Goal: Task Accomplishment & Management: Manage account settings

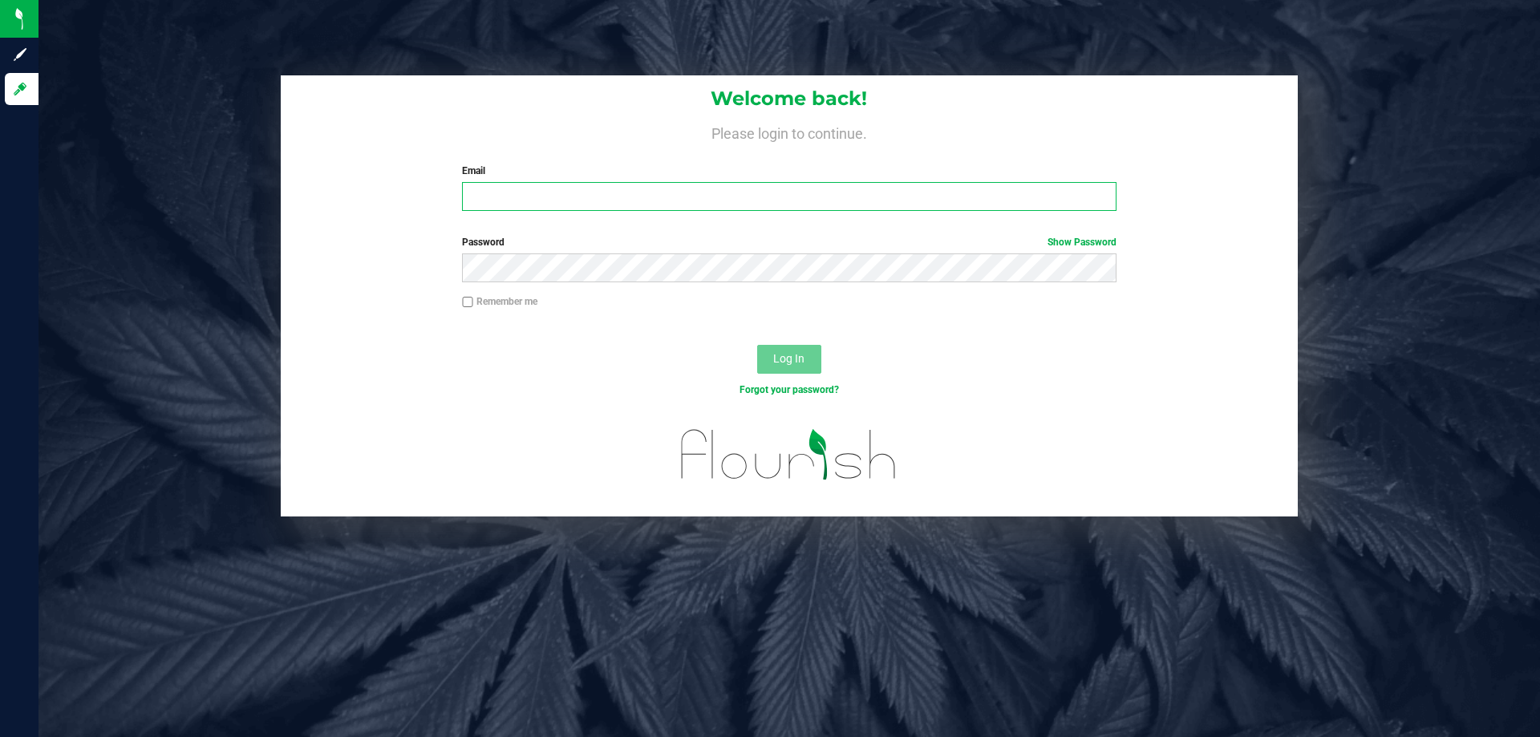
click at [577, 196] on input "Email" at bounding box center [789, 196] width 654 height 29
type input "[EMAIL_ADDRESS][DOMAIN_NAME]"
click at [757, 345] on button "Log In" at bounding box center [789, 359] width 64 height 29
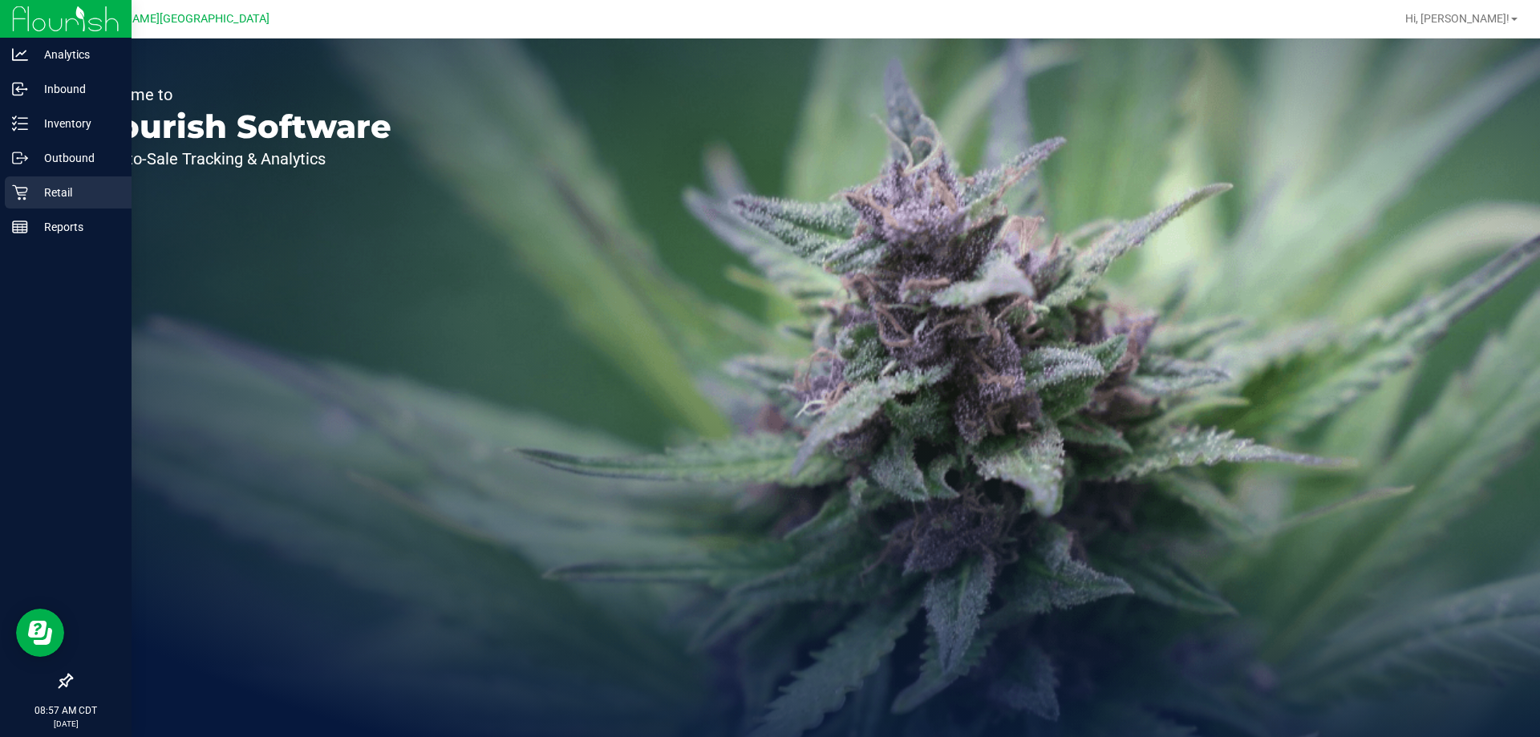
drag, startPoint x: 0, startPoint y: 257, endPoint x: 46, endPoint y: 192, distance: 79.4
click at [46, 192] on p "Retail" at bounding box center [76, 192] width 96 height 19
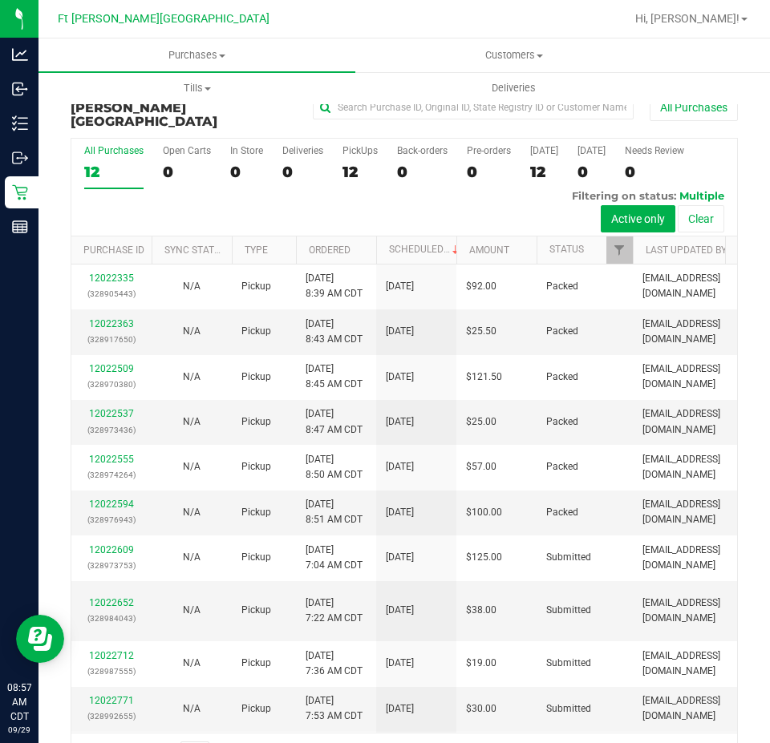
click at [166, 112] on h3 "Purchase Summary: Ft Walton Beach WC" at bounding box center [182, 108] width 222 height 43
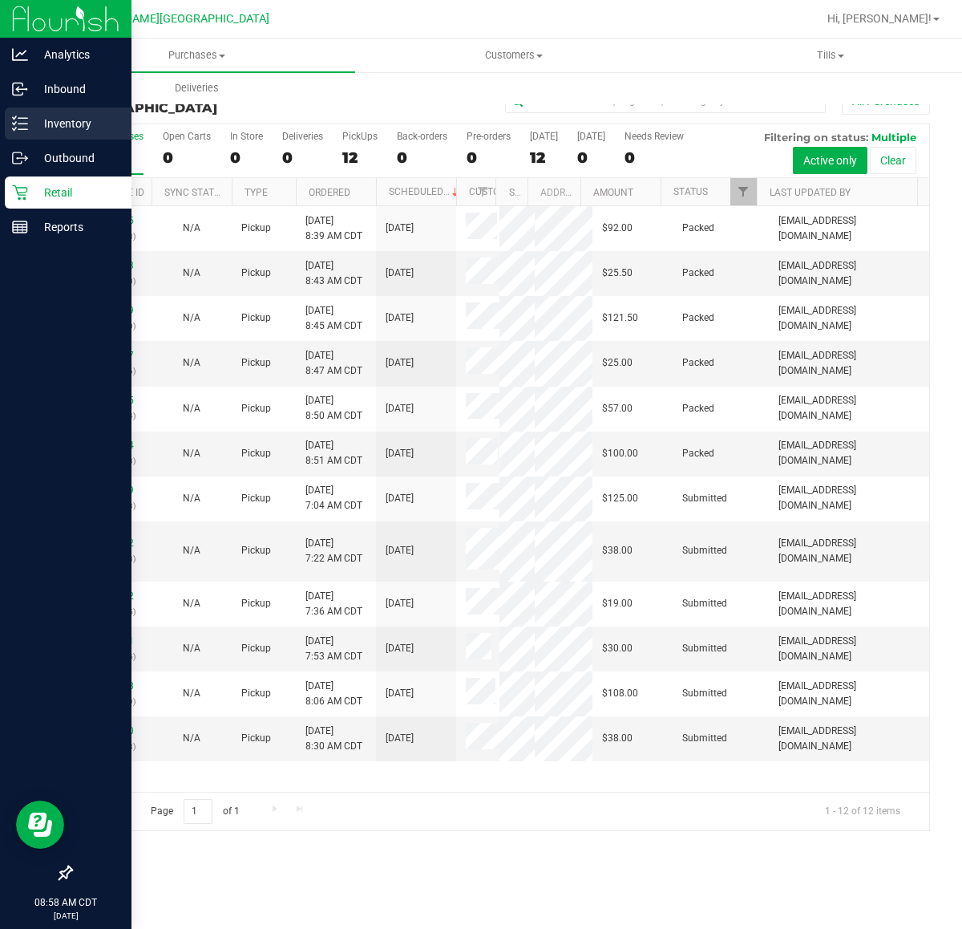
click at [40, 116] on p "Inventory" at bounding box center [76, 123] width 96 height 19
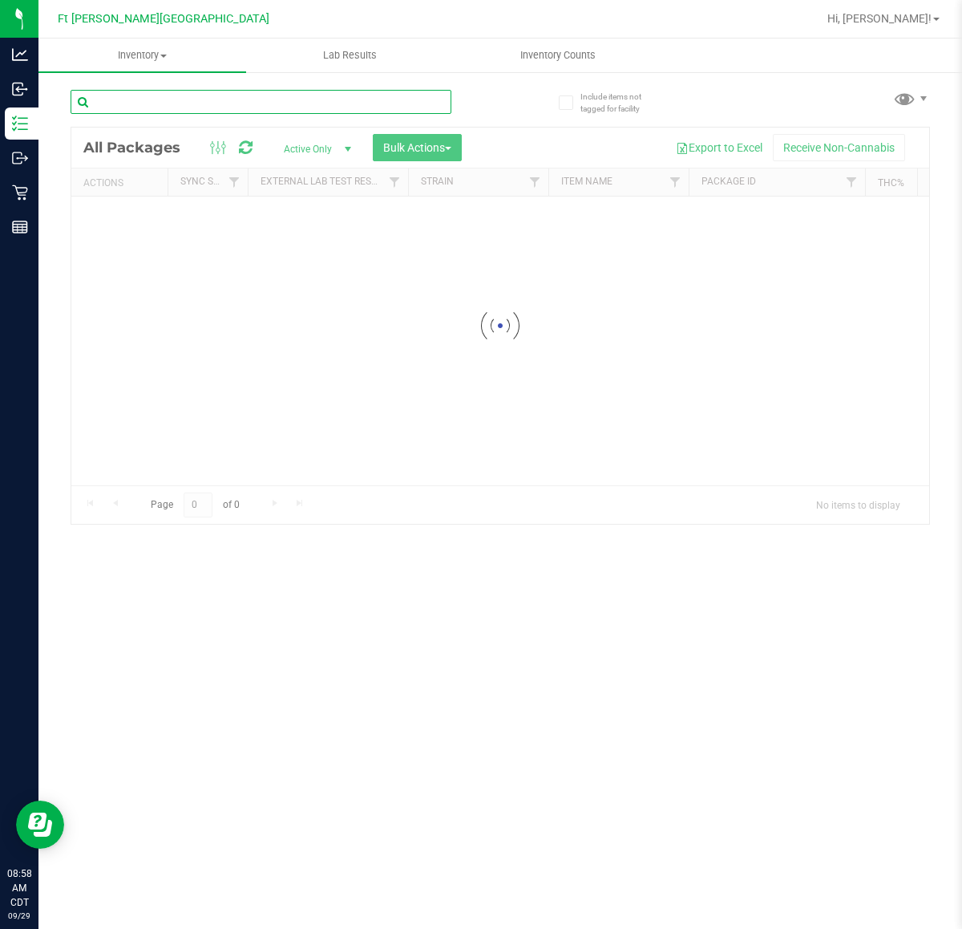
click at [172, 106] on input "text" at bounding box center [261, 102] width 381 height 24
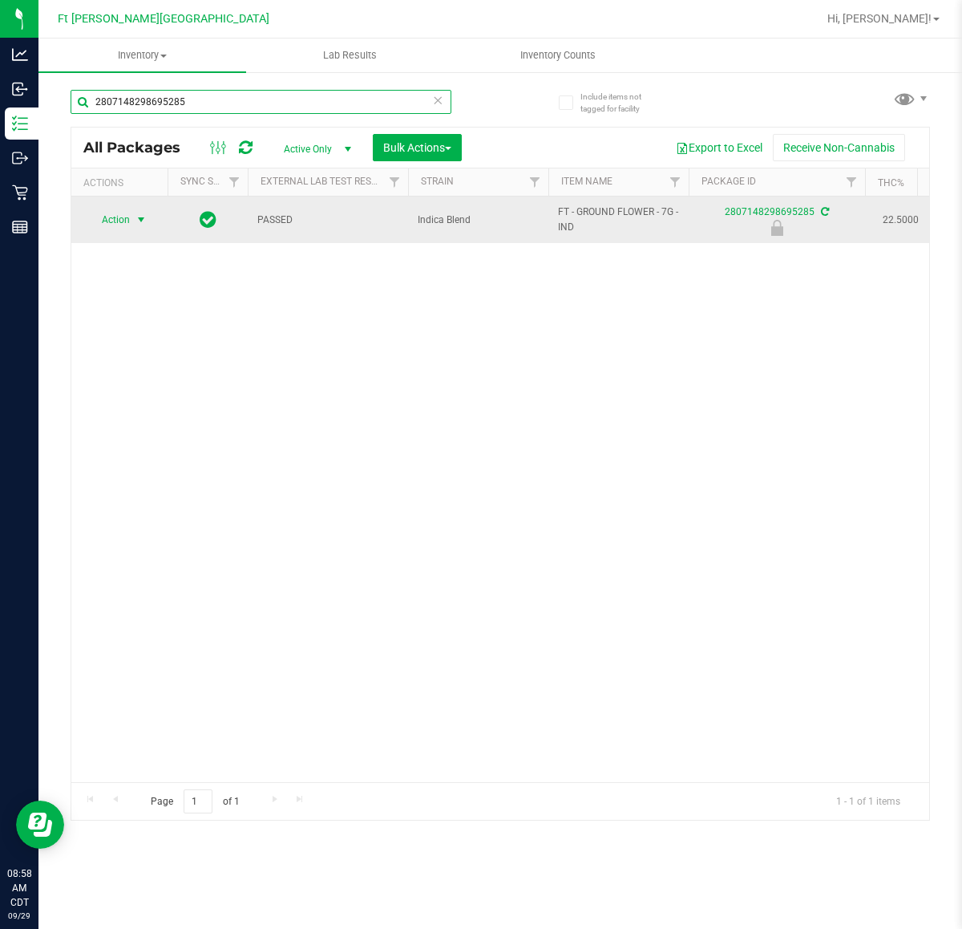
type input "2807148298695285"
click at [111, 221] on span "Action" at bounding box center [108, 220] width 43 height 22
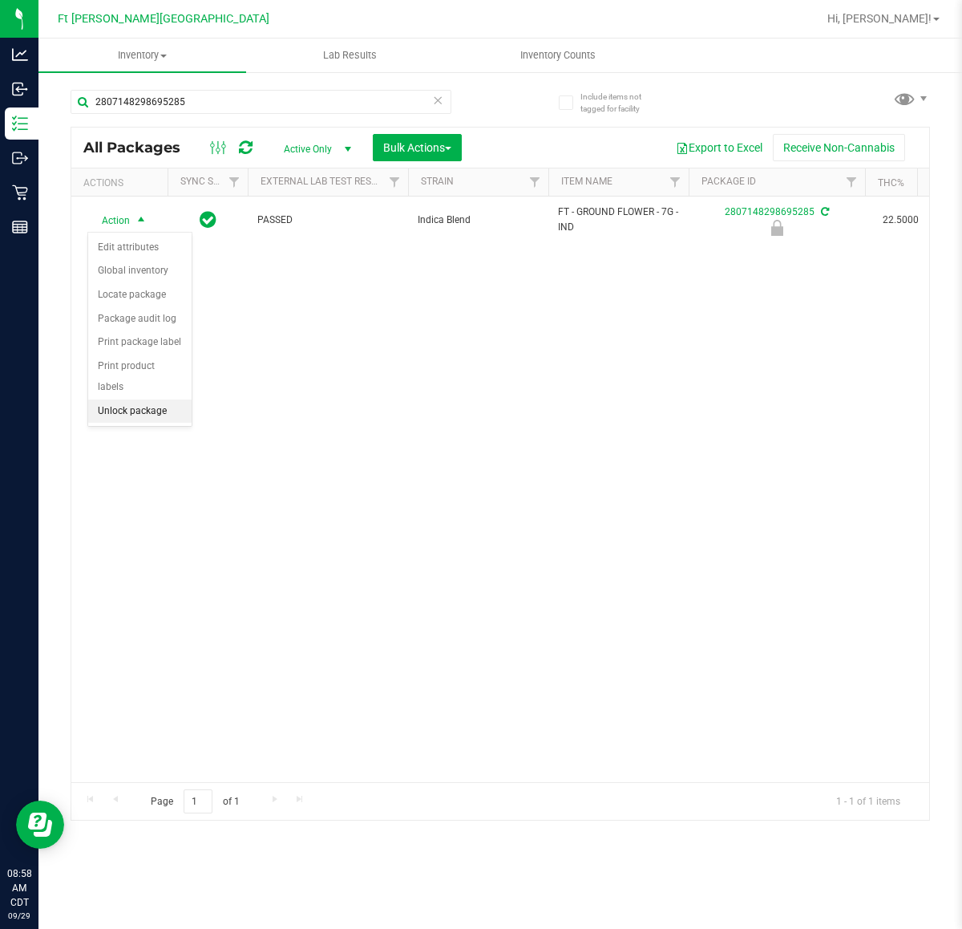
click at [111, 399] on li "Unlock package" at bounding box center [139, 411] width 103 height 24
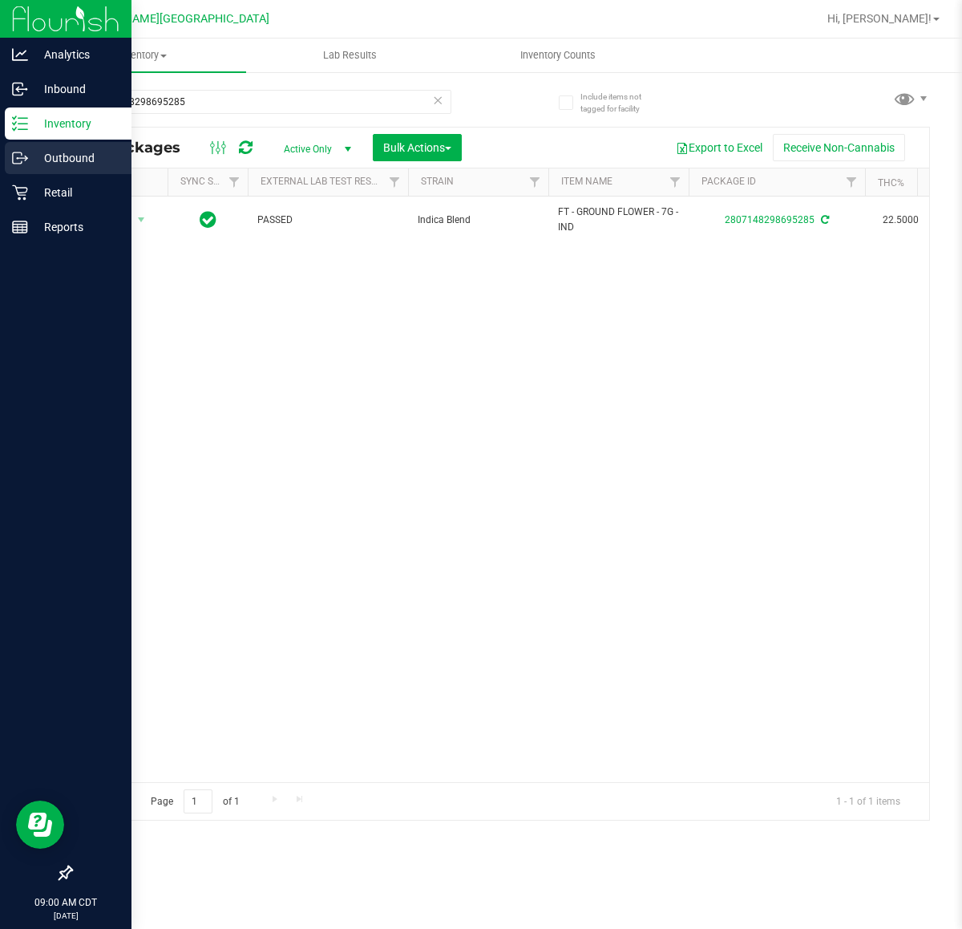
click at [26, 160] on icon at bounding box center [20, 158] width 16 height 16
click at [30, 184] on p "Retail" at bounding box center [76, 192] width 96 height 19
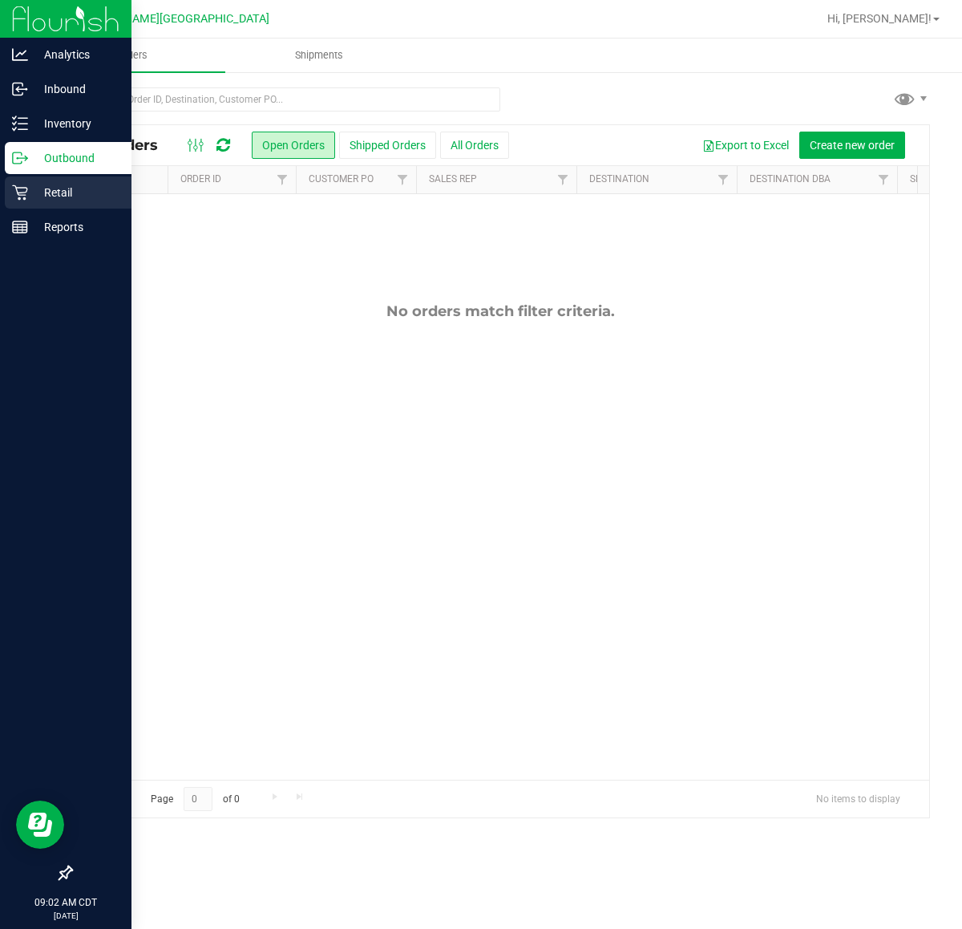
click at [30, 185] on p "Retail" at bounding box center [76, 192] width 96 height 19
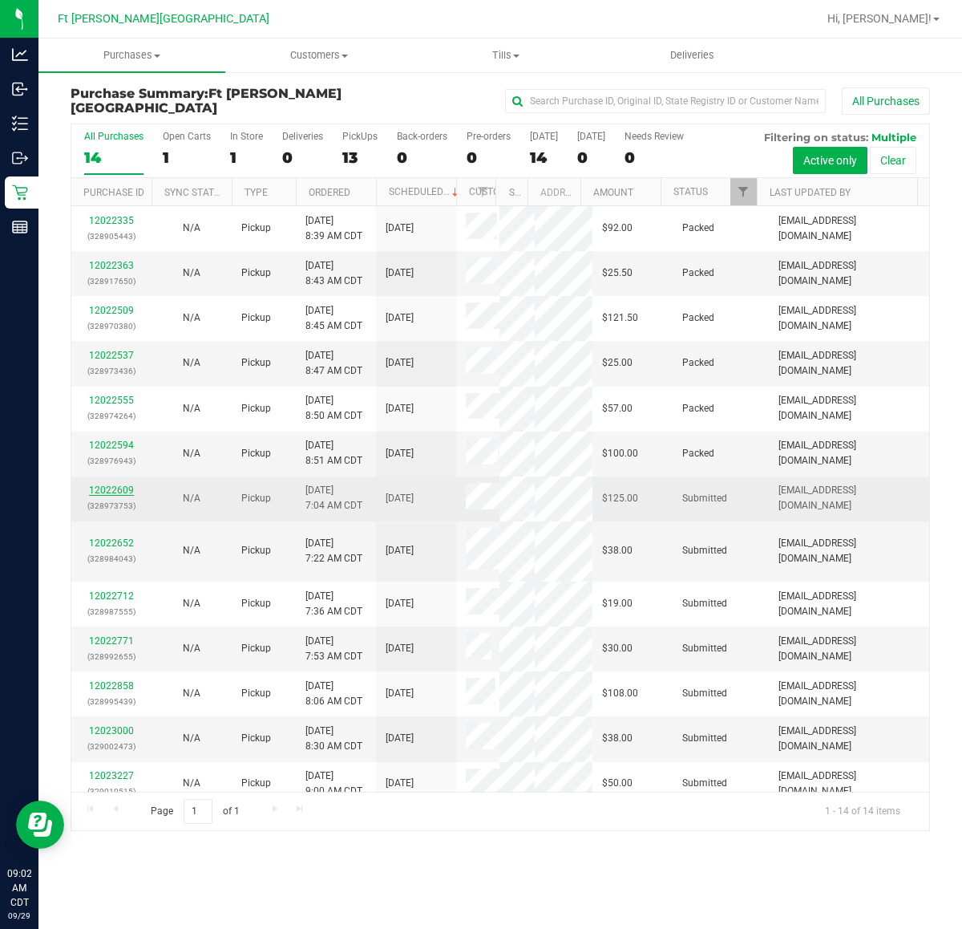
click at [128, 492] on link "12022609" at bounding box center [111, 489] width 45 height 11
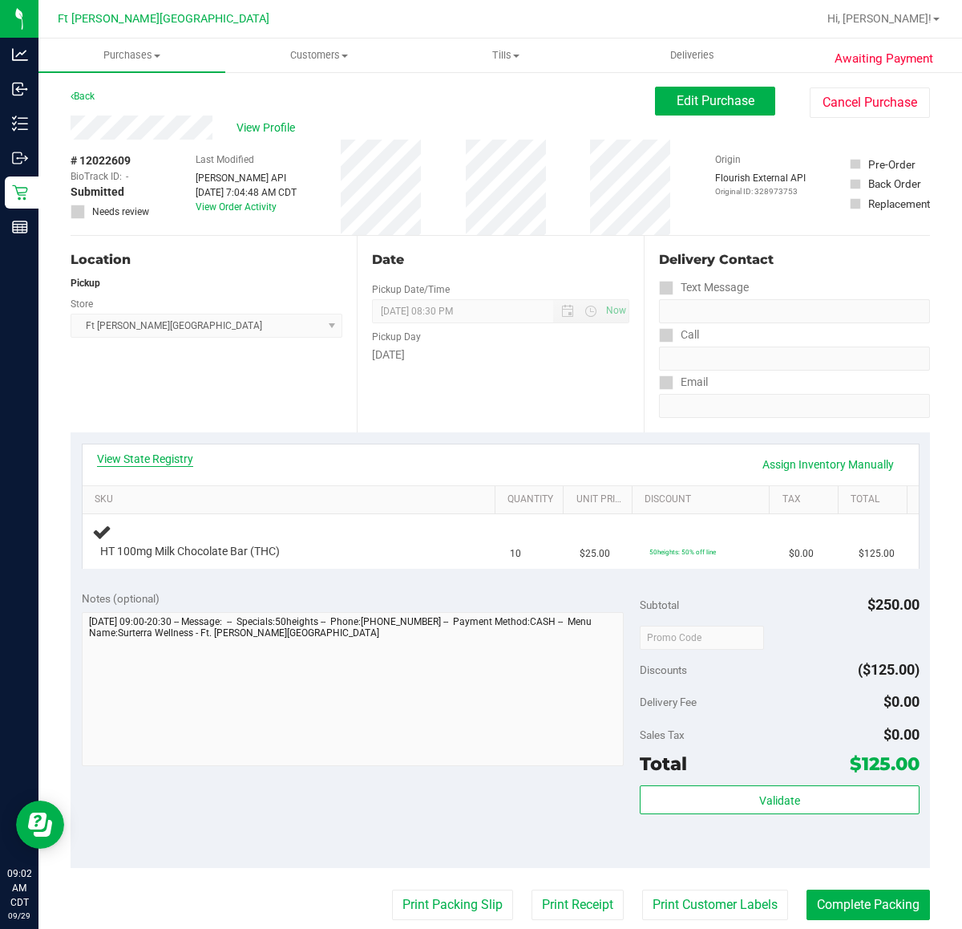
click at [138, 459] on link "View State Registry" at bounding box center [145, 459] width 96 height 16
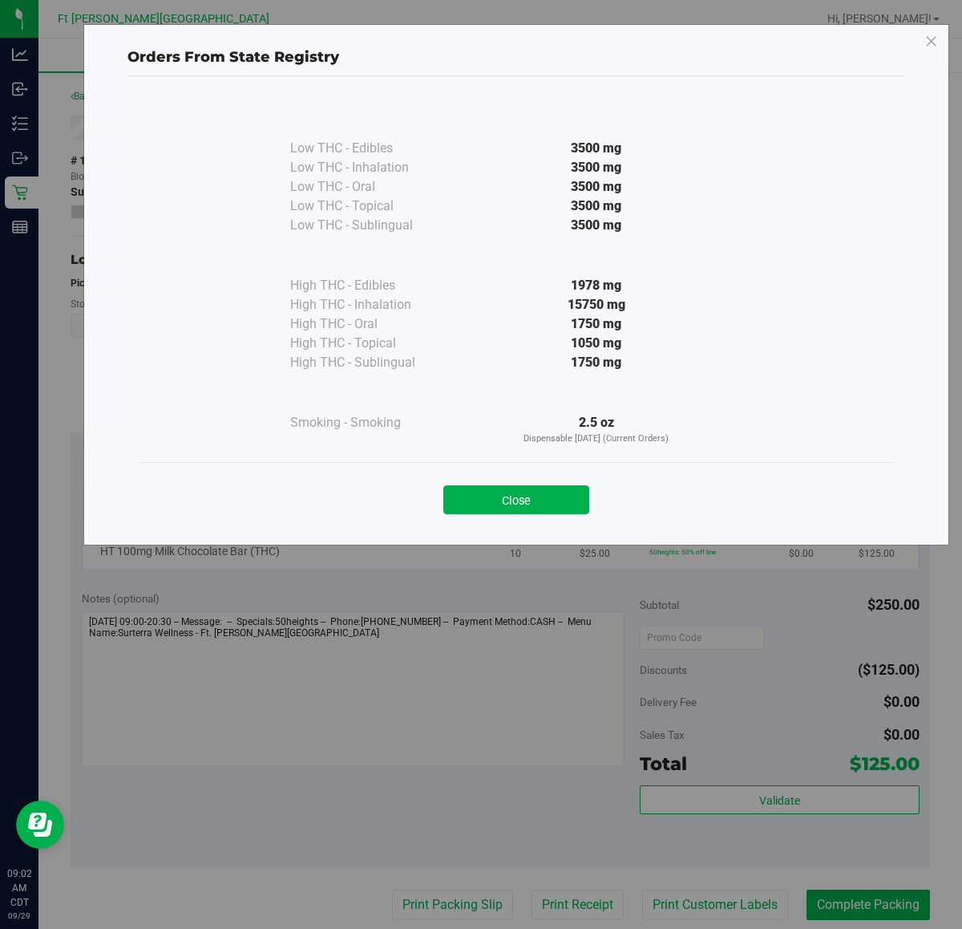
drag, startPoint x: 477, startPoint y: 497, endPoint x: 402, endPoint y: 559, distance: 97.4
click at [478, 497] on button "Close" at bounding box center [516, 499] width 146 height 29
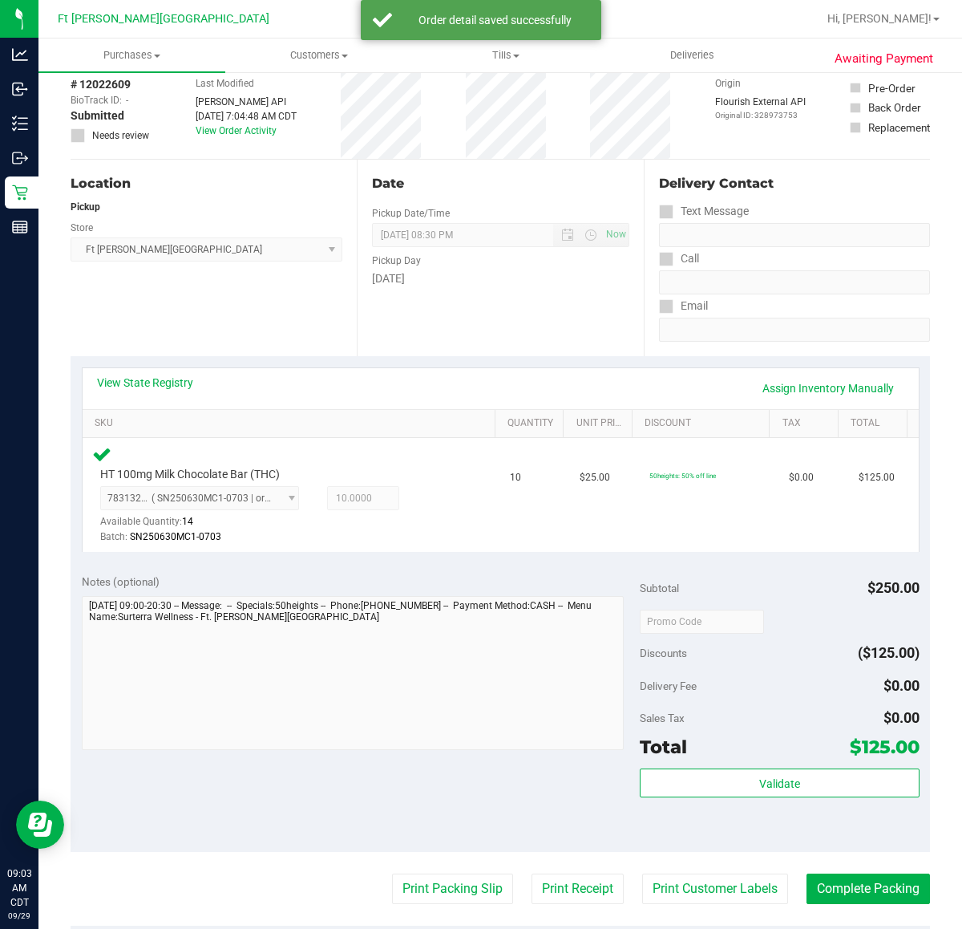
scroll to position [301, 0]
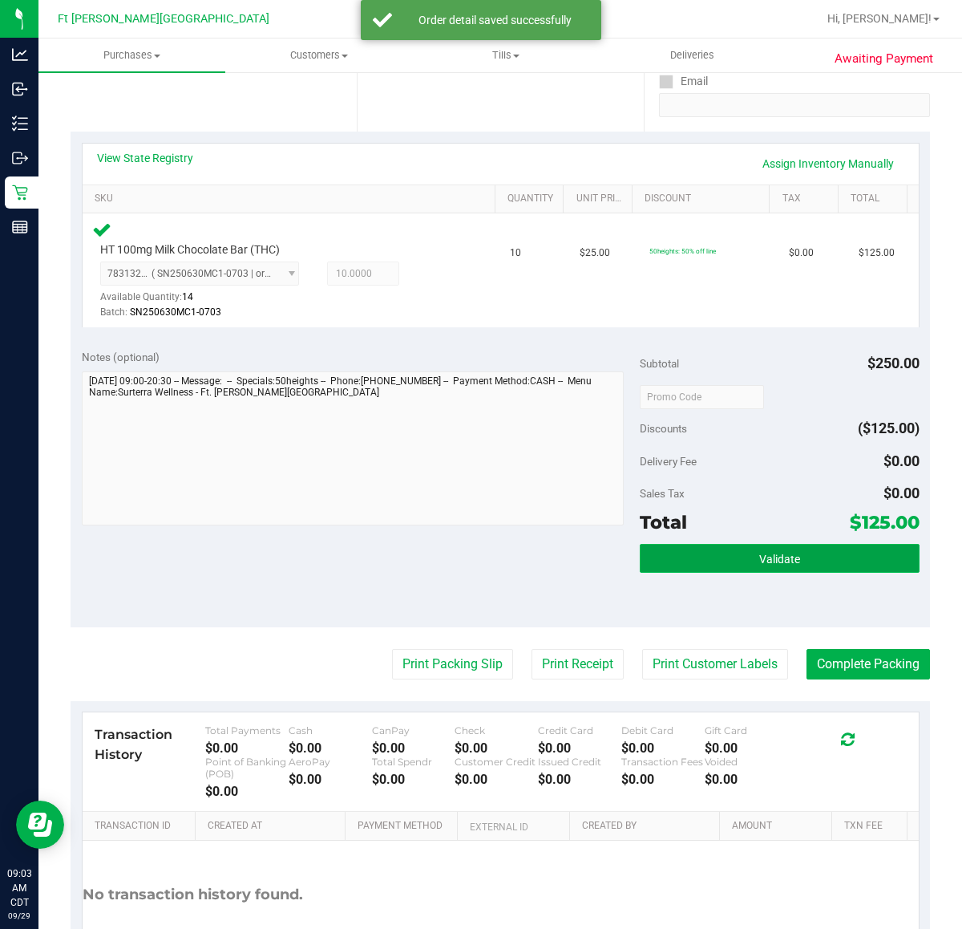
click at [706, 557] on button "Validate" at bounding box center [779, 558] width 279 height 29
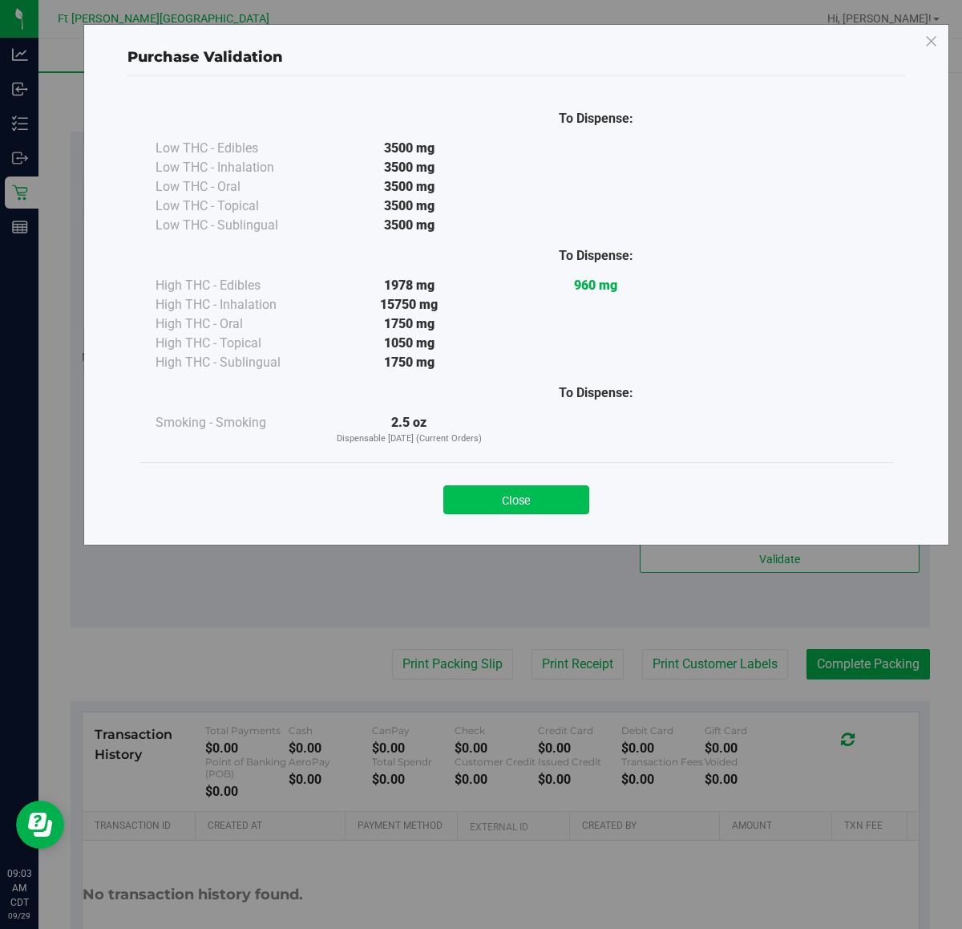
click at [496, 485] on button "Close" at bounding box center [516, 499] width 146 height 29
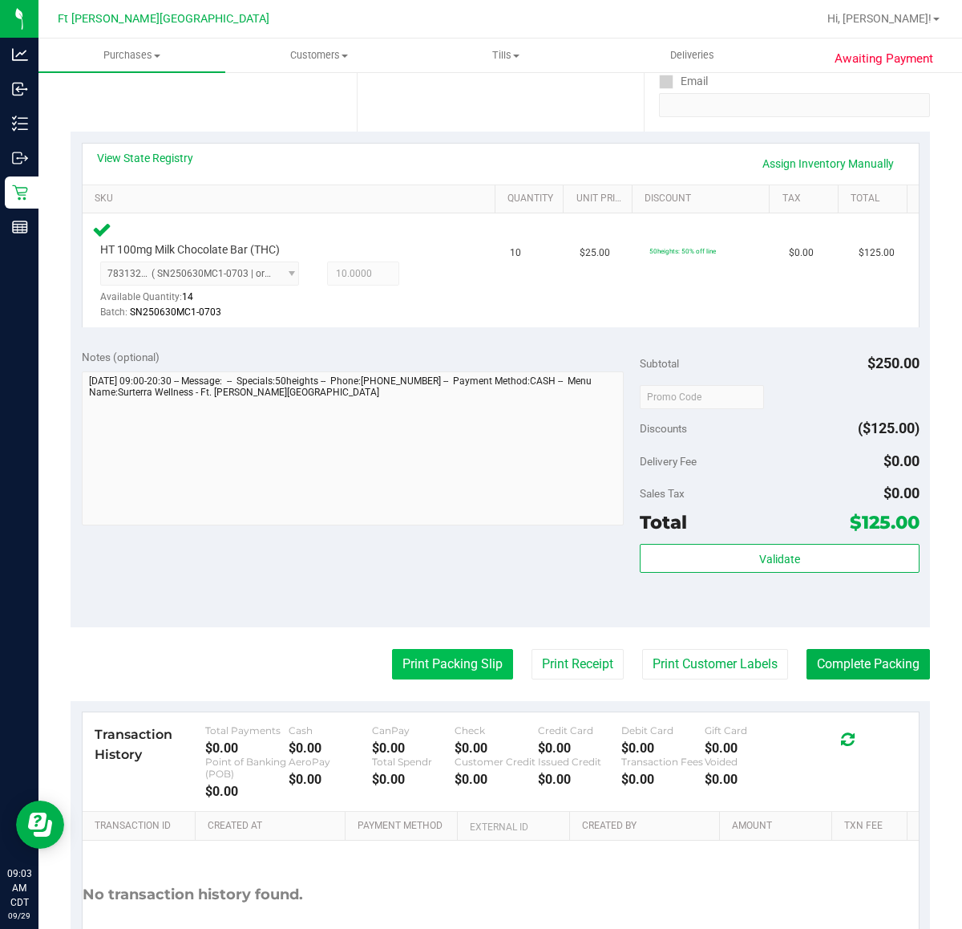
click at [470, 651] on button "Print Packing Slip" at bounding box center [452, 664] width 121 height 30
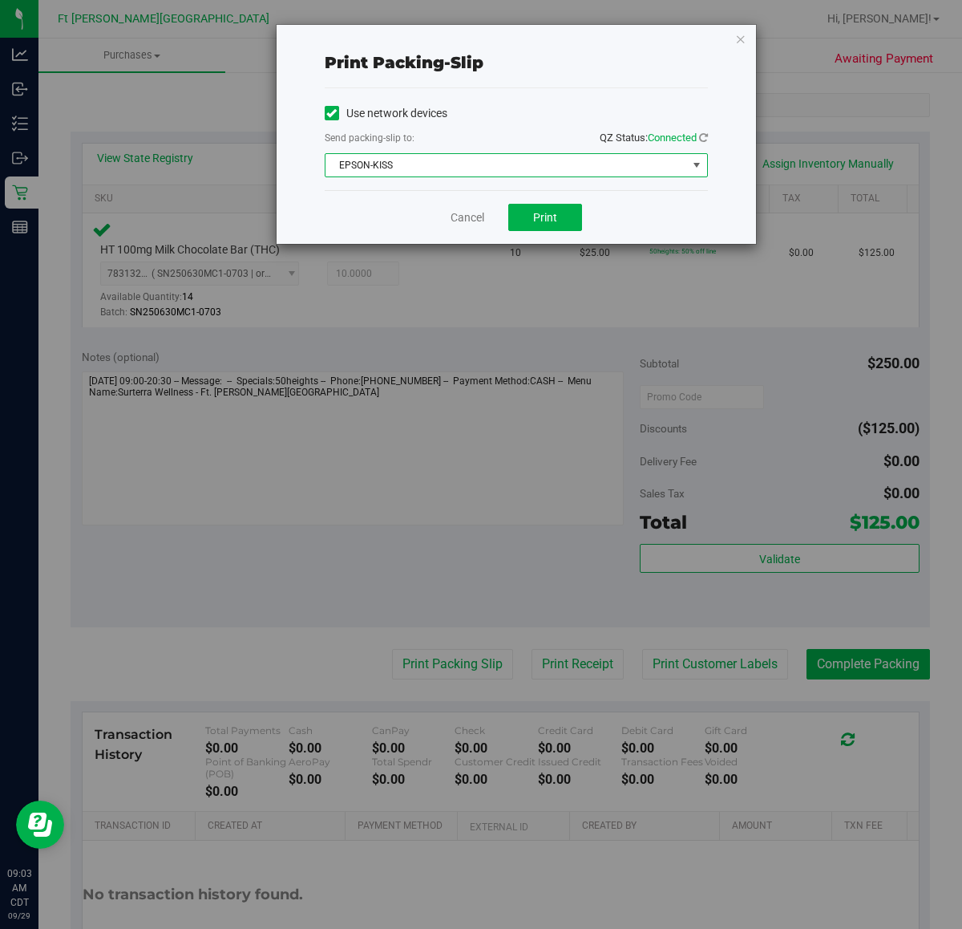
click at [419, 161] on span "EPSON-KISS" at bounding box center [507, 165] width 362 height 22
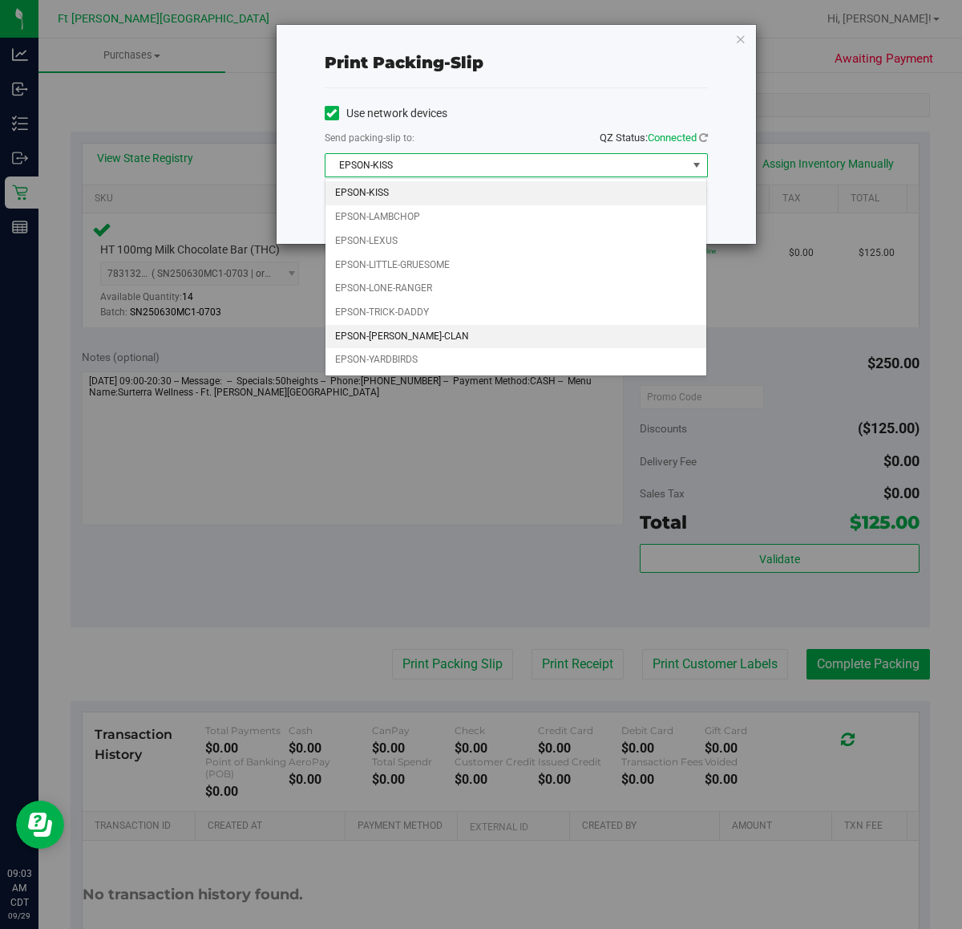
click at [409, 338] on li "EPSON-WU-TANG-CLAN" at bounding box center [517, 337] width 382 height 24
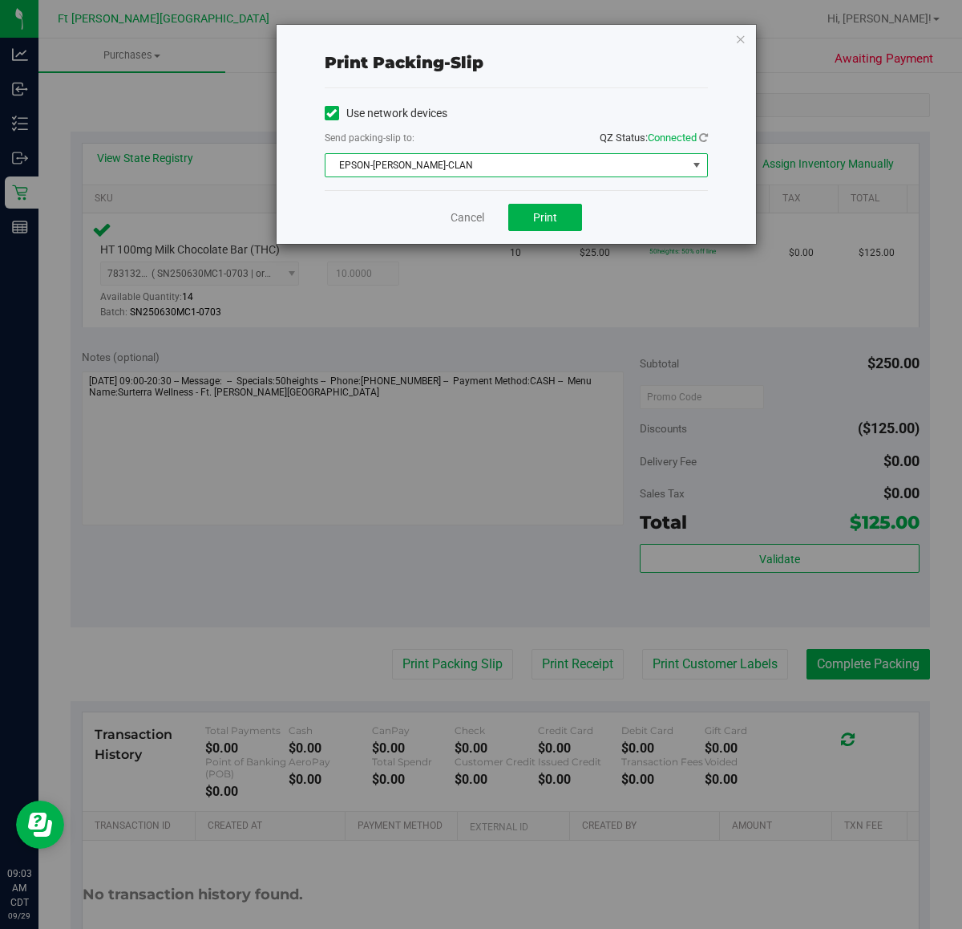
click at [556, 194] on div "Cancel Print" at bounding box center [516, 217] width 383 height 54
click at [550, 221] on span "Print" at bounding box center [545, 217] width 24 height 13
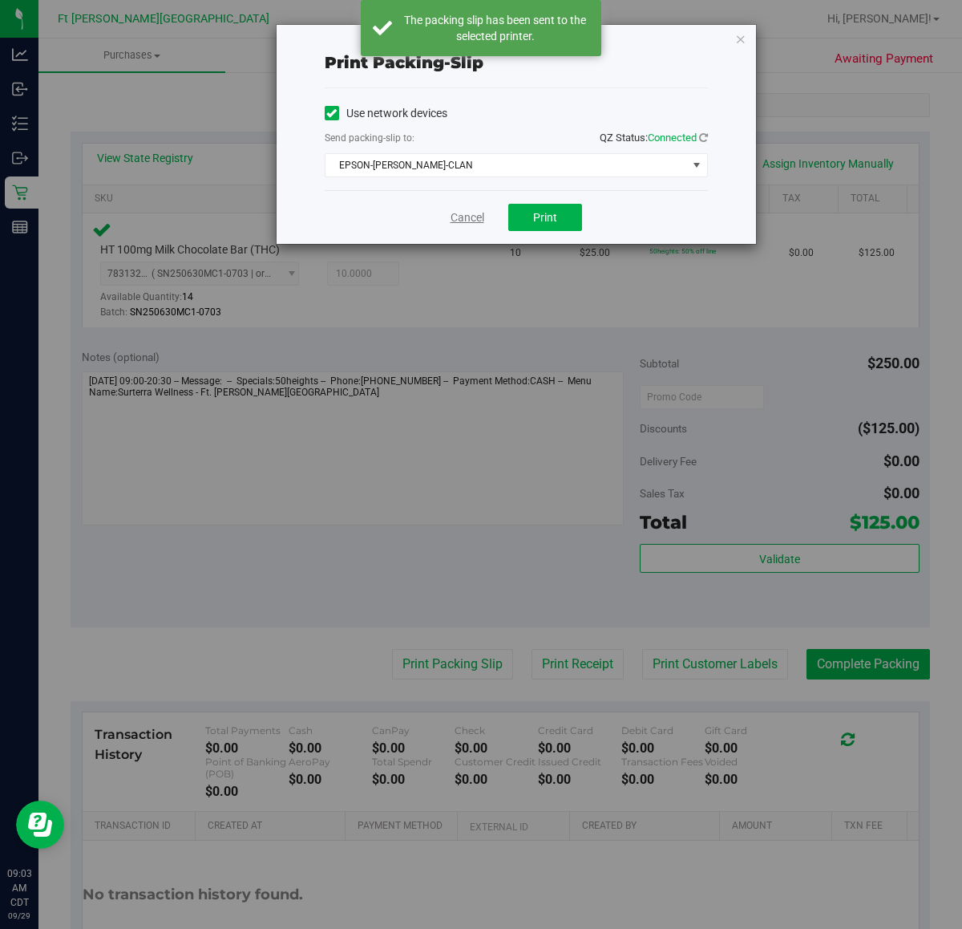
click at [475, 223] on link "Cancel" at bounding box center [468, 217] width 34 height 17
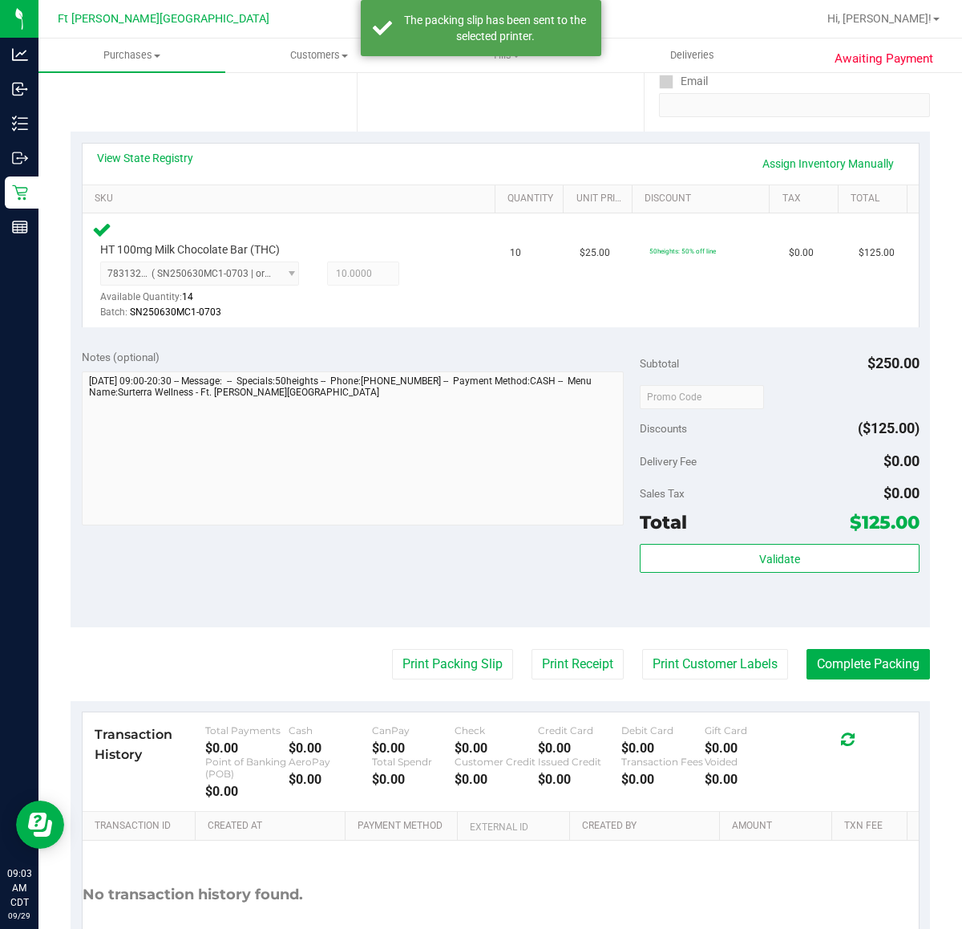
click at [824, 646] on purchase-details "Back Edit Purchase Cancel Purchase View Profile # 12022609 BioTrack ID: - Submi…" at bounding box center [501, 399] width 860 height 1227
click at [824, 654] on button "Complete Packing" at bounding box center [869, 664] width 124 height 30
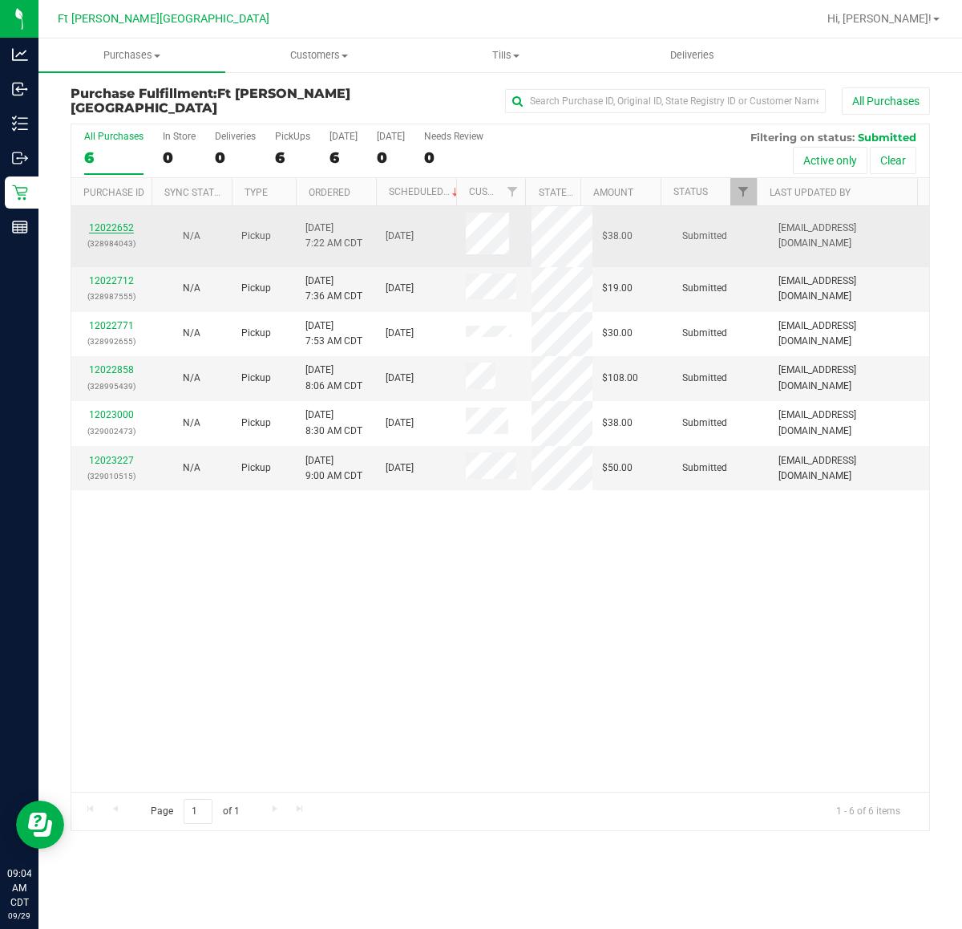
click at [102, 225] on link "12022652" at bounding box center [111, 227] width 45 height 11
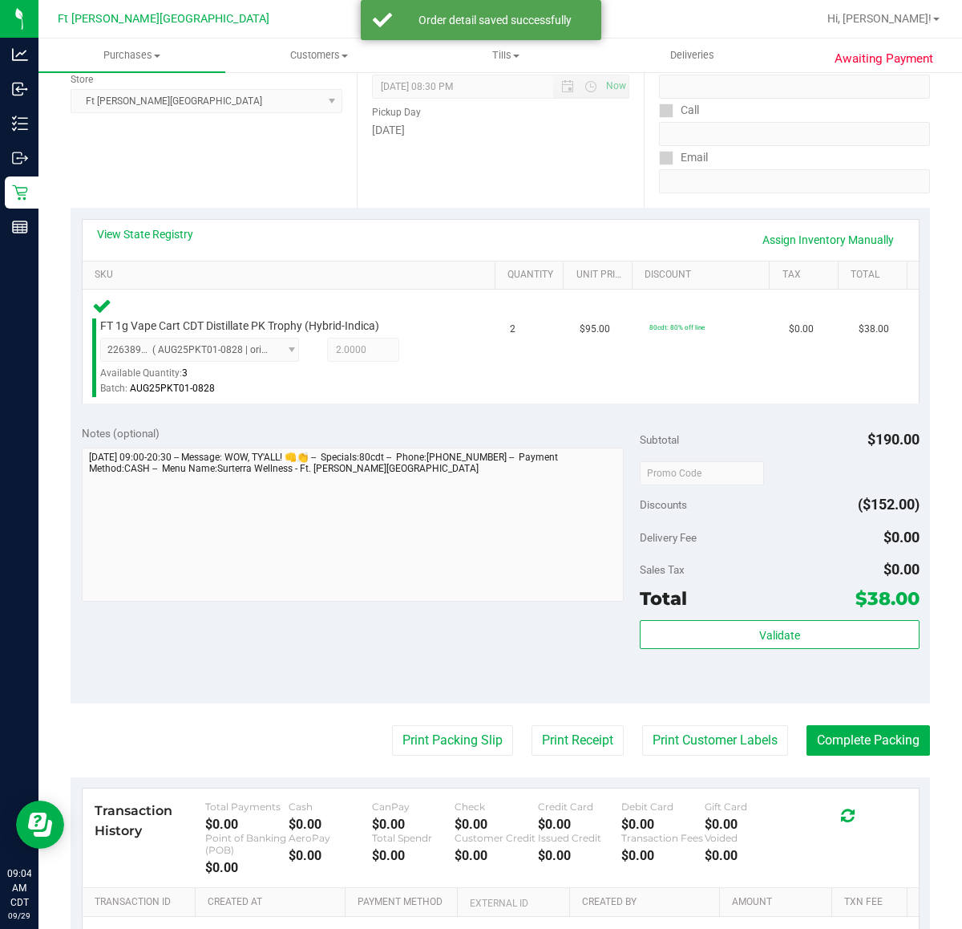
scroll to position [301, 0]
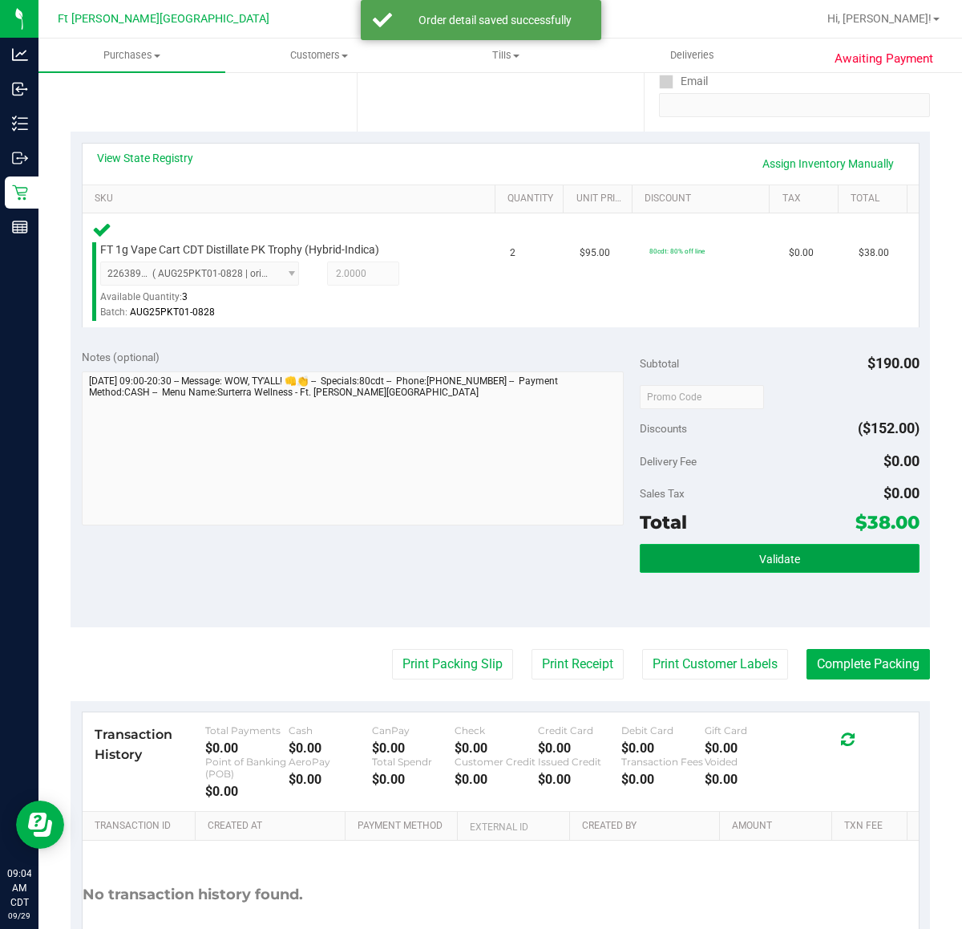
click at [703, 557] on button "Validate" at bounding box center [779, 558] width 279 height 29
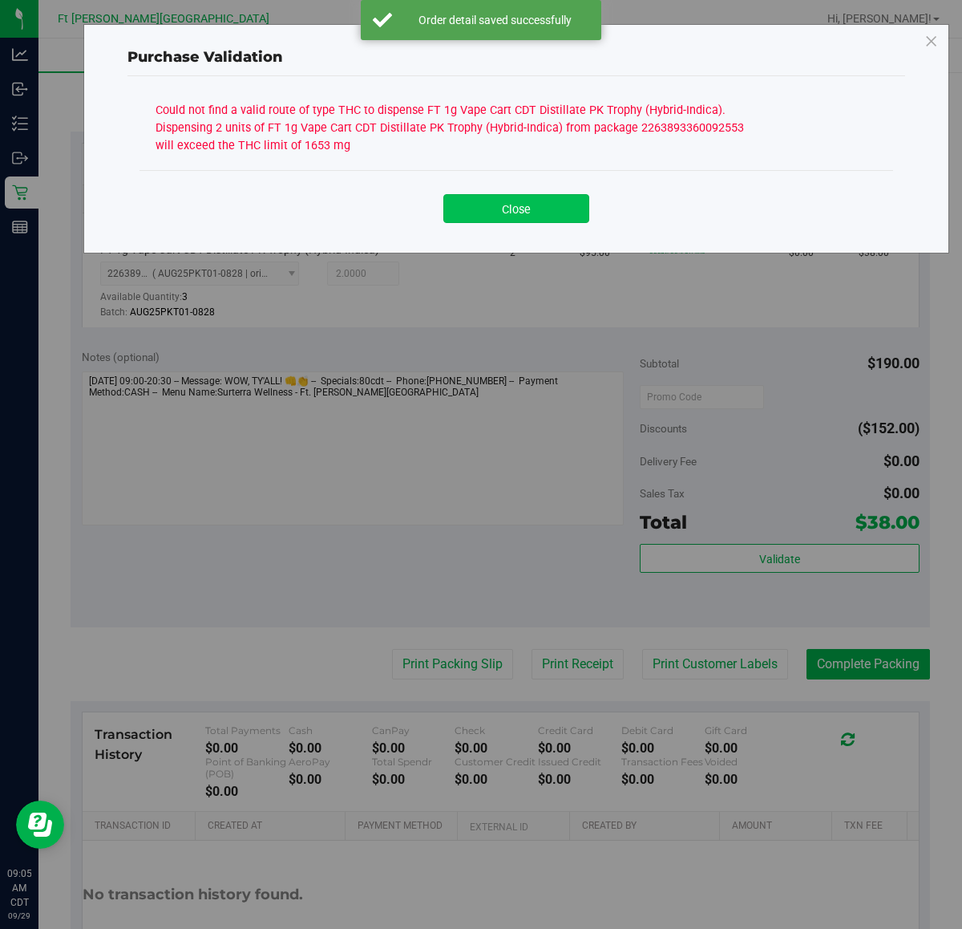
click at [522, 217] on button "Close" at bounding box center [516, 208] width 146 height 29
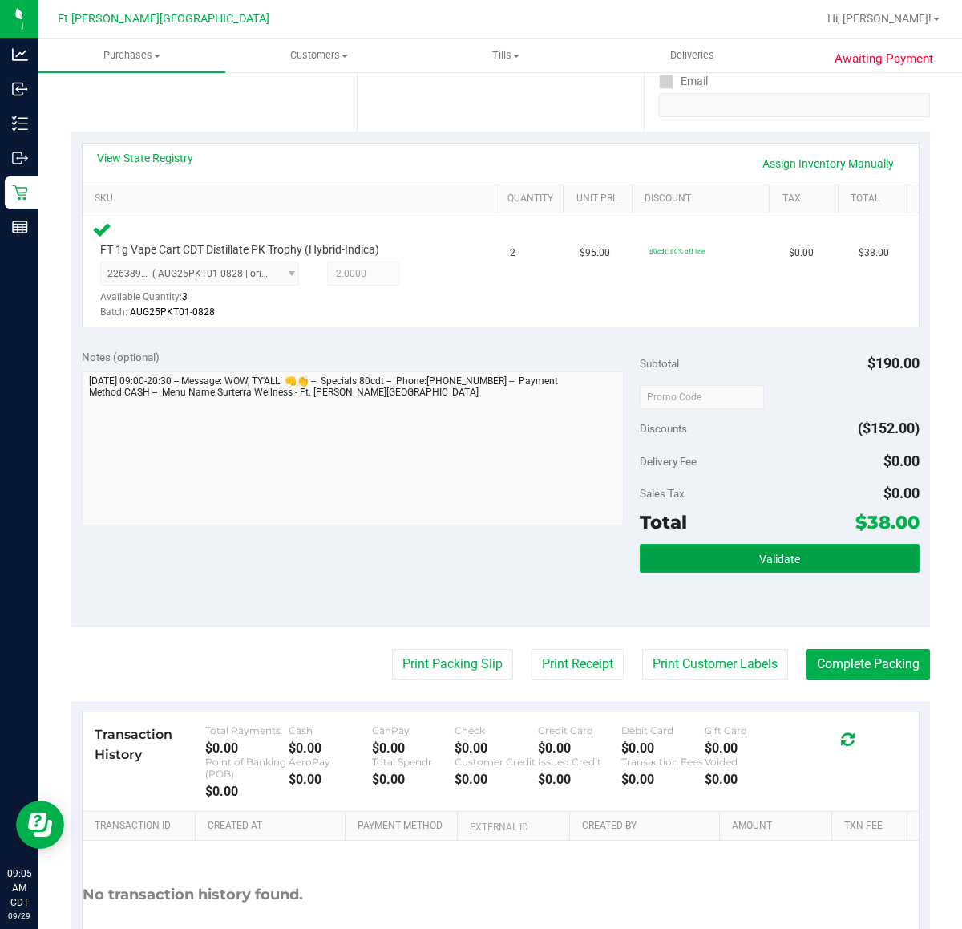
click at [788, 553] on button "Validate" at bounding box center [779, 558] width 279 height 29
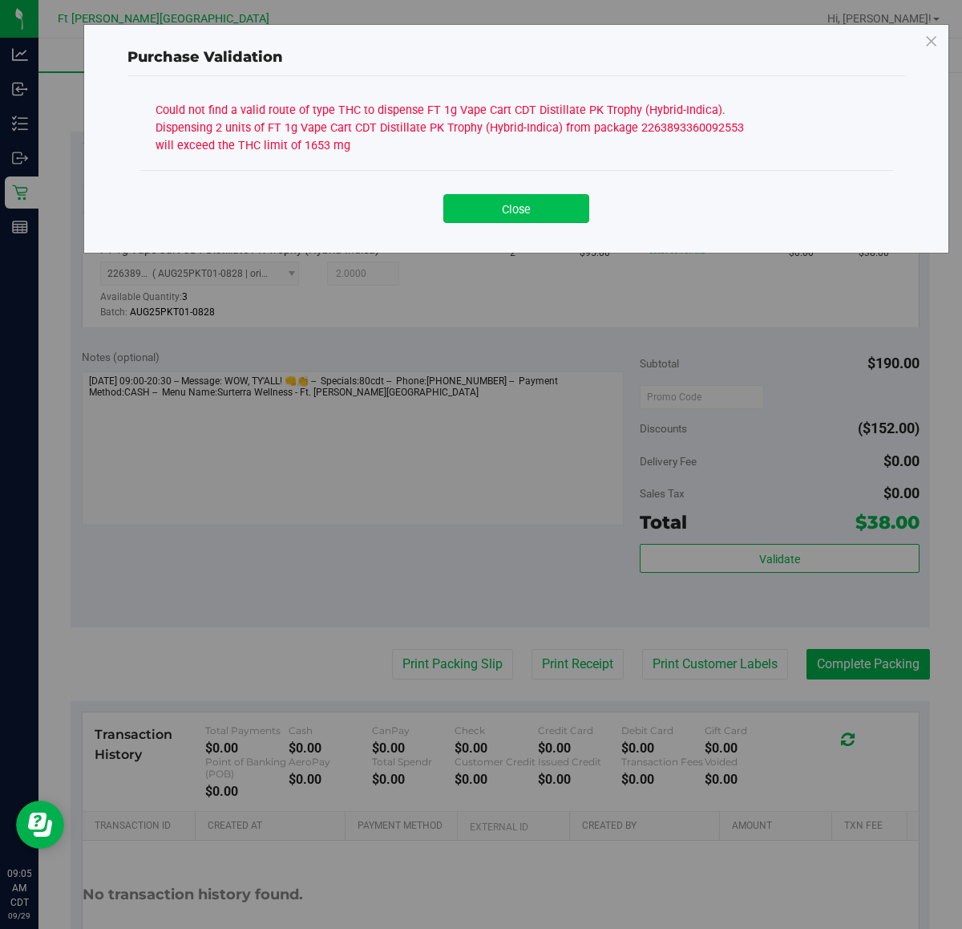
click at [485, 196] on button "Close" at bounding box center [516, 208] width 146 height 29
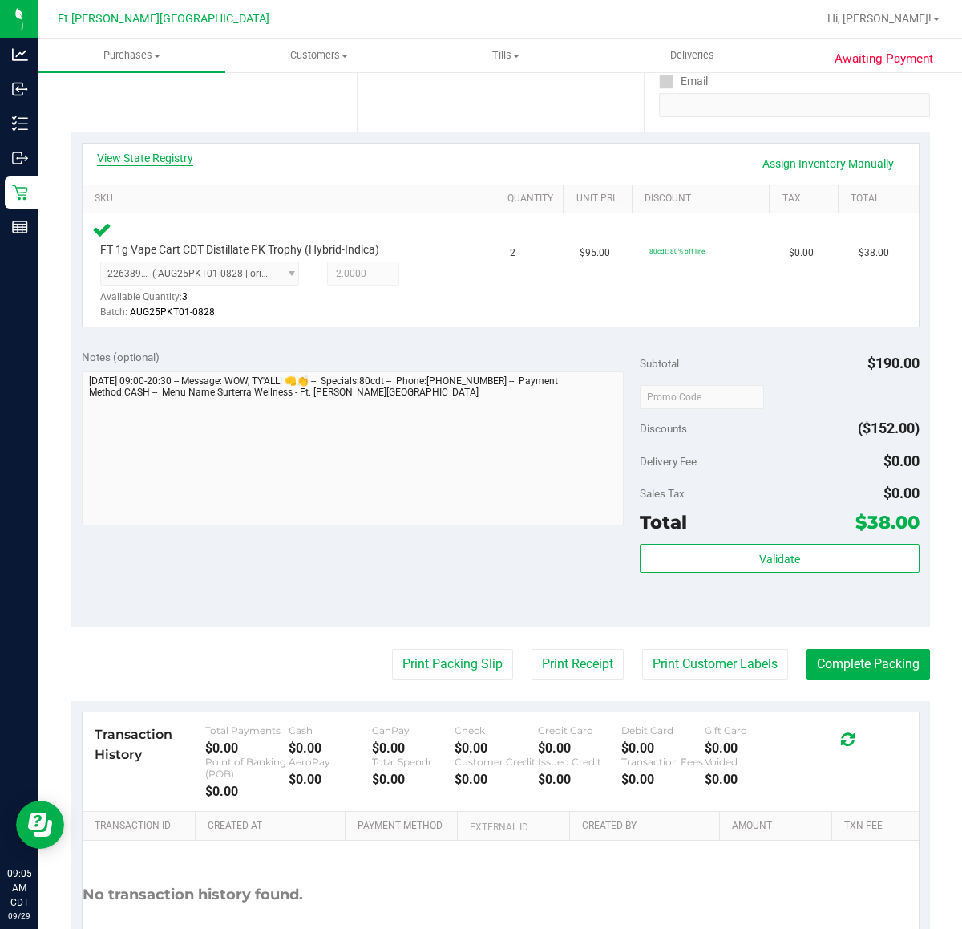
click at [111, 163] on link "View State Registry" at bounding box center [145, 158] width 96 height 16
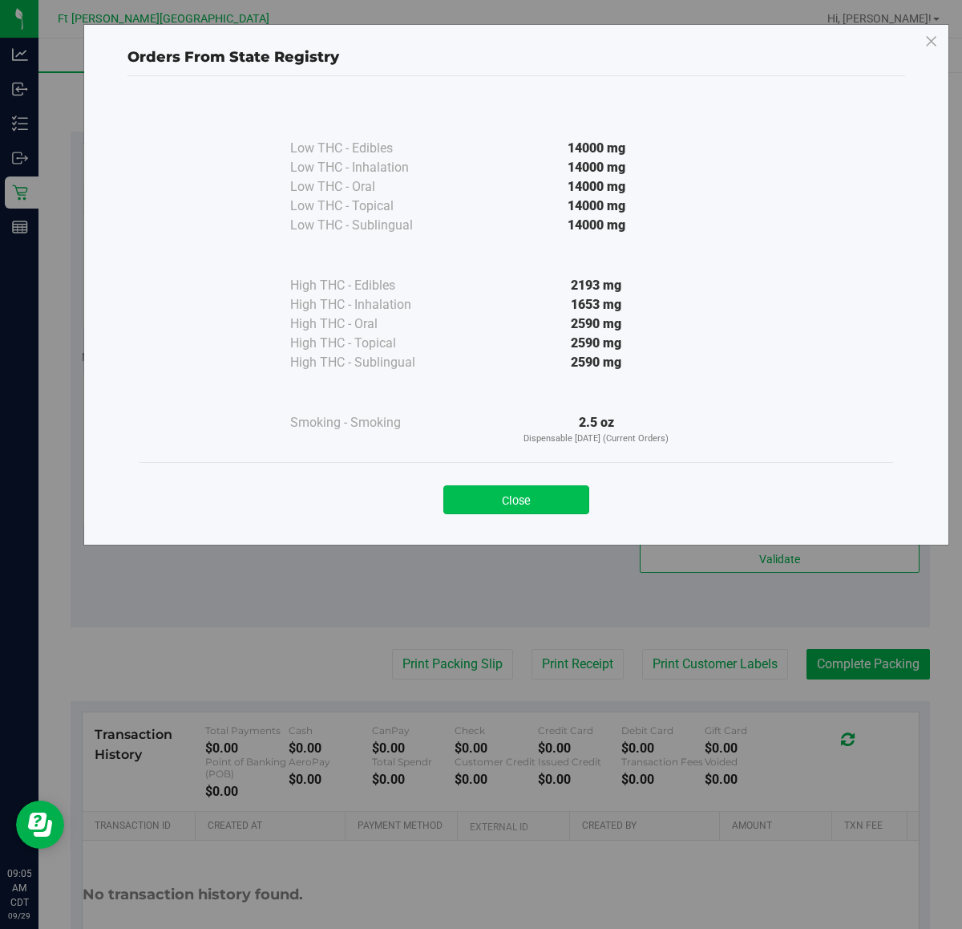
click at [520, 490] on button "Close" at bounding box center [516, 499] width 146 height 29
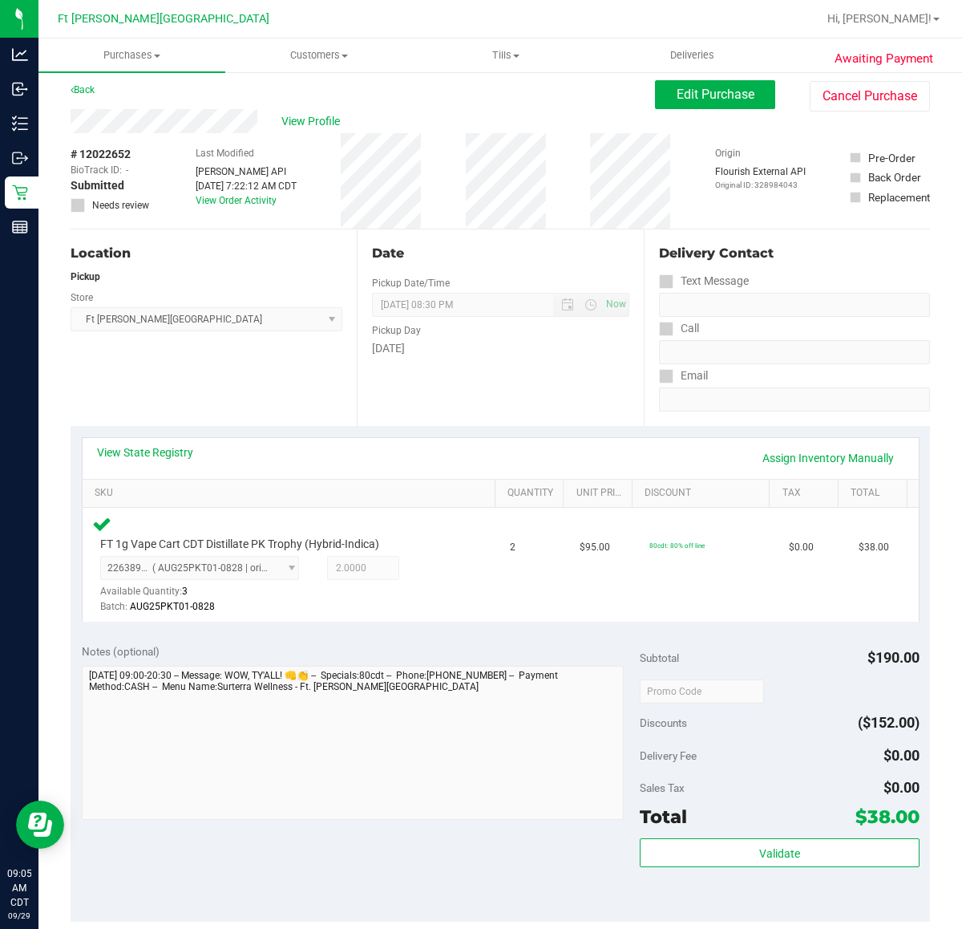
scroll to position [0, 0]
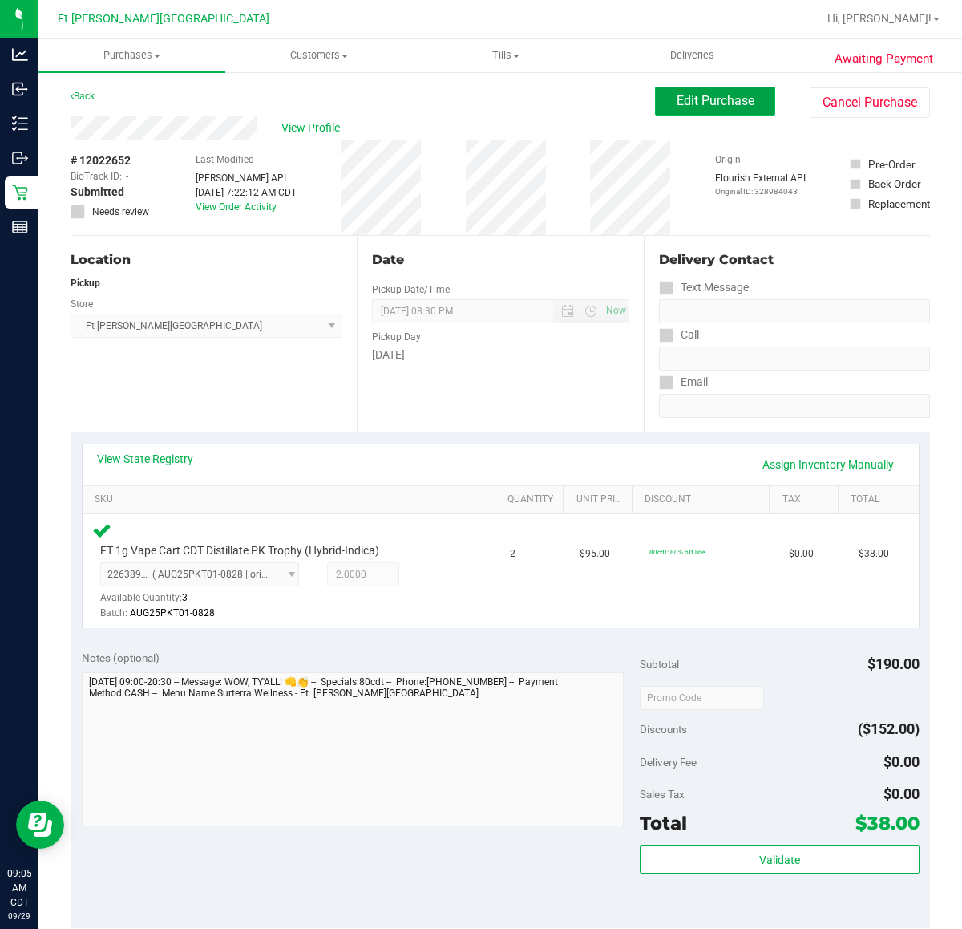
click at [677, 106] on span "Edit Purchase" at bounding box center [716, 100] width 78 height 15
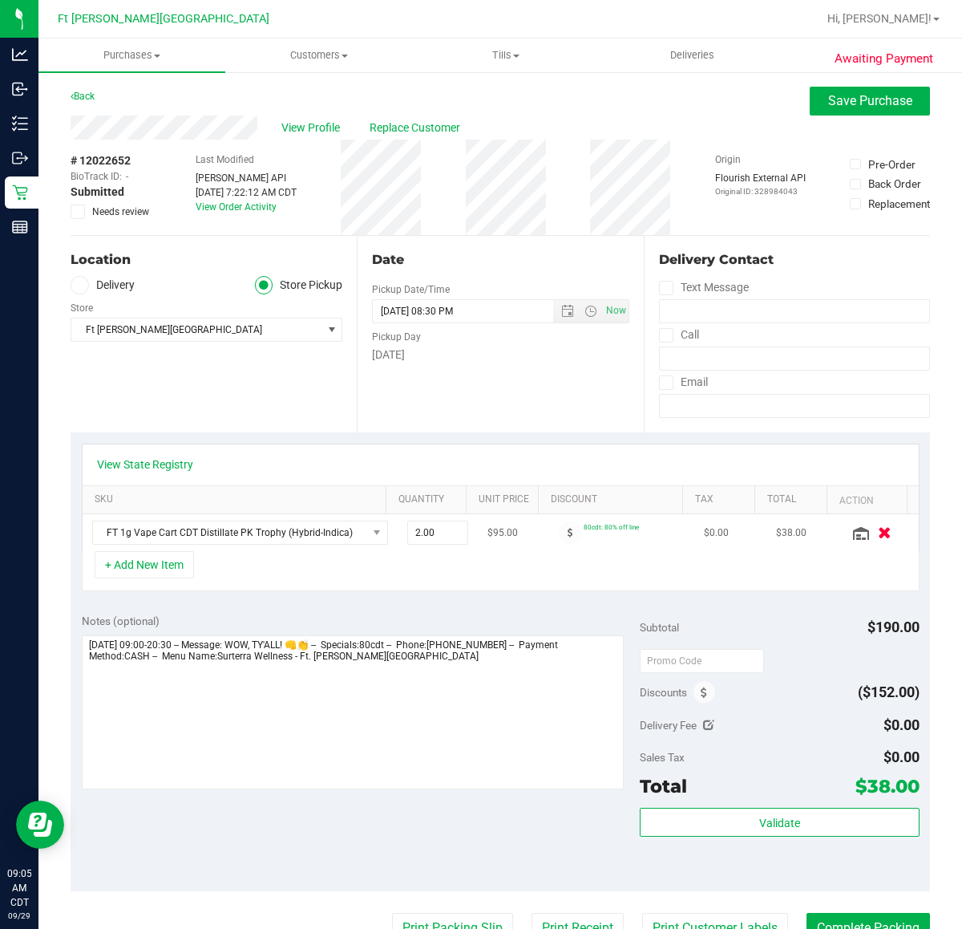
click at [878, 531] on icon "button" at bounding box center [885, 533] width 14 height 12
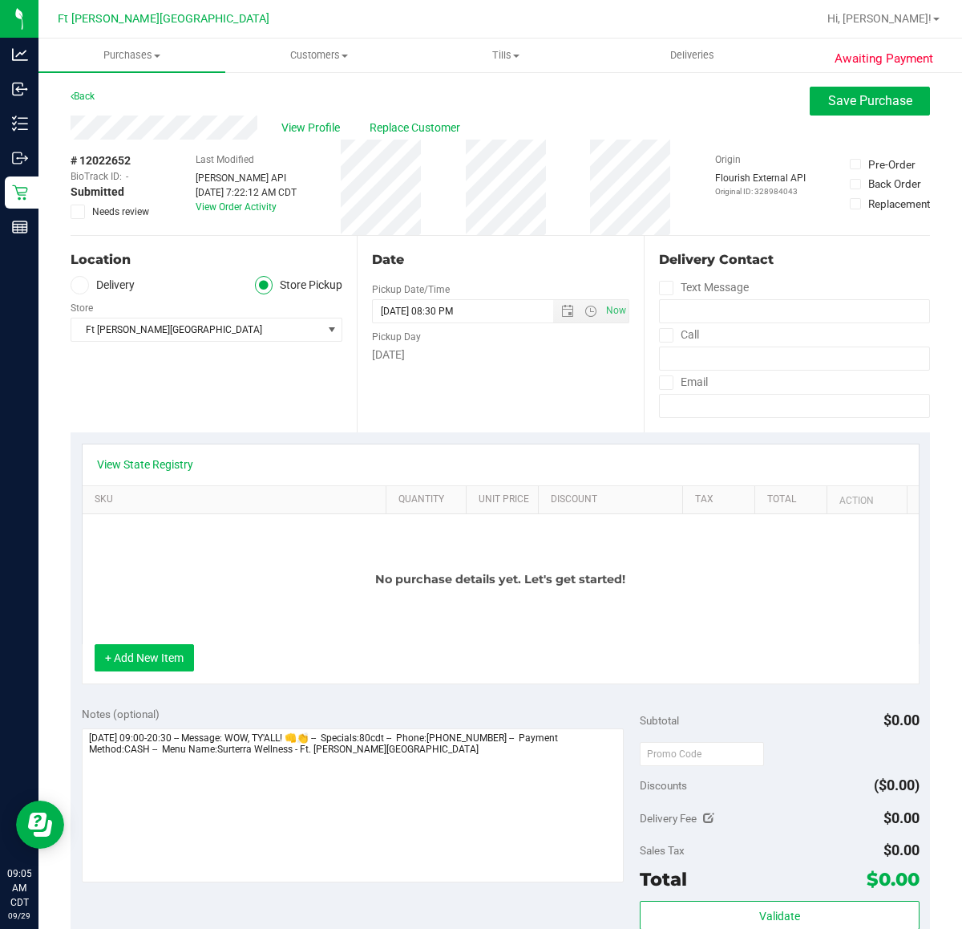
click at [123, 565] on div "No purchase details yet. Let's get started!" at bounding box center [501, 579] width 836 height 130
drag, startPoint x: 131, startPoint y: 706, endPoint x: 140, endPoint y: 676, distance: 31.2
click at [134, 695] on div "View State Registry SKU Quantity Unit Price Discount Tax Total Action No purcha…" at bounding box center [501, 563] width 860 height 263
click at [141, 668] on button "+ Add New Item" at bounding box center [144, 657] width 99 height 27
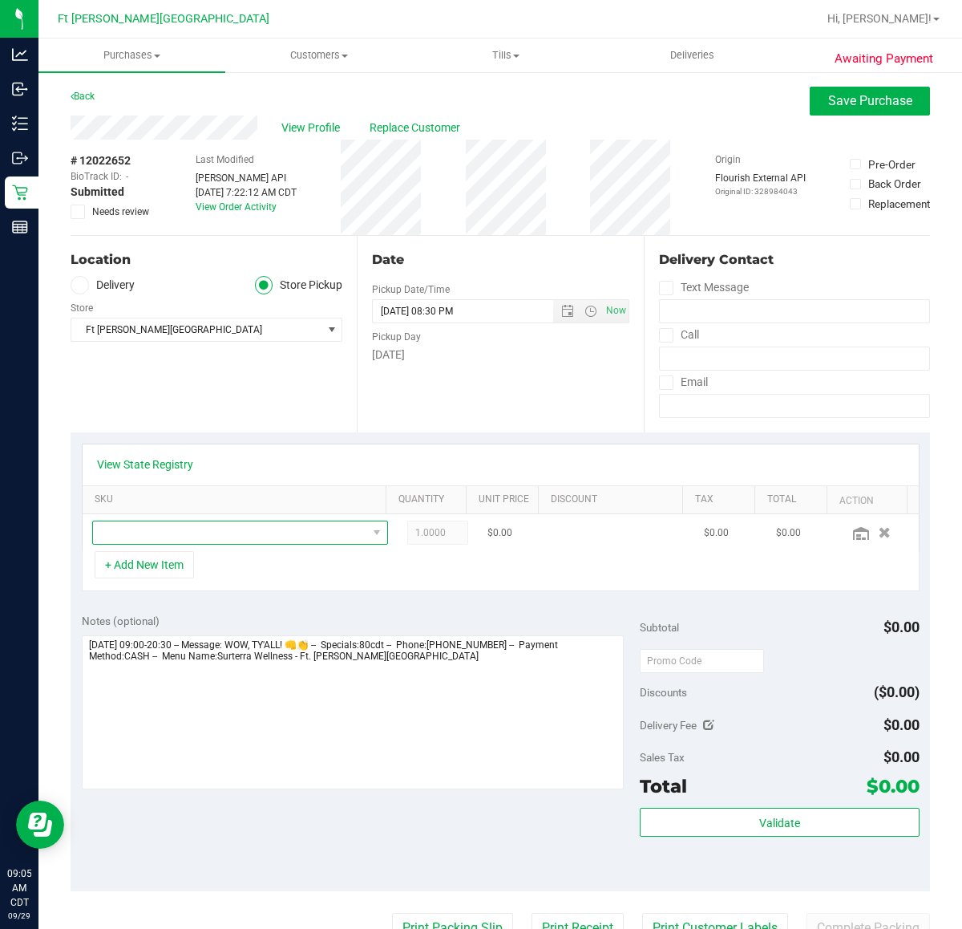
click at [164, 541] on span "NO DATA FOUND" at bounding box center [230, 532] width 274 height 22
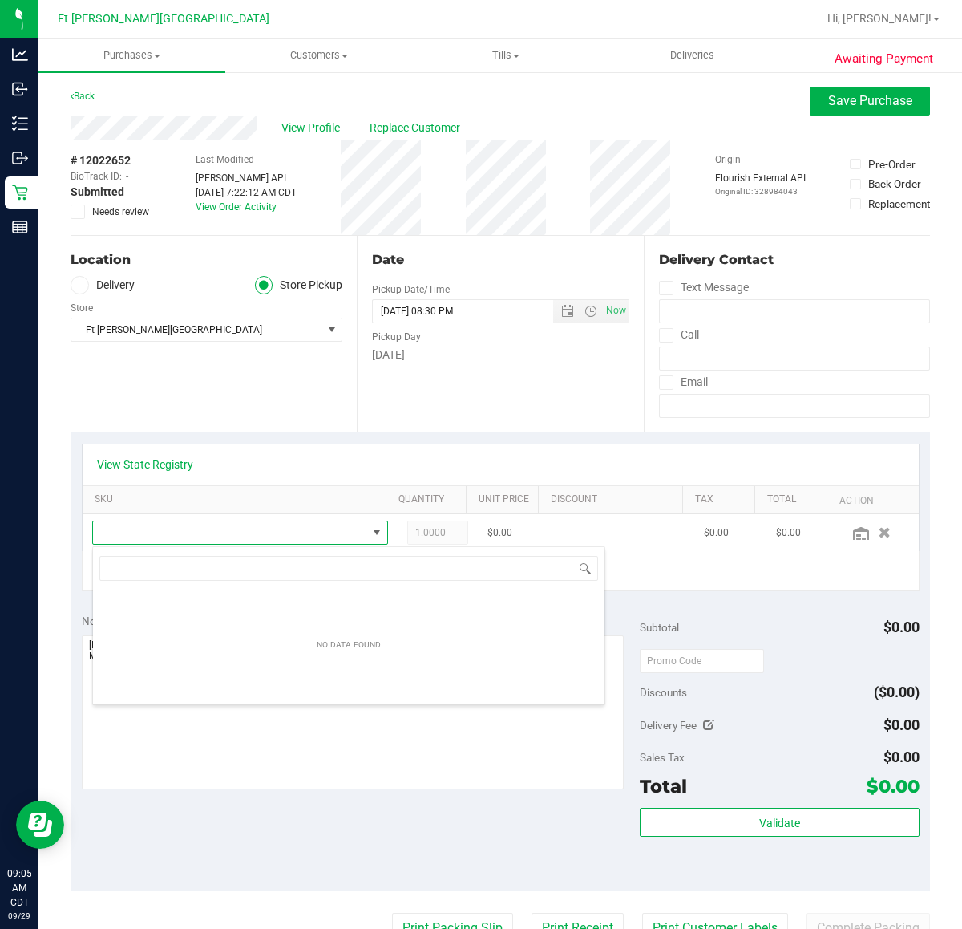
scroll to position [25, 265]
type input "pkt"
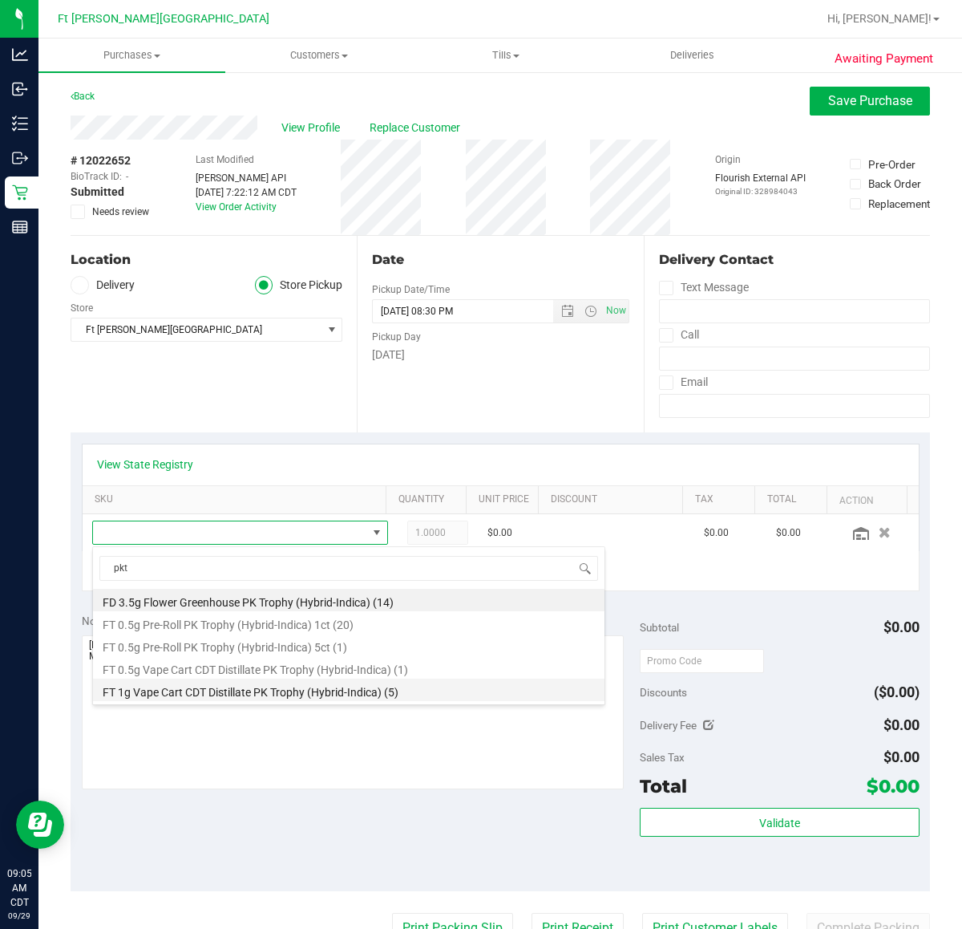
click at [209, 688] on li "FT 1g Vape Cart CDT Distillate PK Trophy (Hybrid-Indica) (5)" at bounding box center [349, 689] width 512 height 22
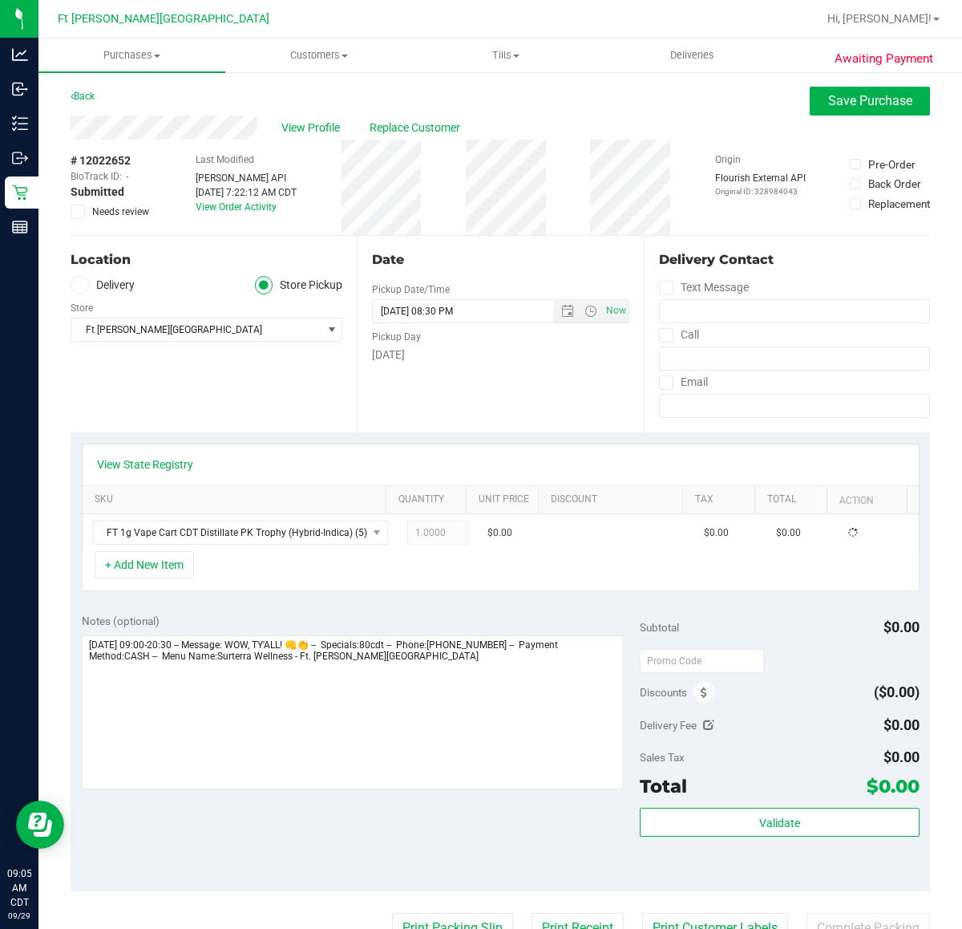
click at [371, 574] on div "+ Add New Item" at bounding box center [501, 571] width 838 height 40
click at [828, 105] on span "Save Purchase" at bounding box center [870, 100] width 84 height 15
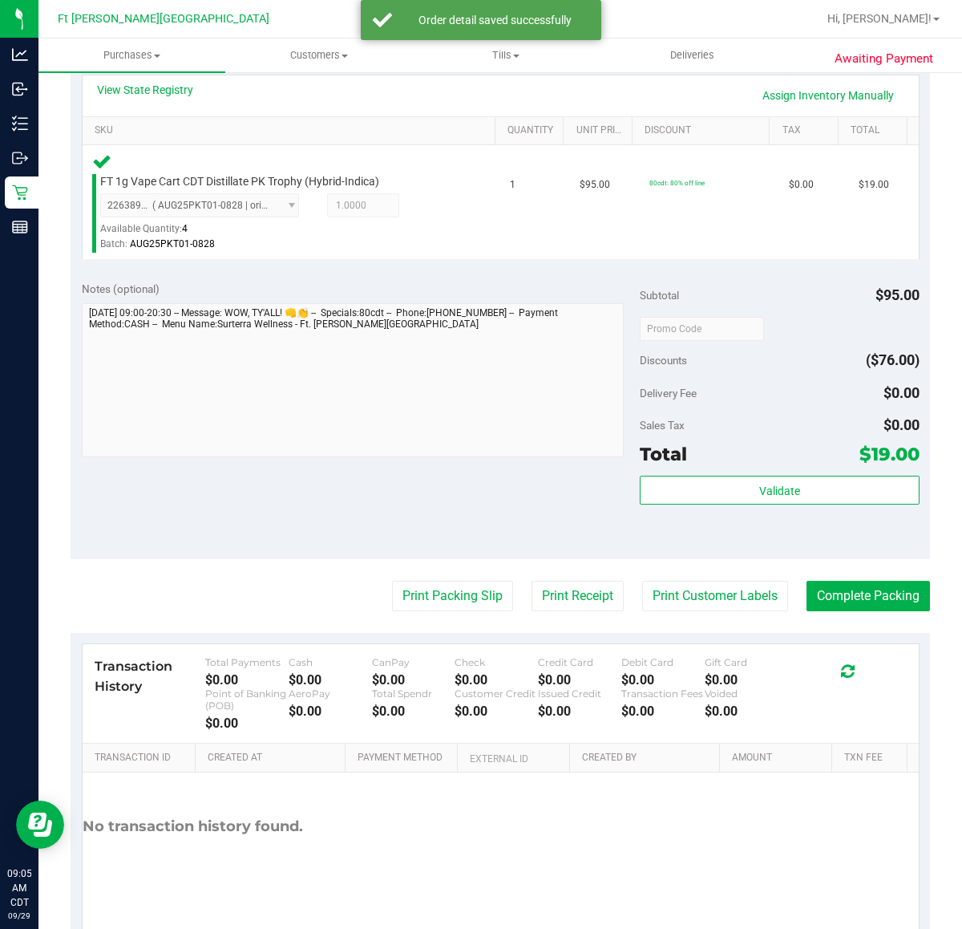
scroll to position [401, 0]
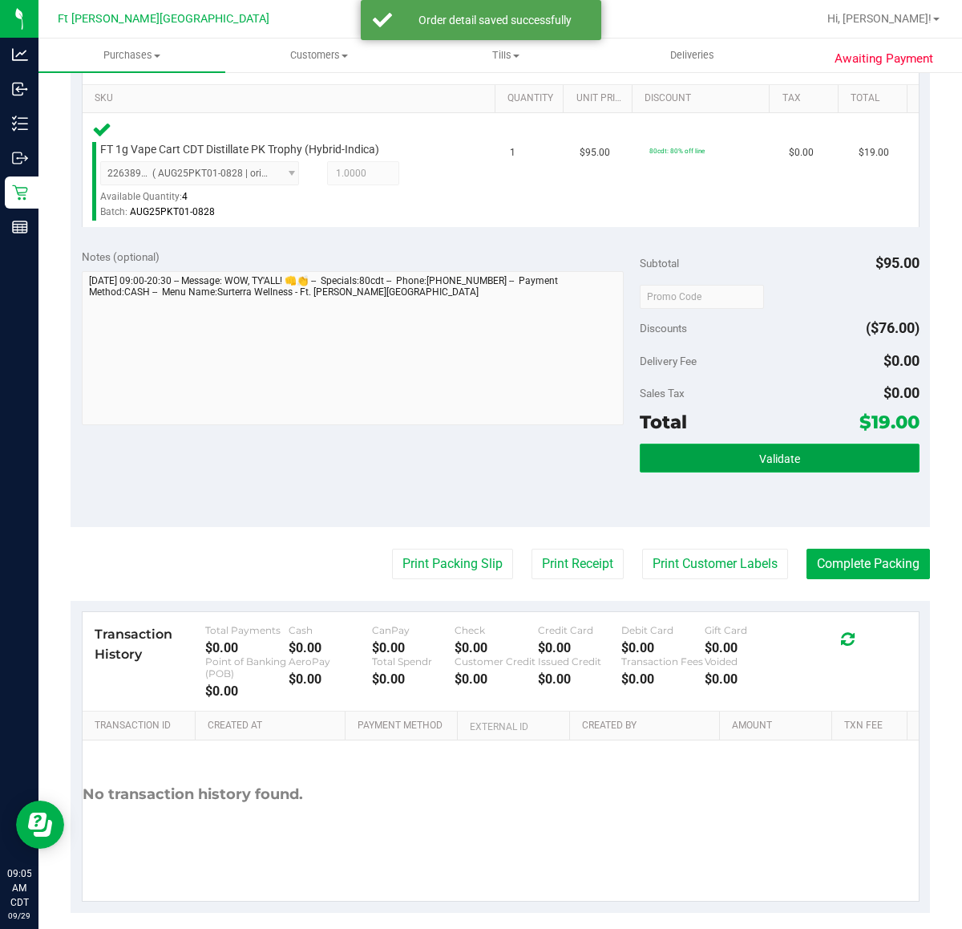
click at [686, 455] on button "Validate" at bounding box center [779, 457] width 279 height 29
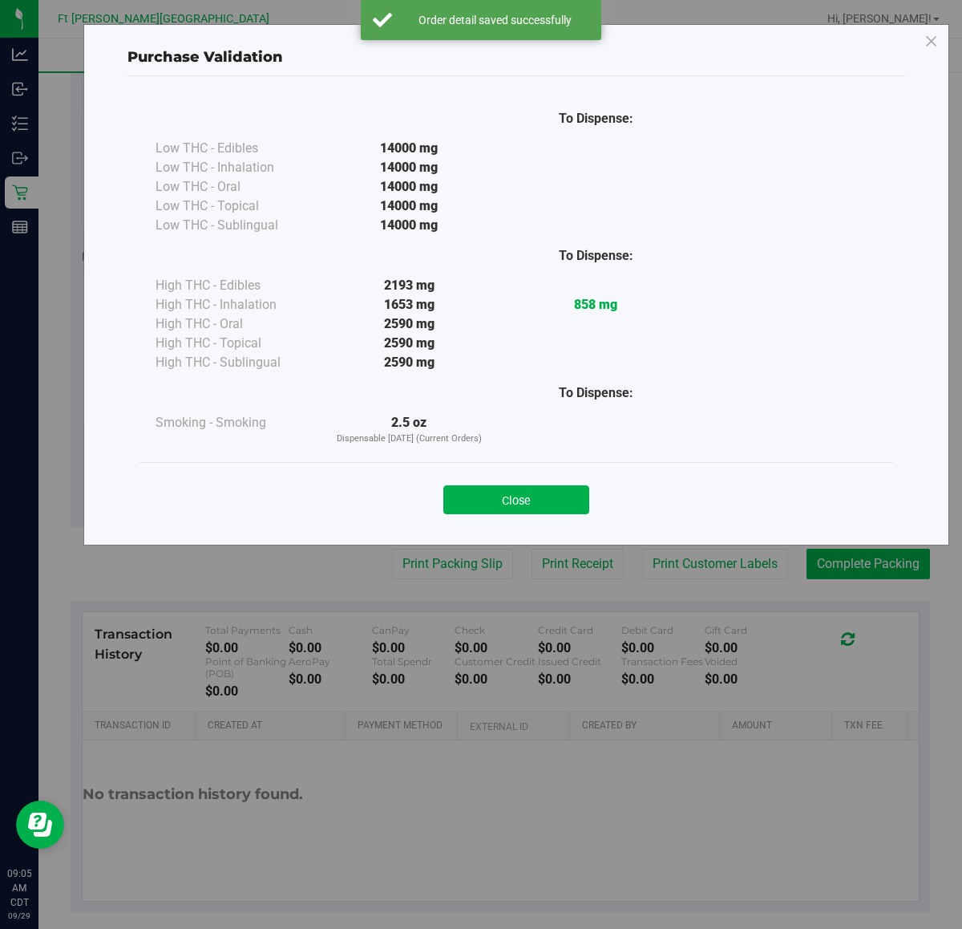
click at [545, 475] on div "Close" at bounding box center [517, 495] width 730 height 40
click at [533, 497] on button "Close" at bounding box center [516, 499] width 146 height 29
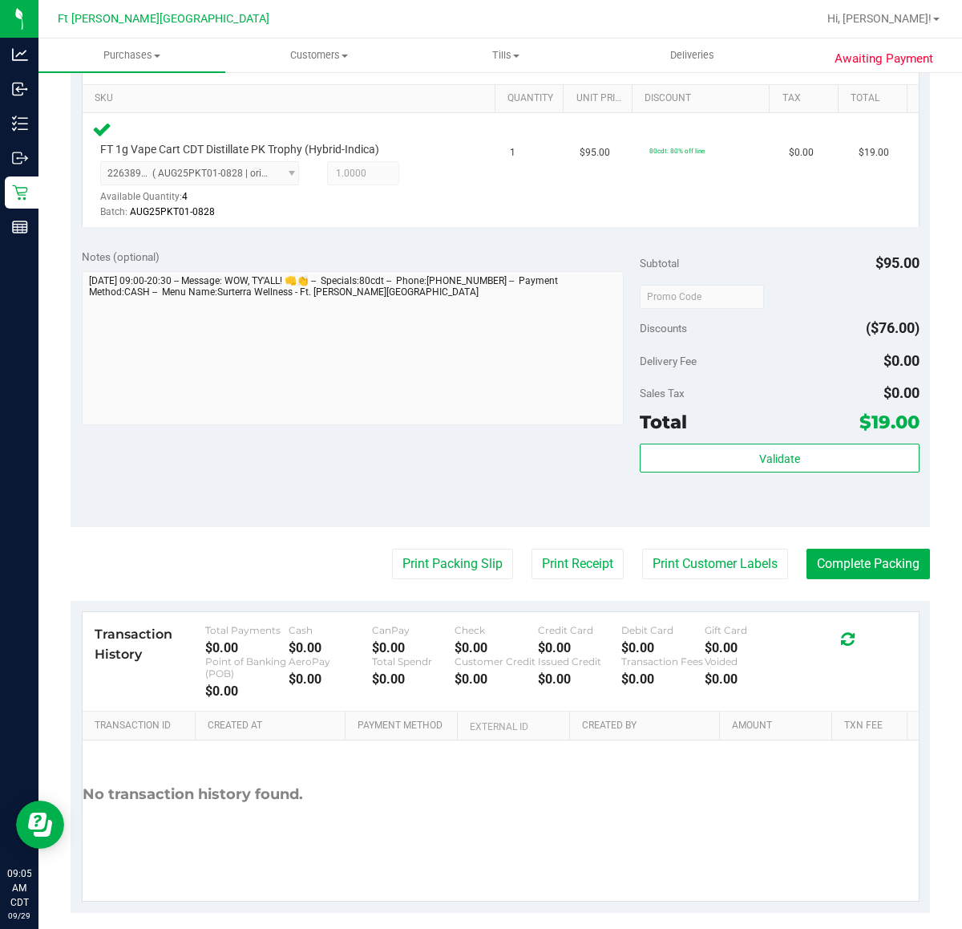
scroll to position [0, 0]
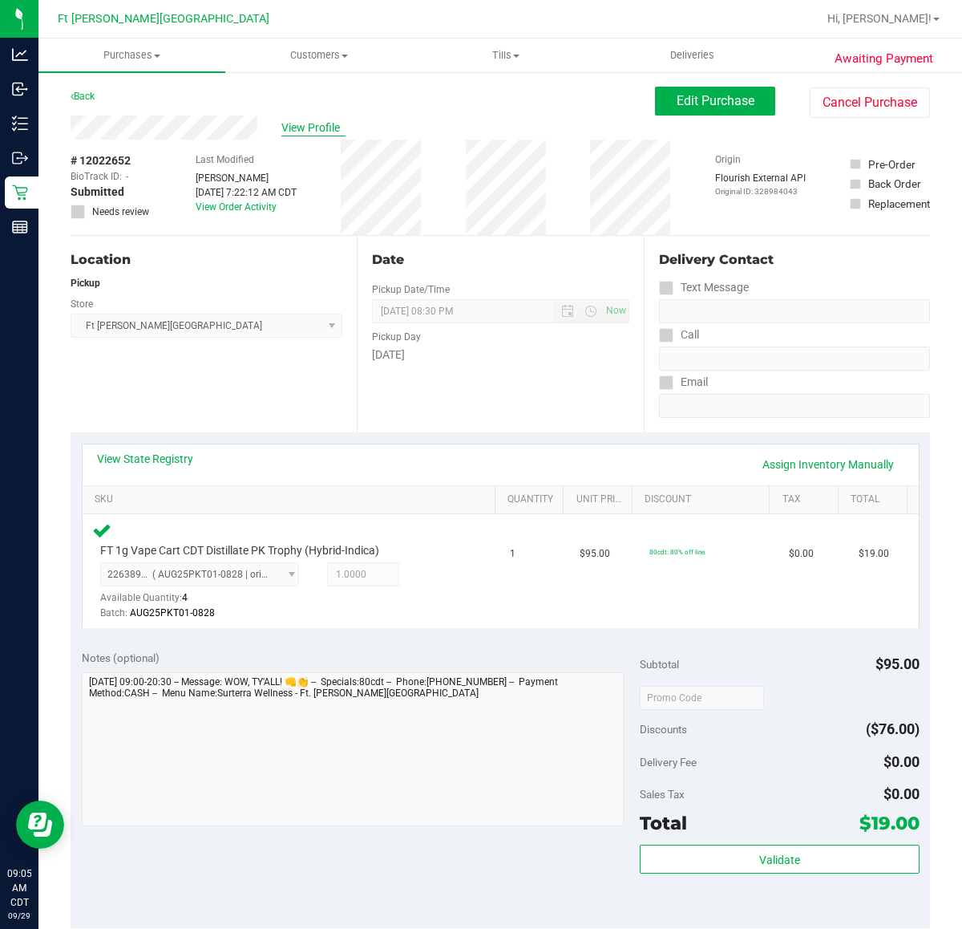
click at [306, 125] on span "View Profile" at bounding box center [313, 127] width 64 height 17
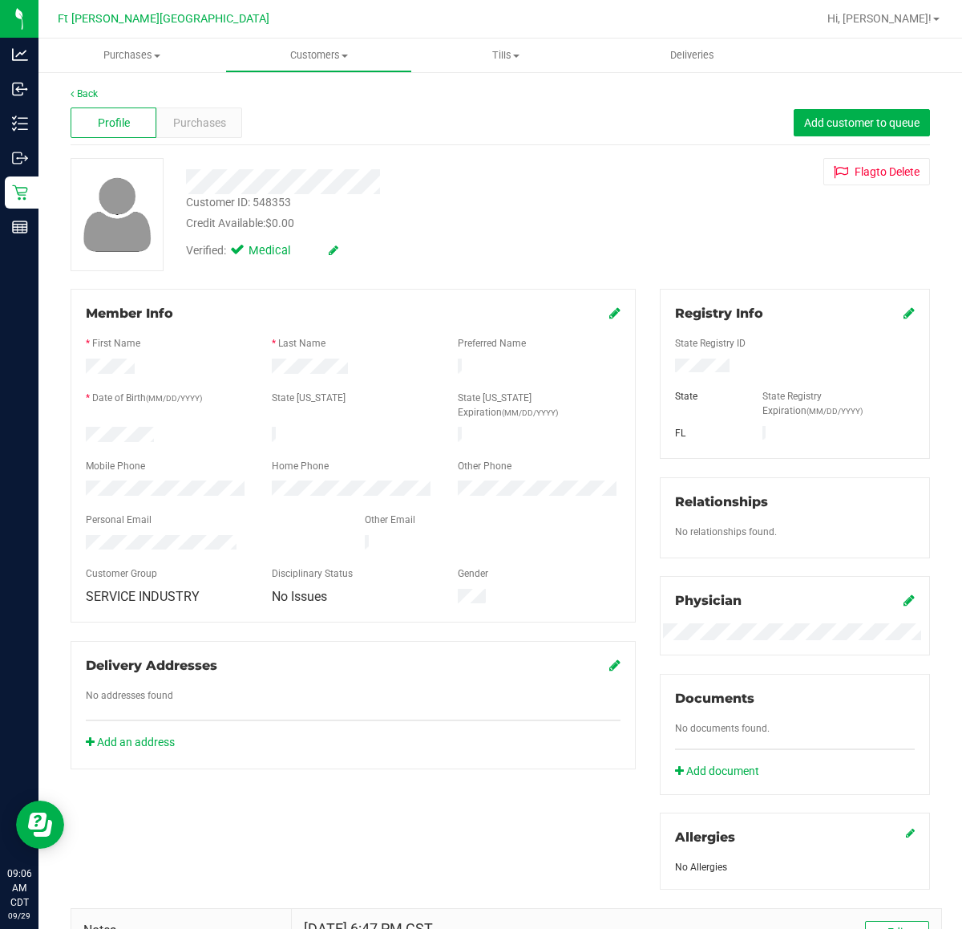
click at [82, 98] on div "Back" at bounding box center [501, 94] width 860 height 14
click at [82, 92] on link "Back" at bounding box center [84, 93] width 27 height 11
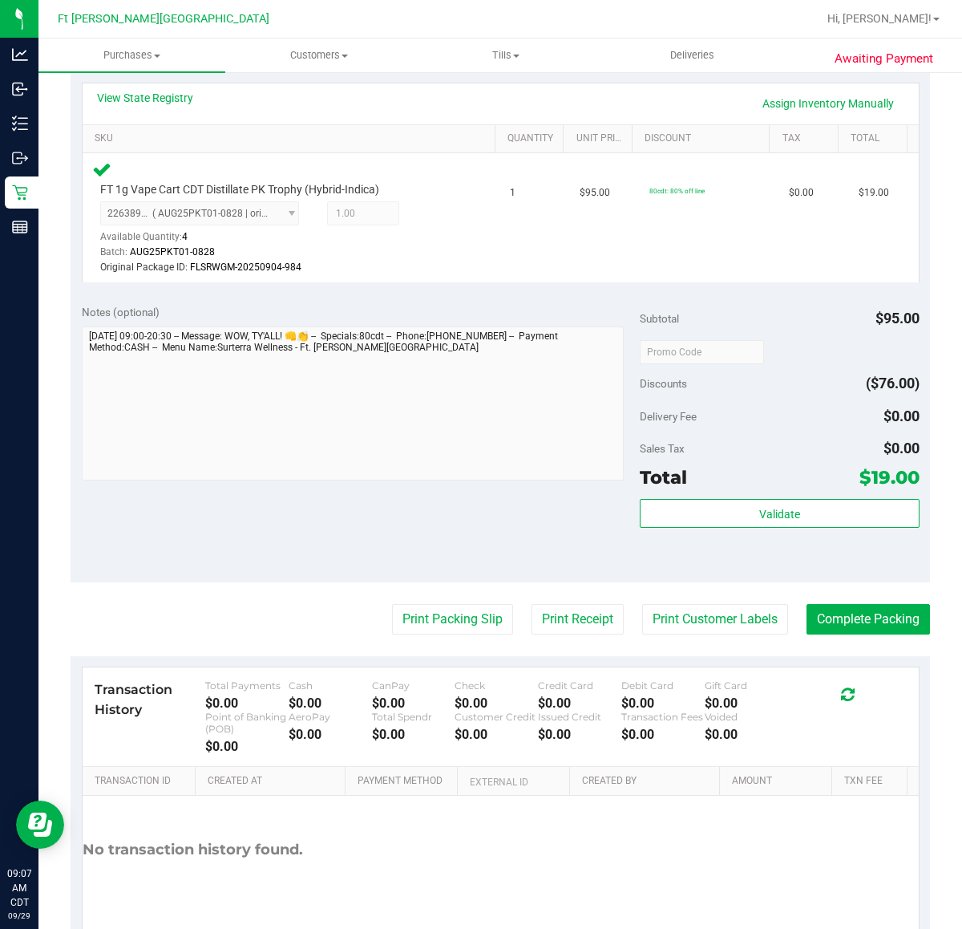
scroll to position [401, 0]
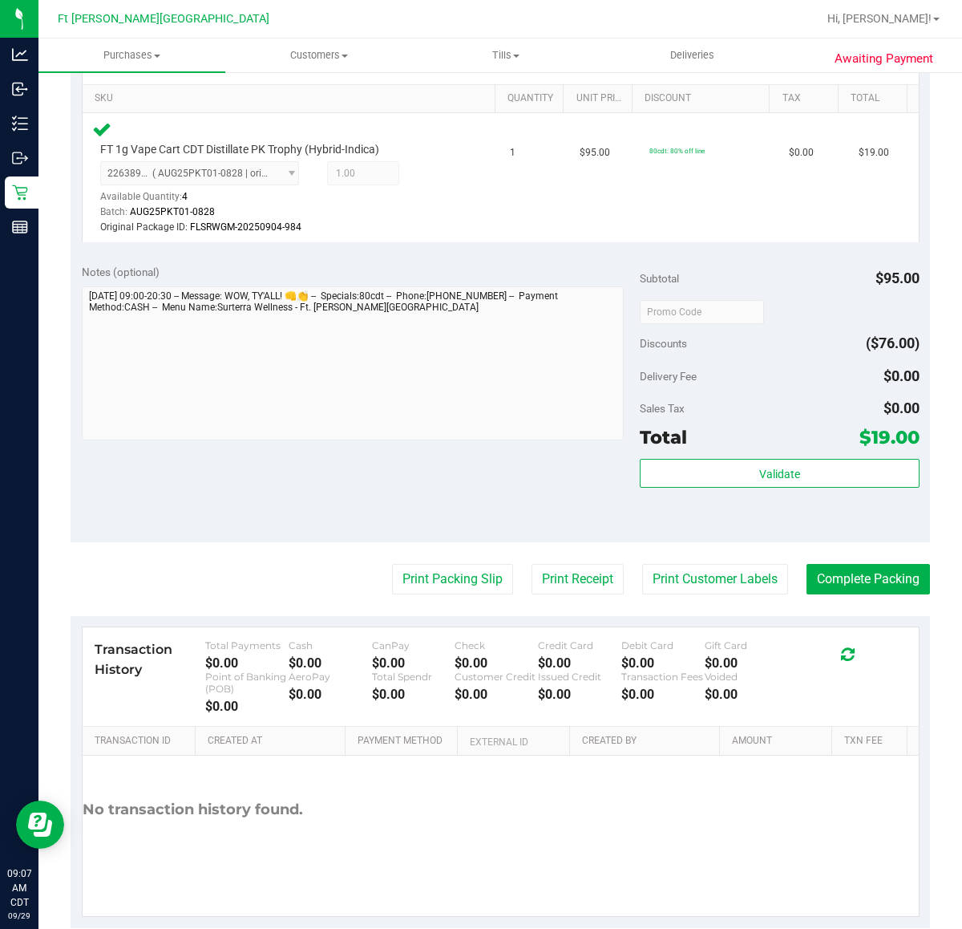
click at [704, 496] on div "Validate" at bounding box center [779, 495] width 279 height 72
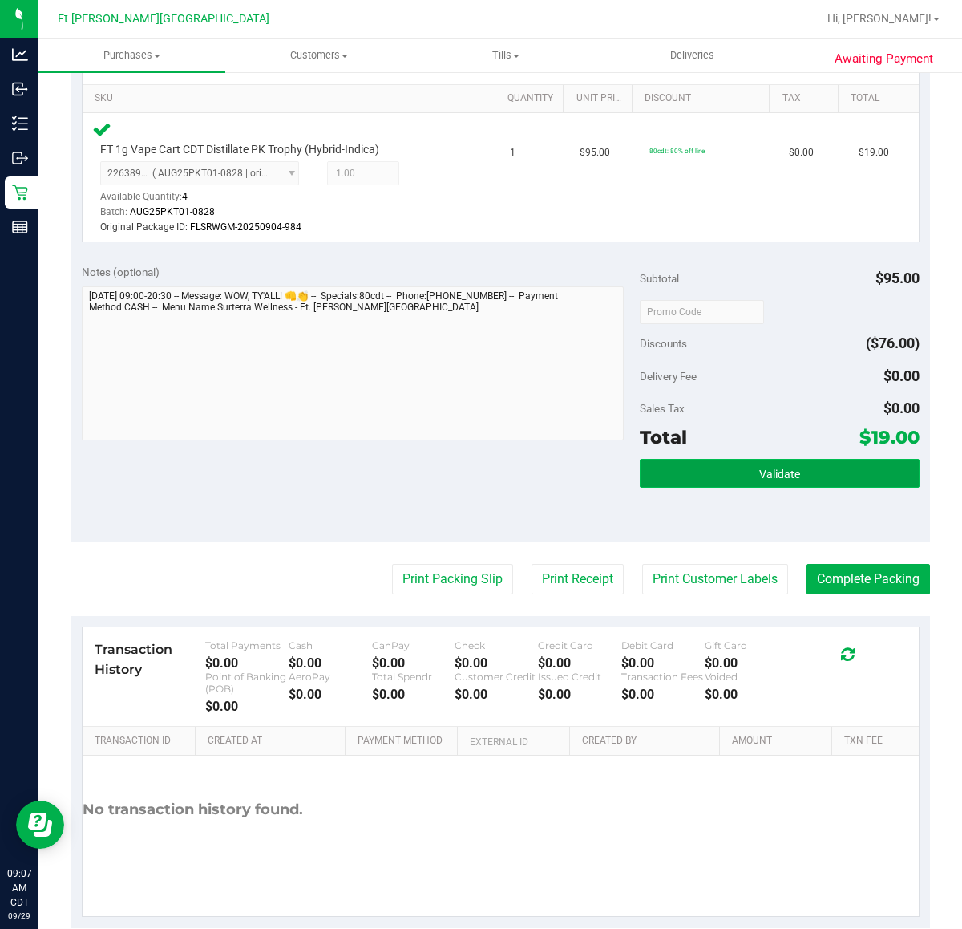
drag, startPoint x: 703, startPoint y: 486, endPoint x: 676, endPoint y: 481, distance: 26.9
click at [703, 485] on button "Validate" at bounding box center [779, 473] width 279 height 29
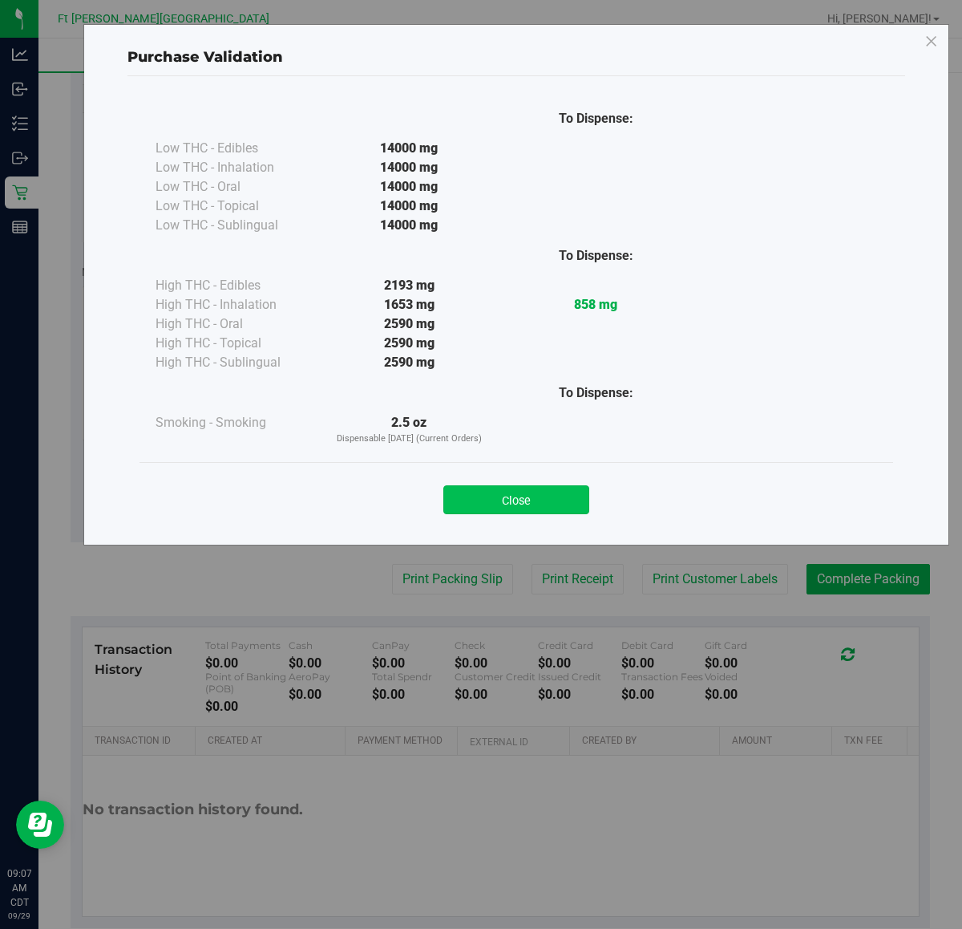
click at [474, 497] on button "Close" at bounding box center [516, 499] width 146 height 29
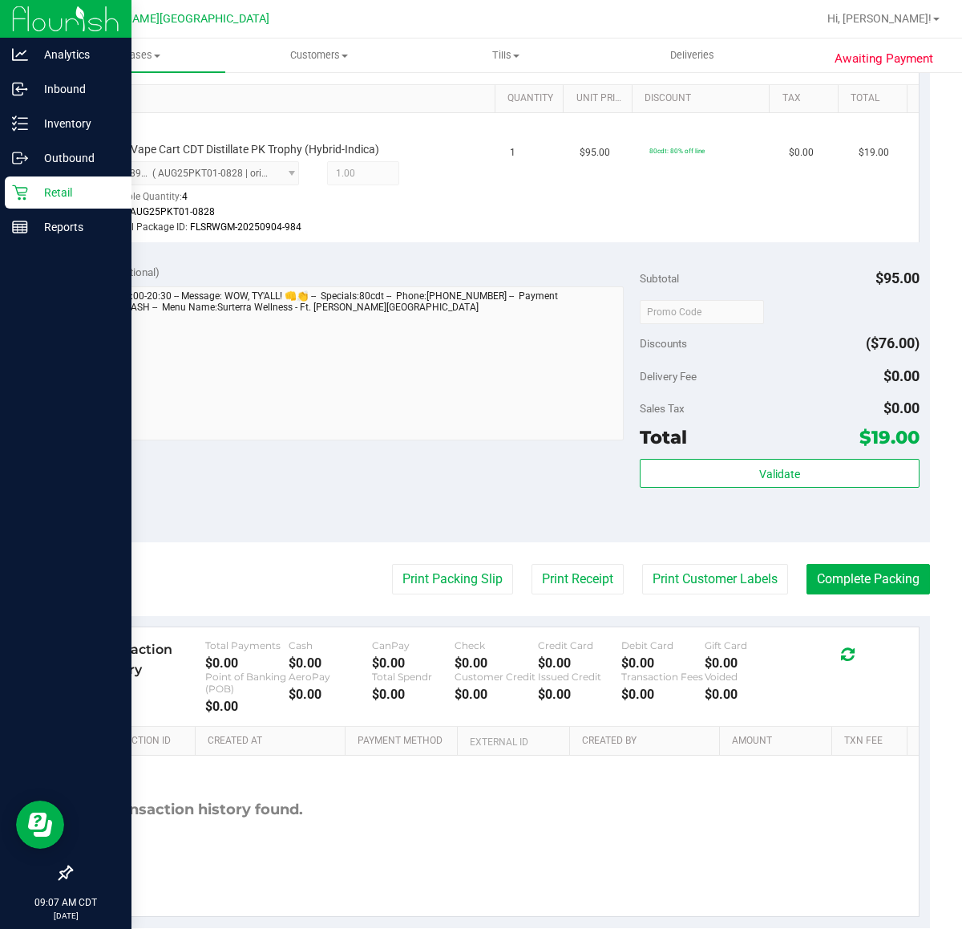
click at [14, 195] on icon at bounding box center [20, 192] width 16 height 16
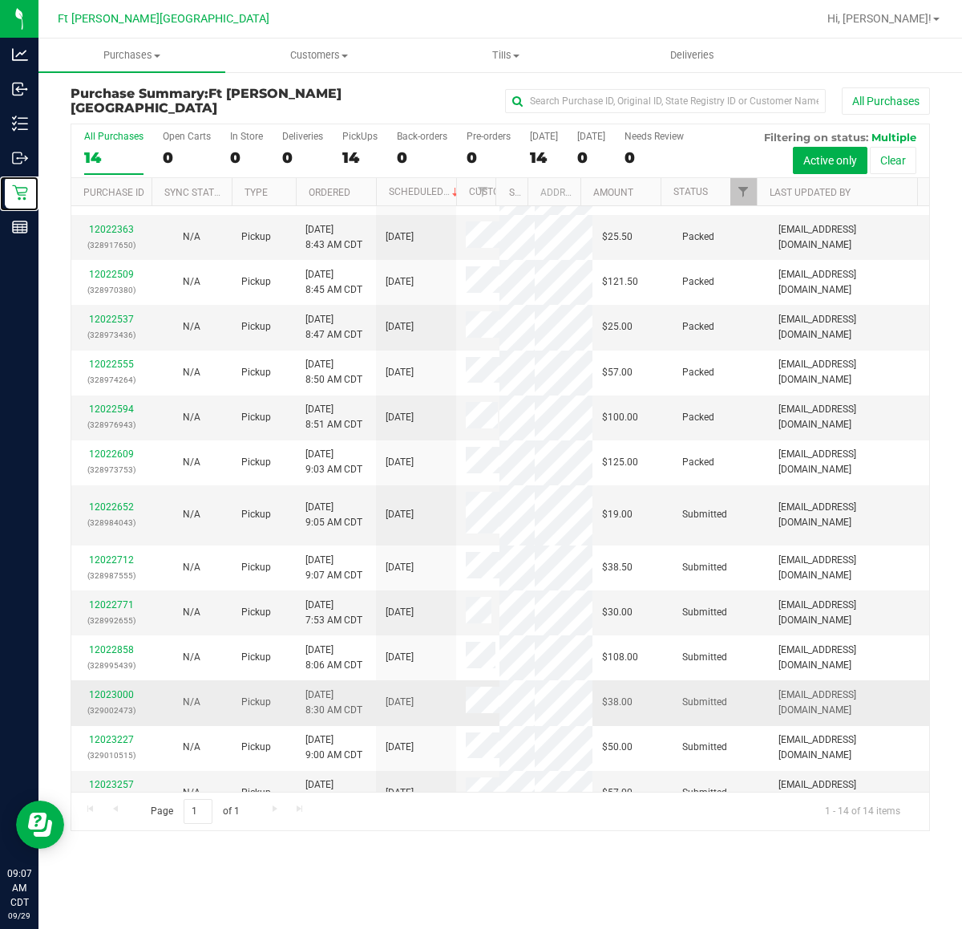
scroll to position [53, 0]
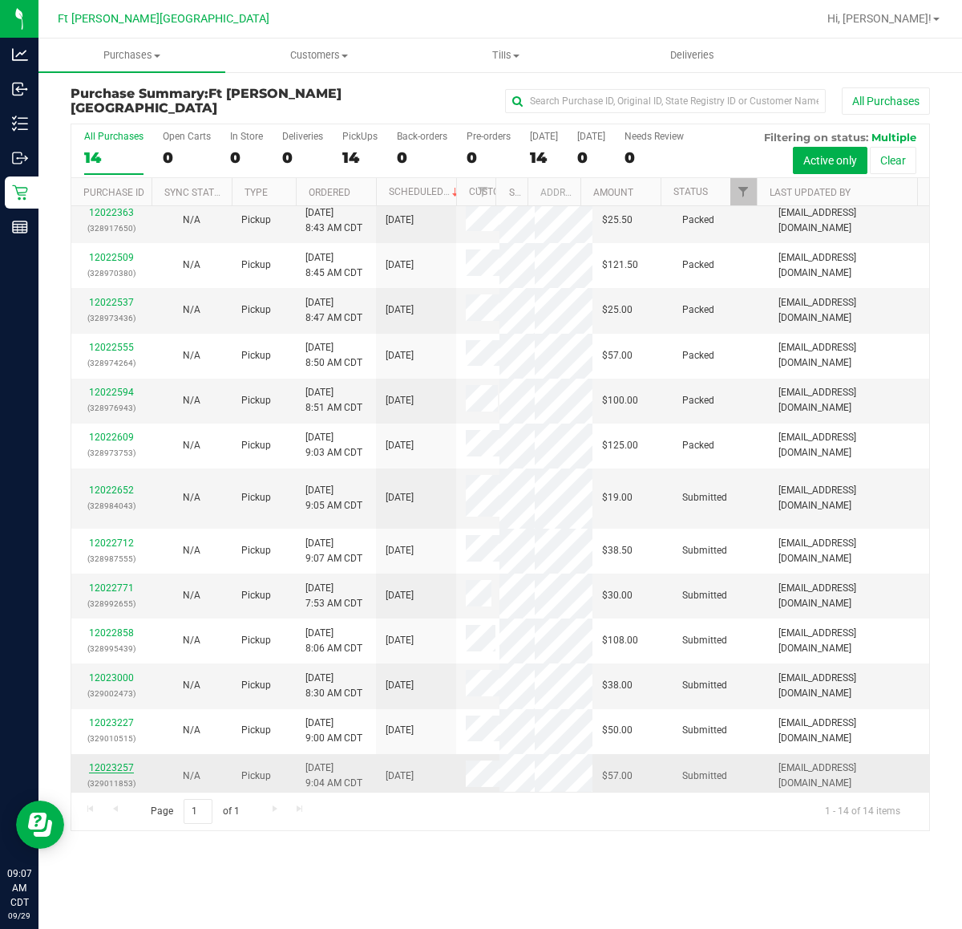
click at [108, 736] on link "12023257" at bounding box center [111, 767] width 45 height 11
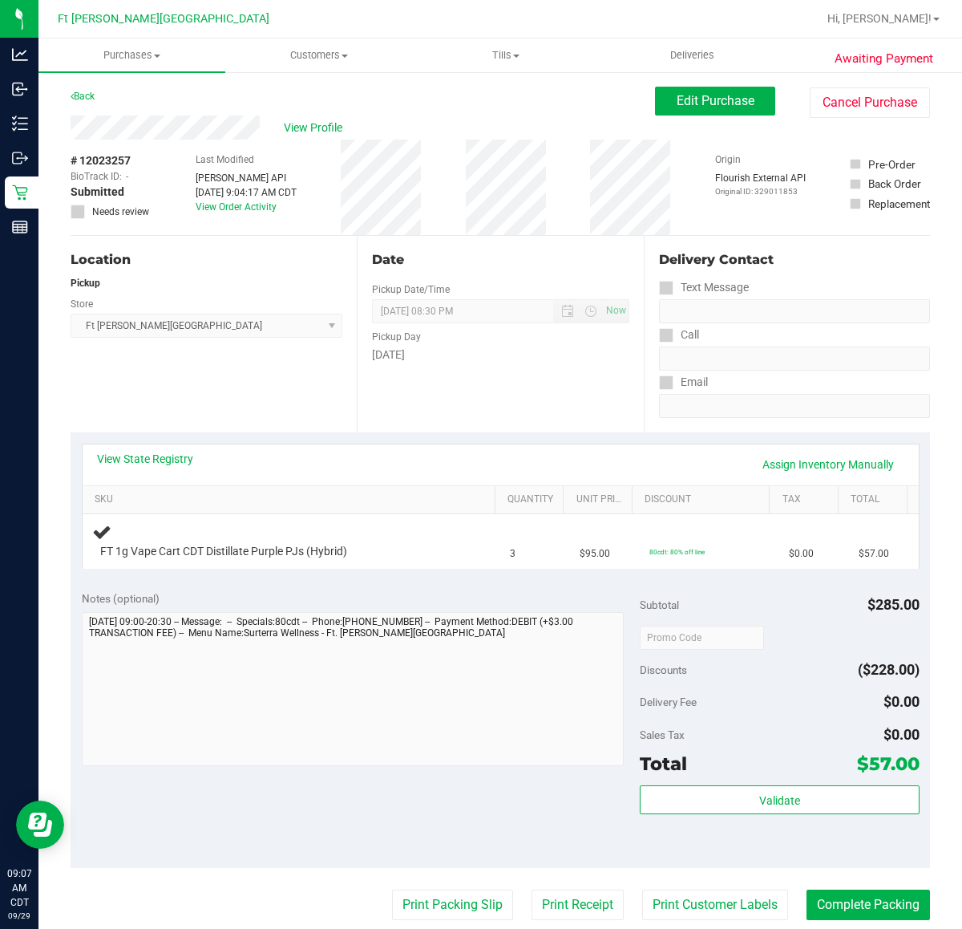
click at [423, 574] on div "View State Registry Assign Inventory Manually SKU Quantity Unit Price Discount …" at bounding box center [501, 505] width 860 height 147
click at [453, 593] on div "Notes (optional)" at bounding box center [361, 598] width 559 height 16
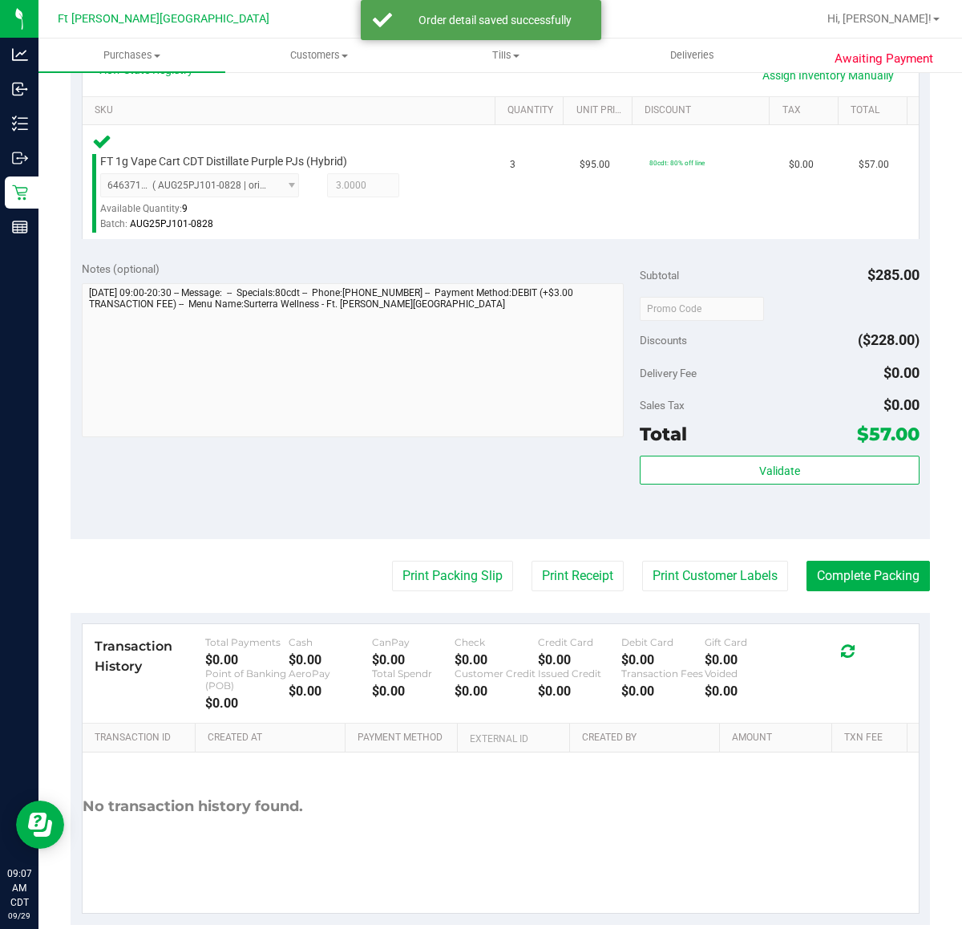
scroll to position [401, 0]
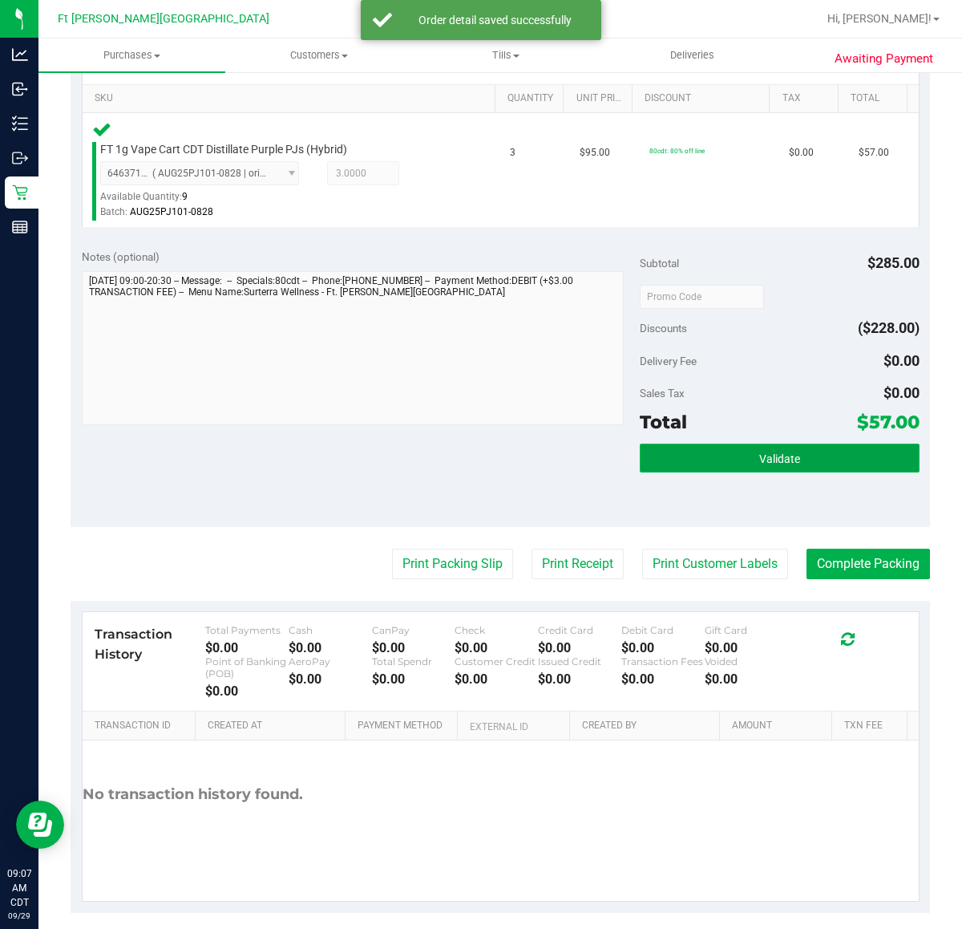
click at [694, 466] on button "Validate" at bounding box center [779, 457] width 279 height 29
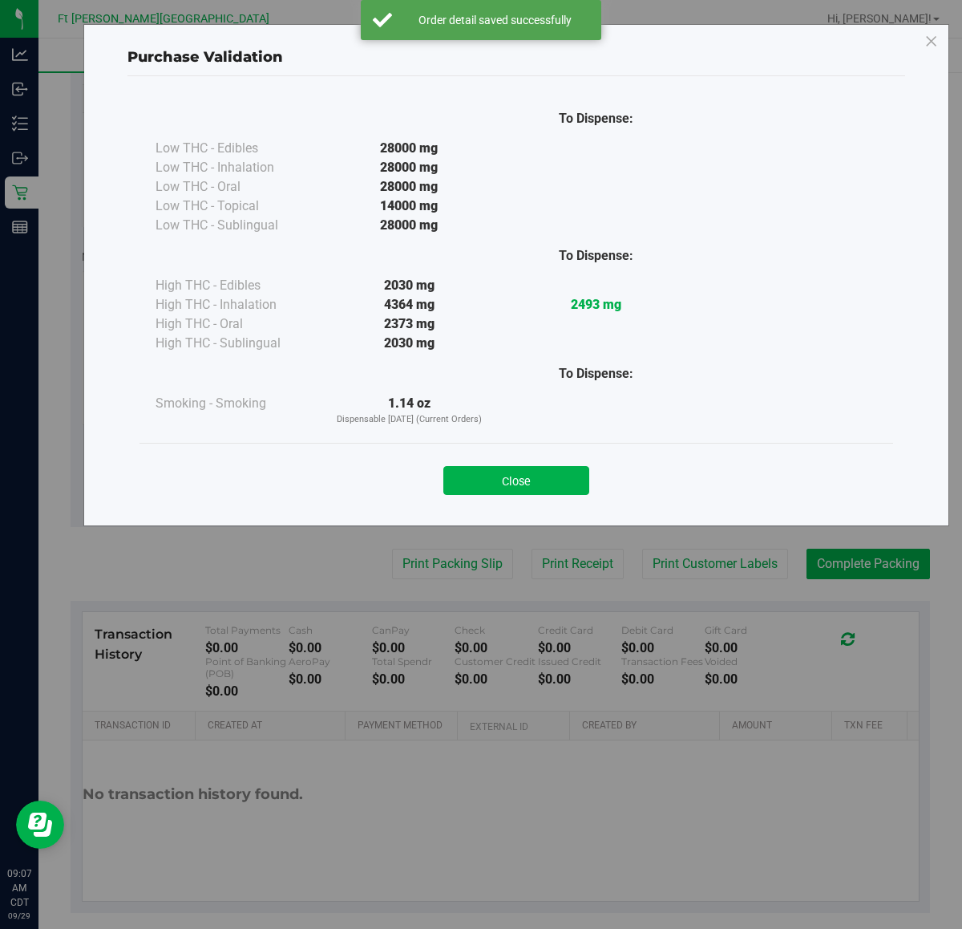
drag, startPoint x: 550, startPoint y: 467, endPoint x: 554, endPoint y: 474, distance: 8.3
click at [550, 467] on button "Close" at bounding box center [516, 480] width 146 height 29
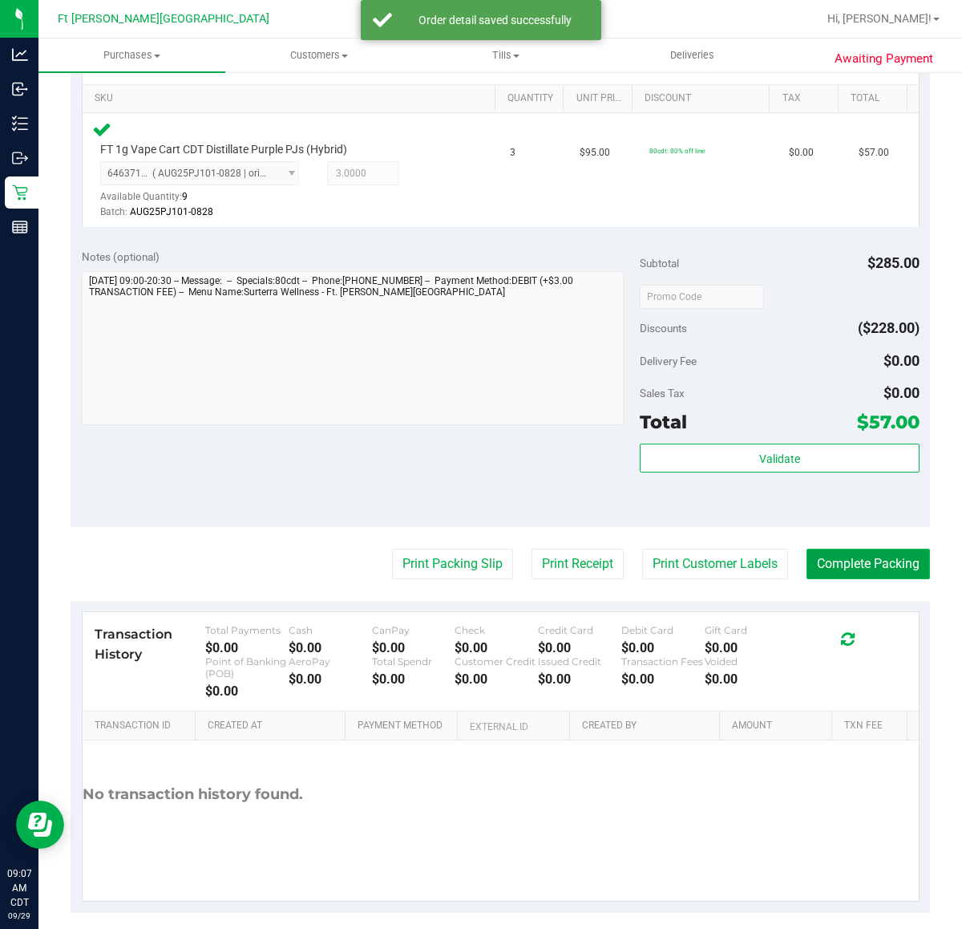
click at [812, 557] on button "Complete Packing" at bounding box center [869, 564] width 124 height 30
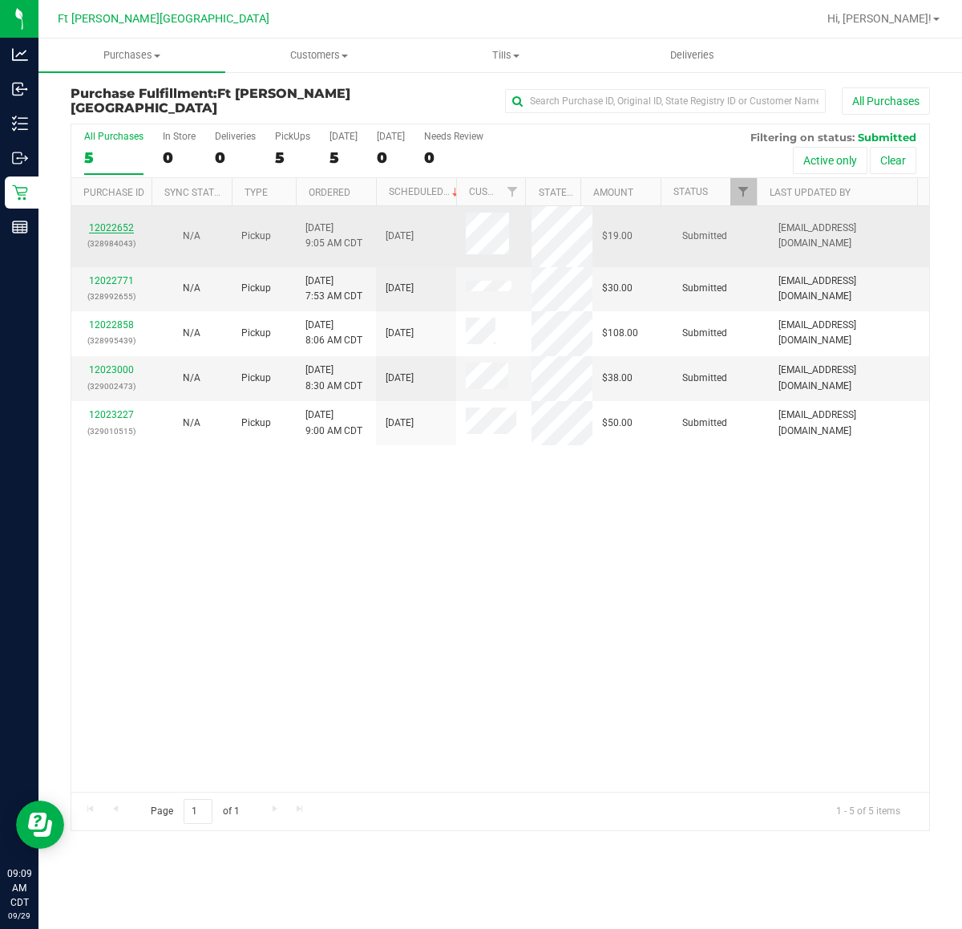
click at [112, 231] on link "12022652" at bounding box center [111, 227] width 45 height 11
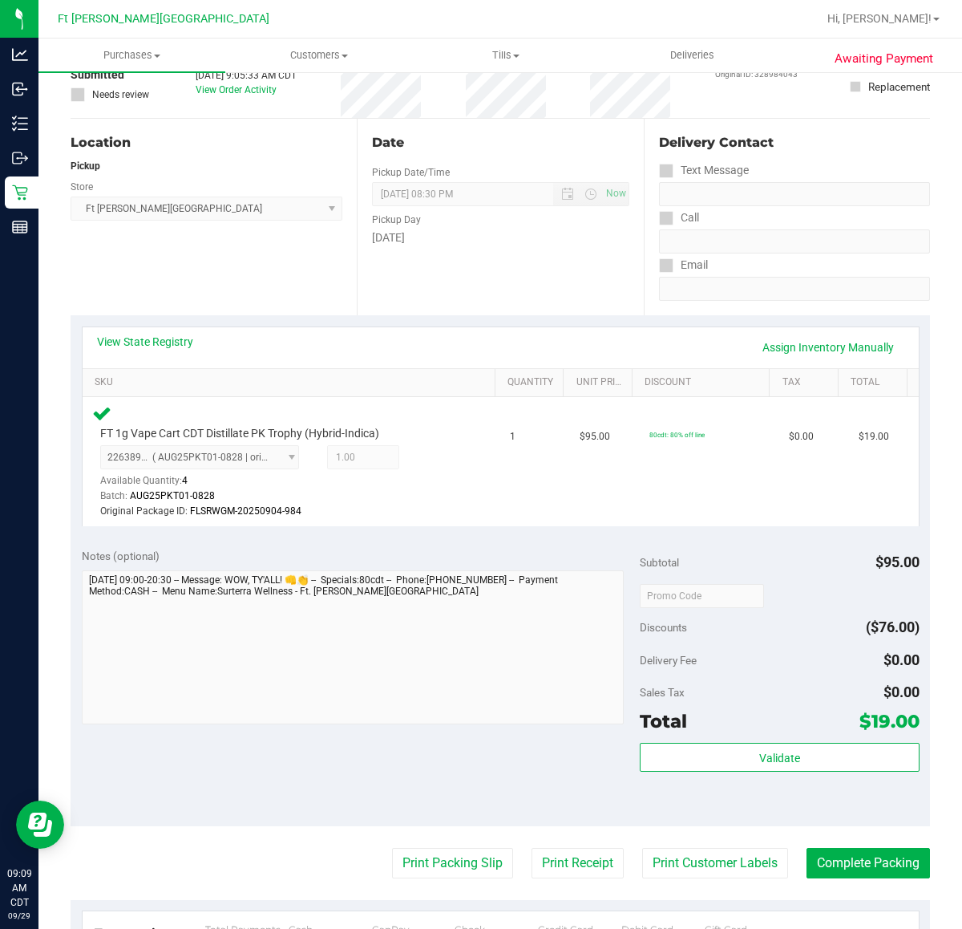
scroll to position [301, 0]
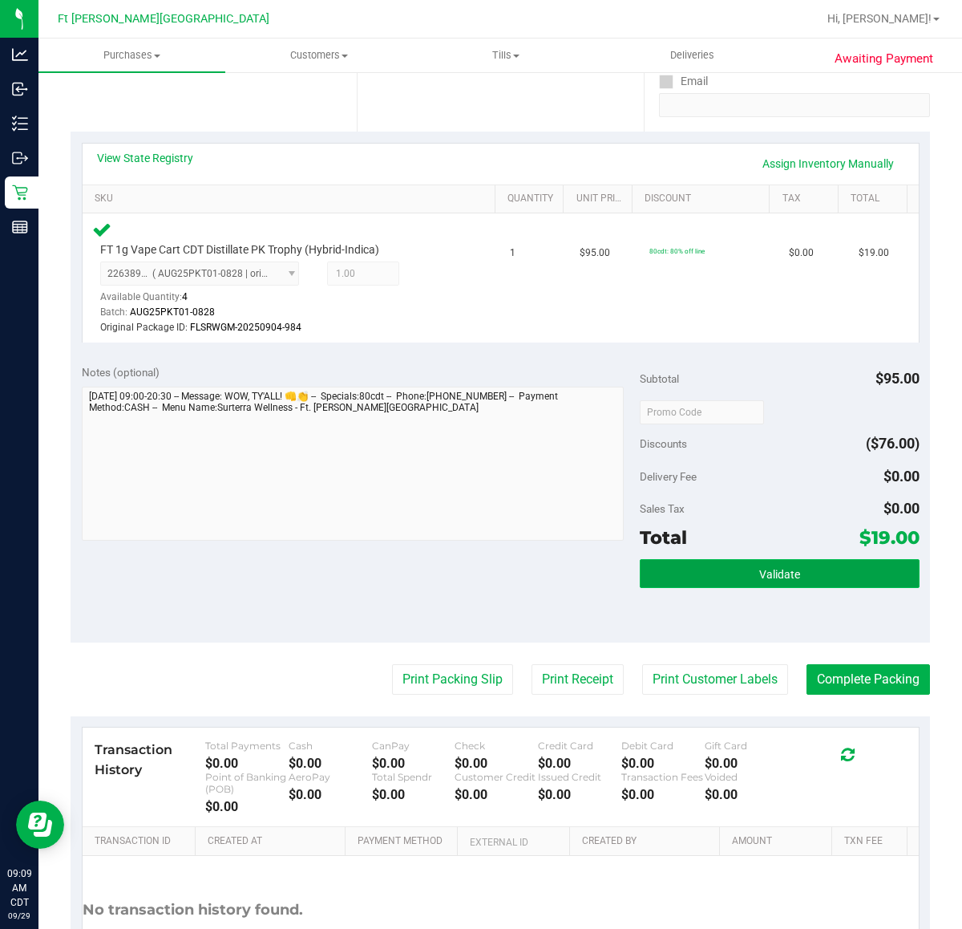
click at [702, 573] on button "Validate" at bounding box center [779, 573] width 279 height 29
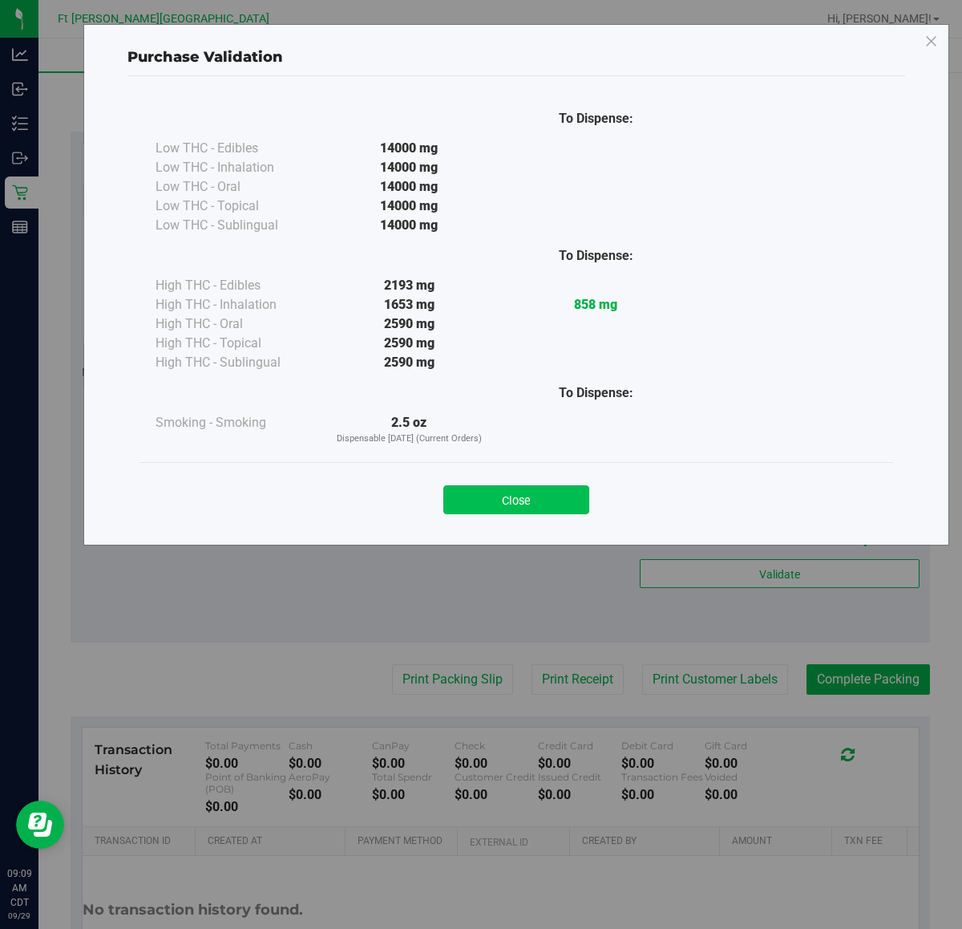
click at [568, 499] on button "Close" at bounding box center [516, 499] width 146 height 29
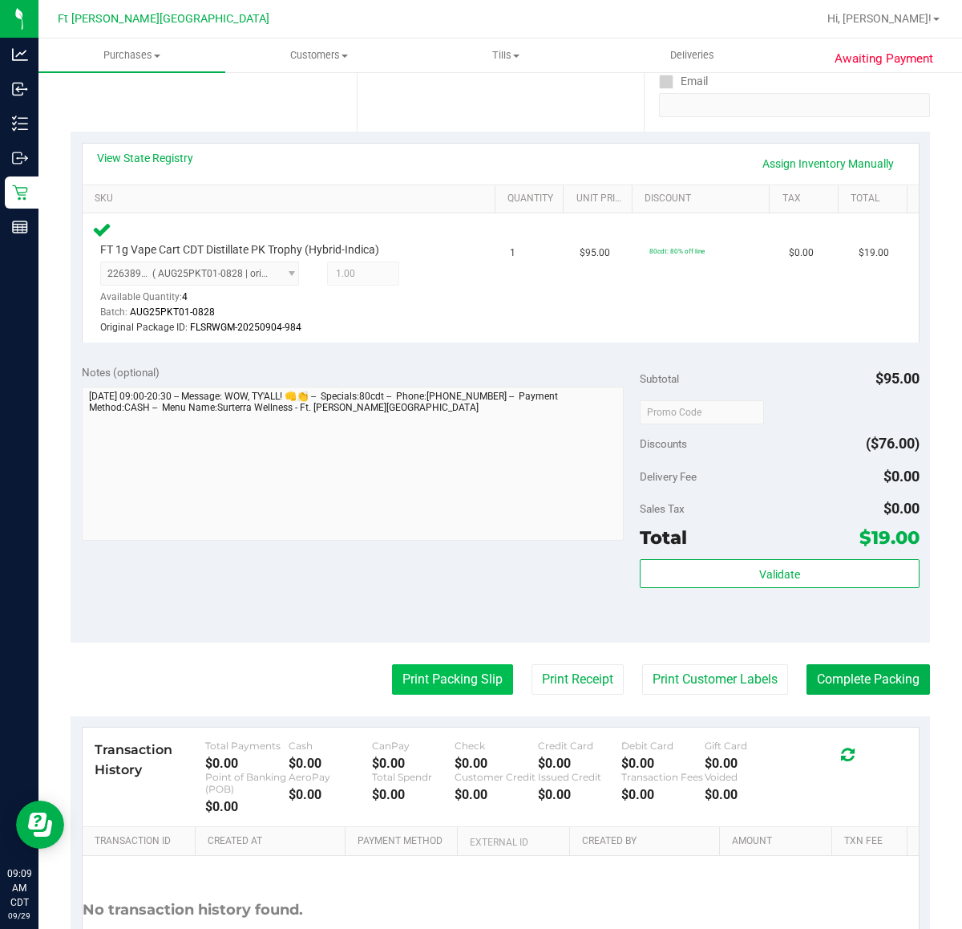
click at [430, 678] on button "Print Packing Slip" at bounding box center [452, 679] width 121 height 30
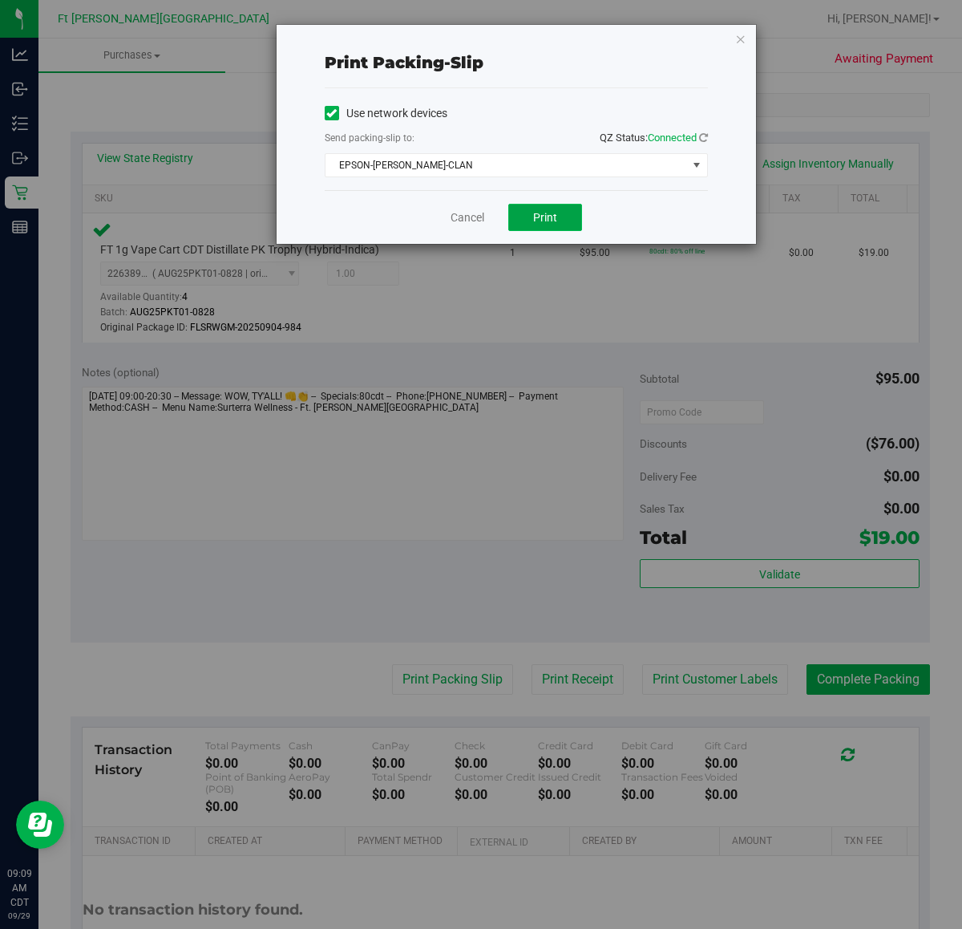
click at [523, 222] on button "Print" at bounding box center [545, 217] width 74 height 27
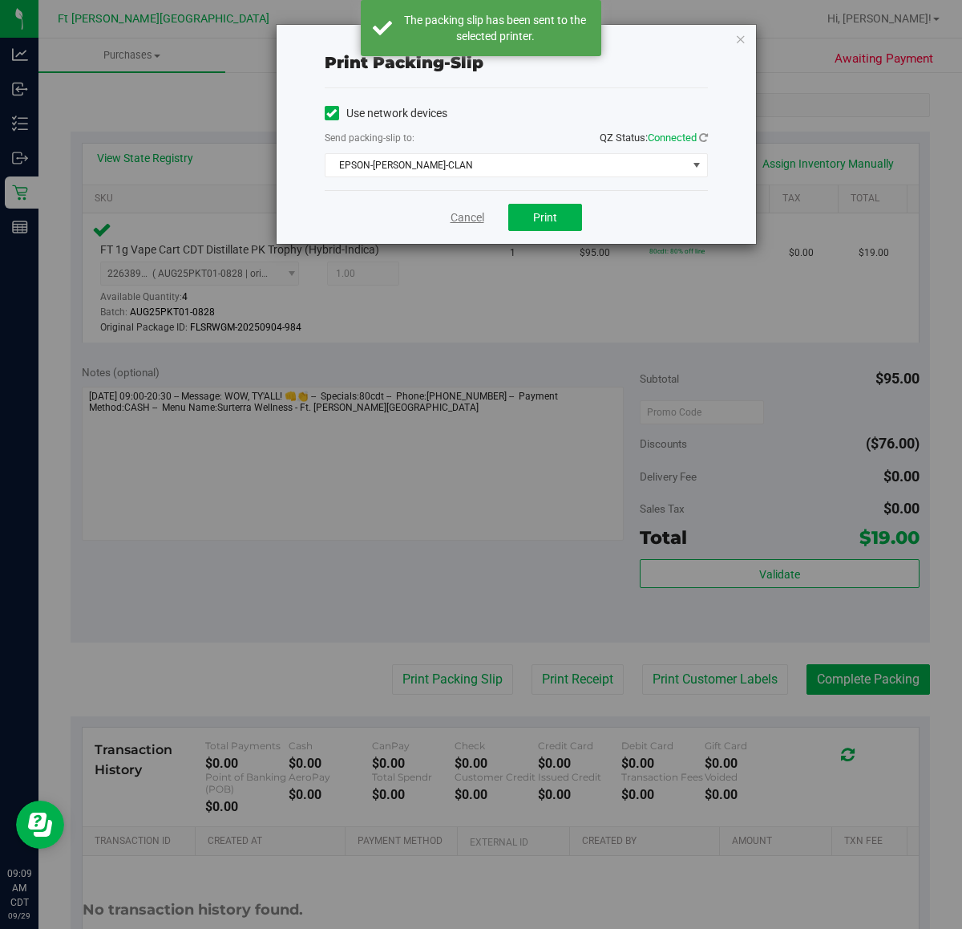
click at [454, 219] on link "Cancel" at bounding box center [468, 217] width 34 height 17
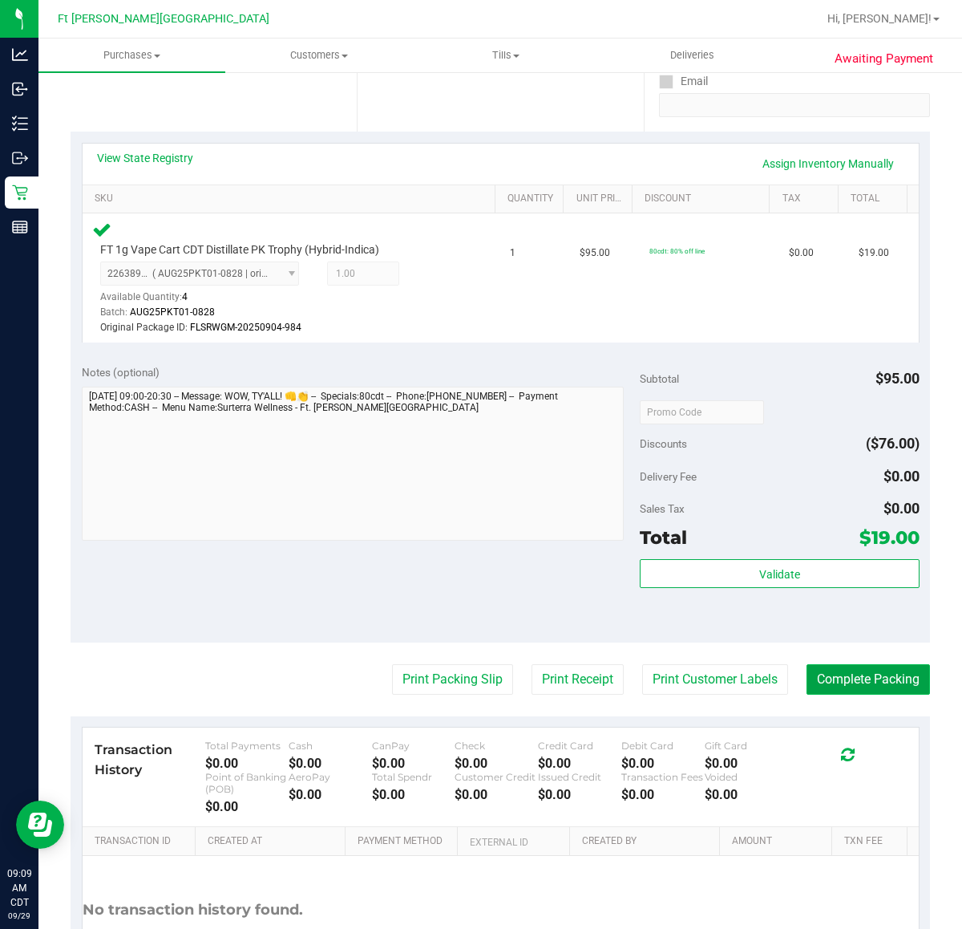
click at [856, 668] on button "Complete Packing" at bounding box center [869, 679] width 124 height 30
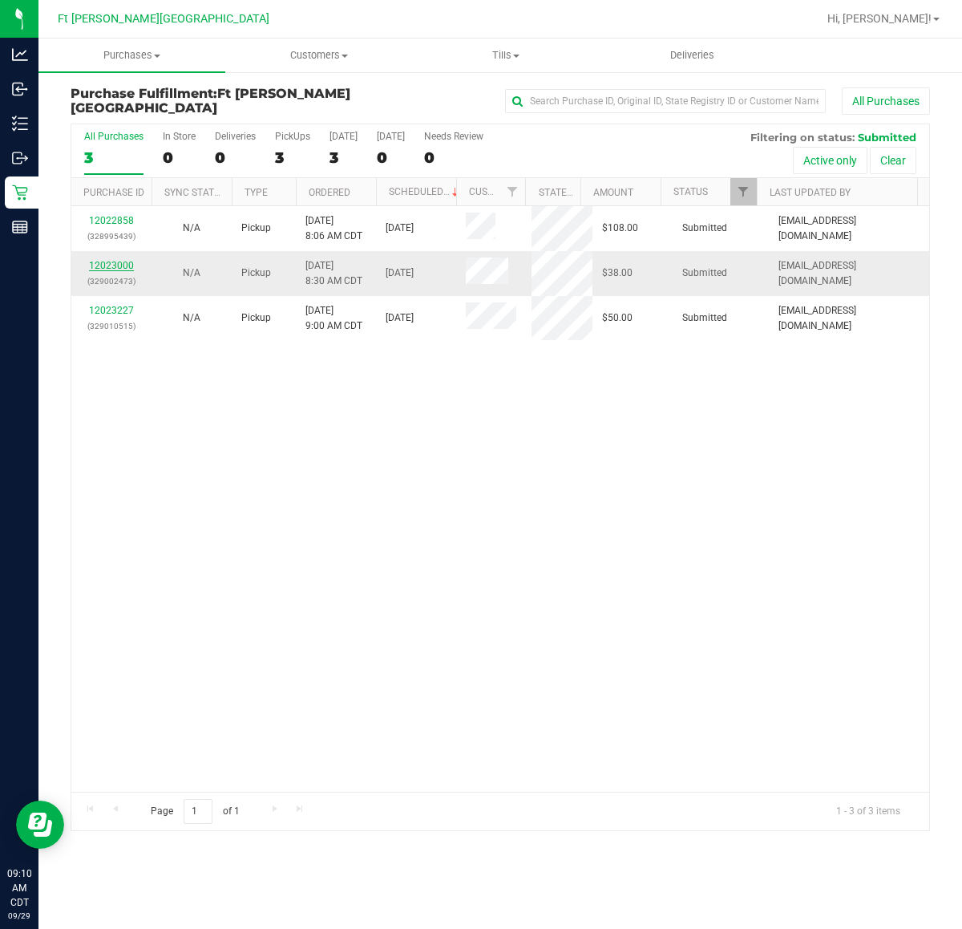
click at [113, 269] on link "12023000" at bounding box center [111, 265] width 45 height 11
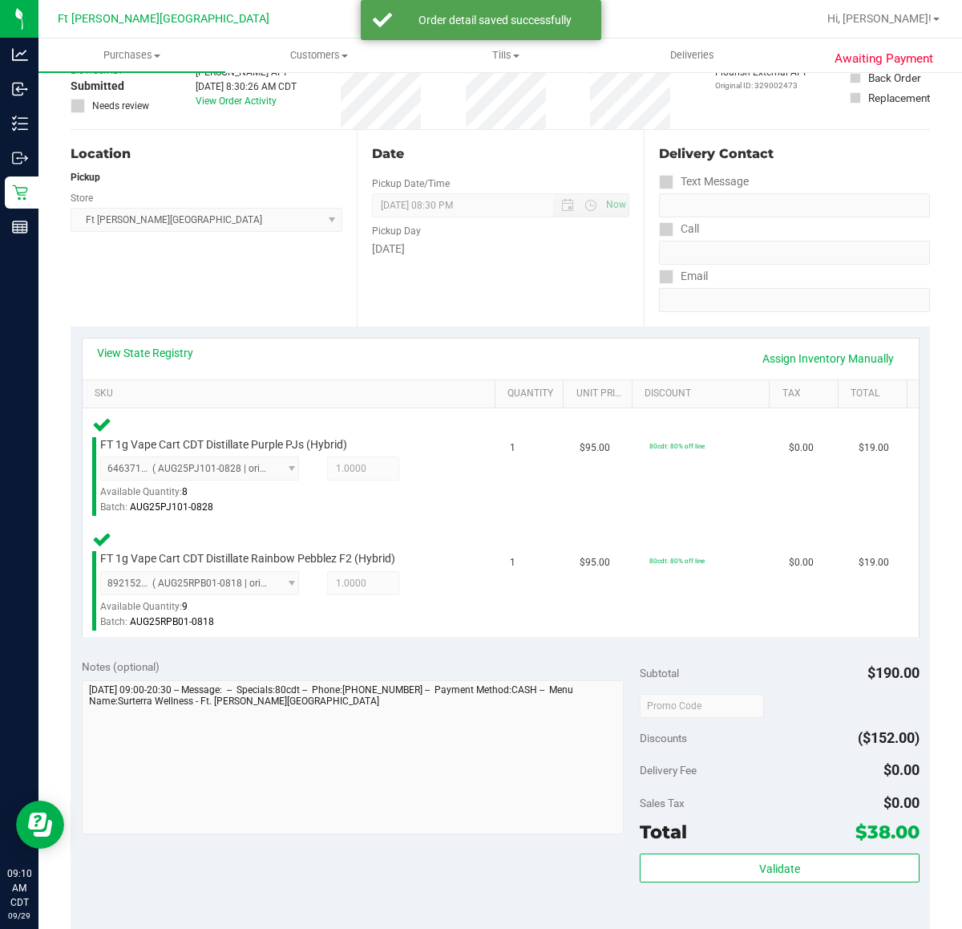
scroll to position [301, 0]
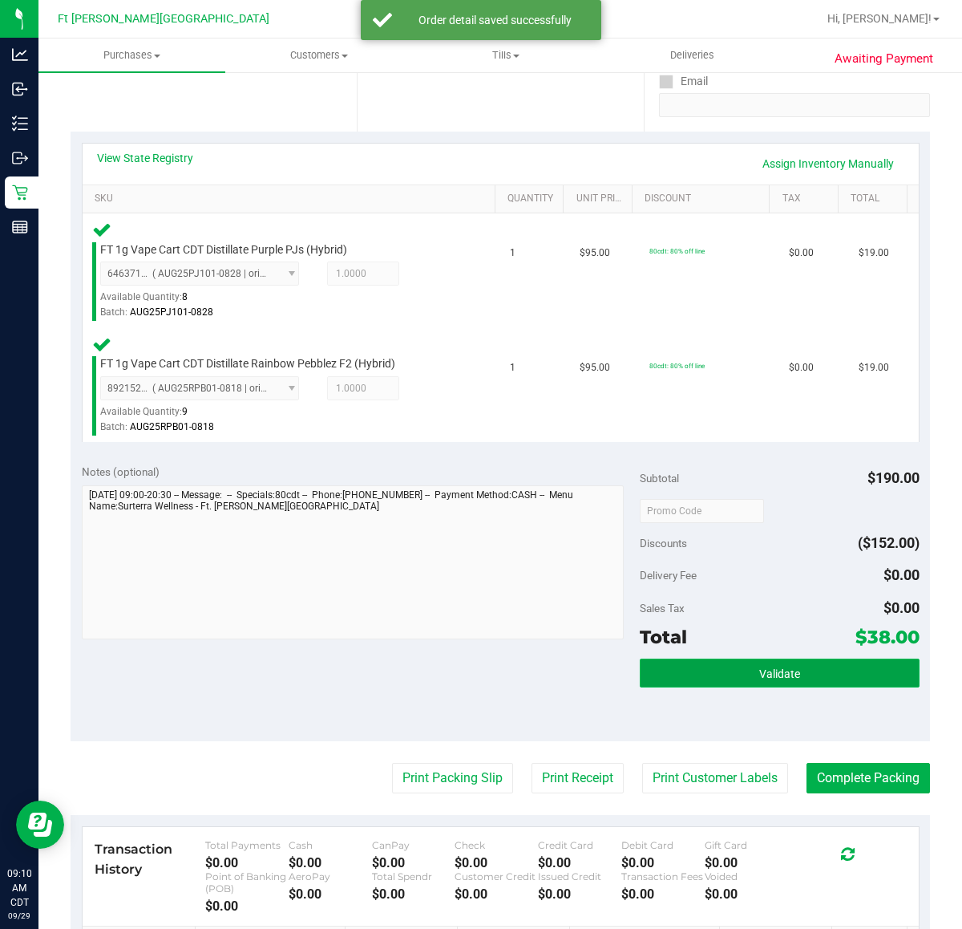
click at [707, 684] on button "Validate" at bounding box center [779, 672] width 279 height 29
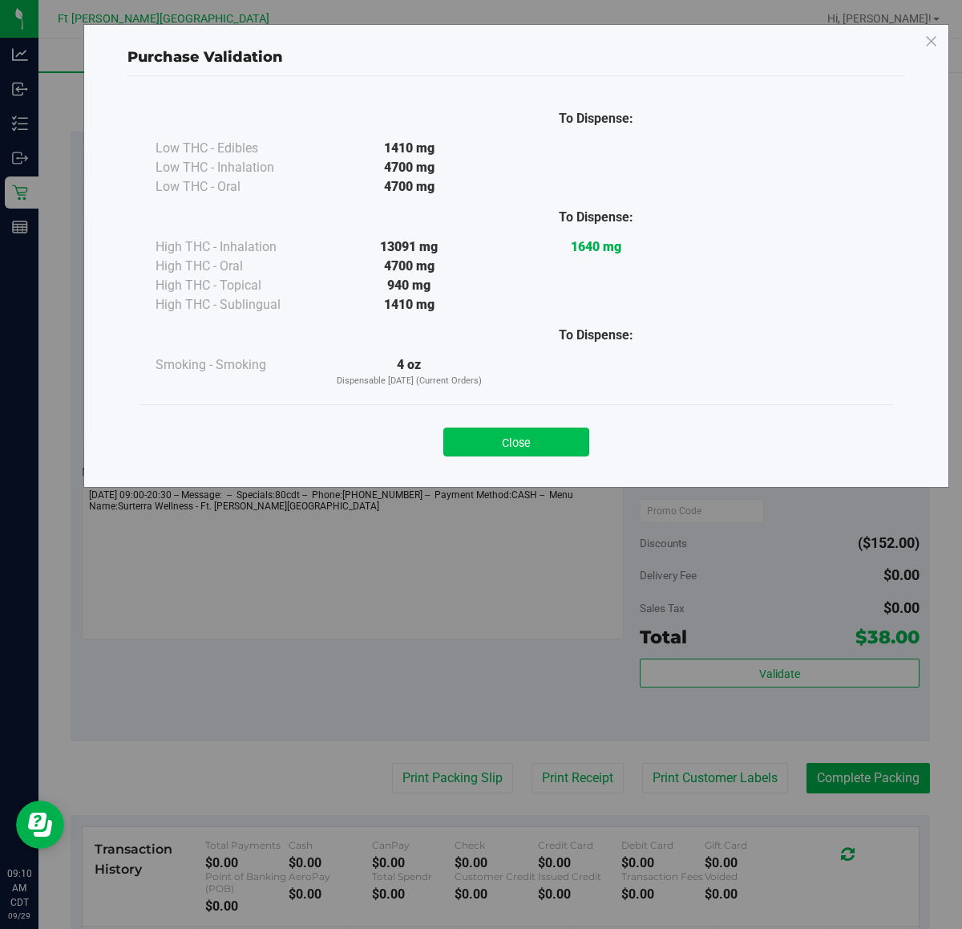
click at [512, 452] on button "Close" at bounding box center [516, 441] width 146 height 29
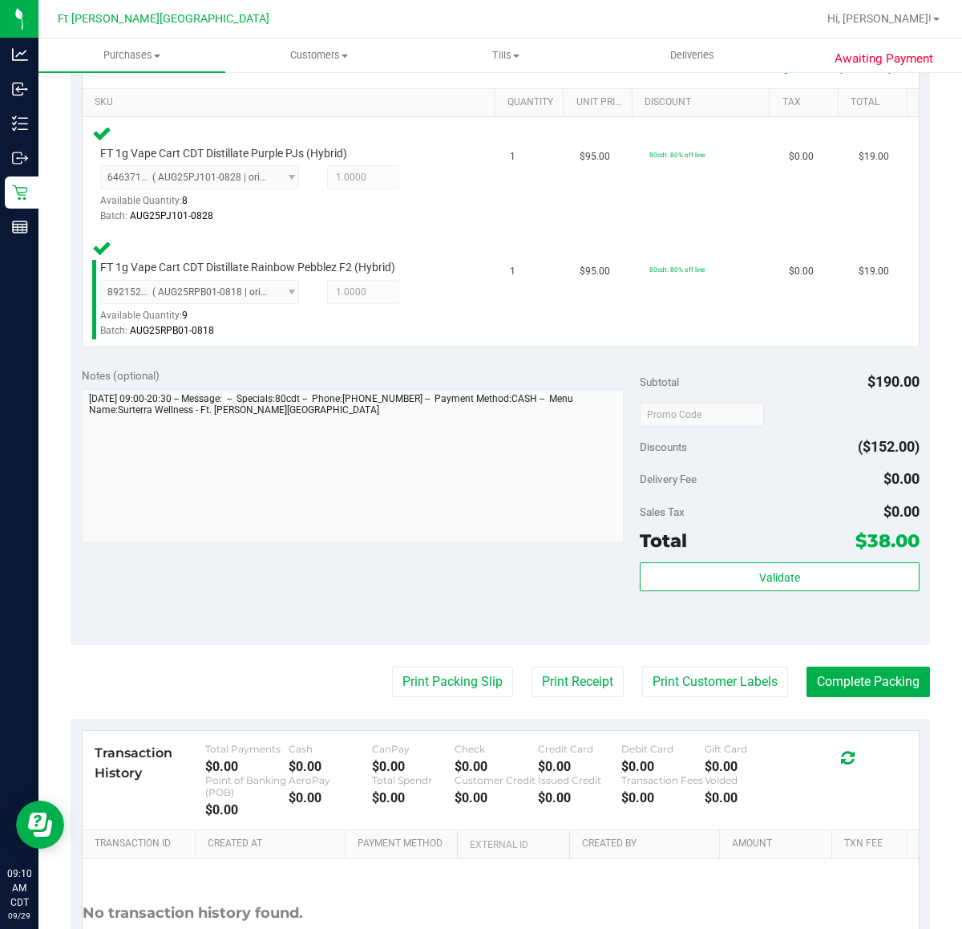
scroll to position [527, 0]
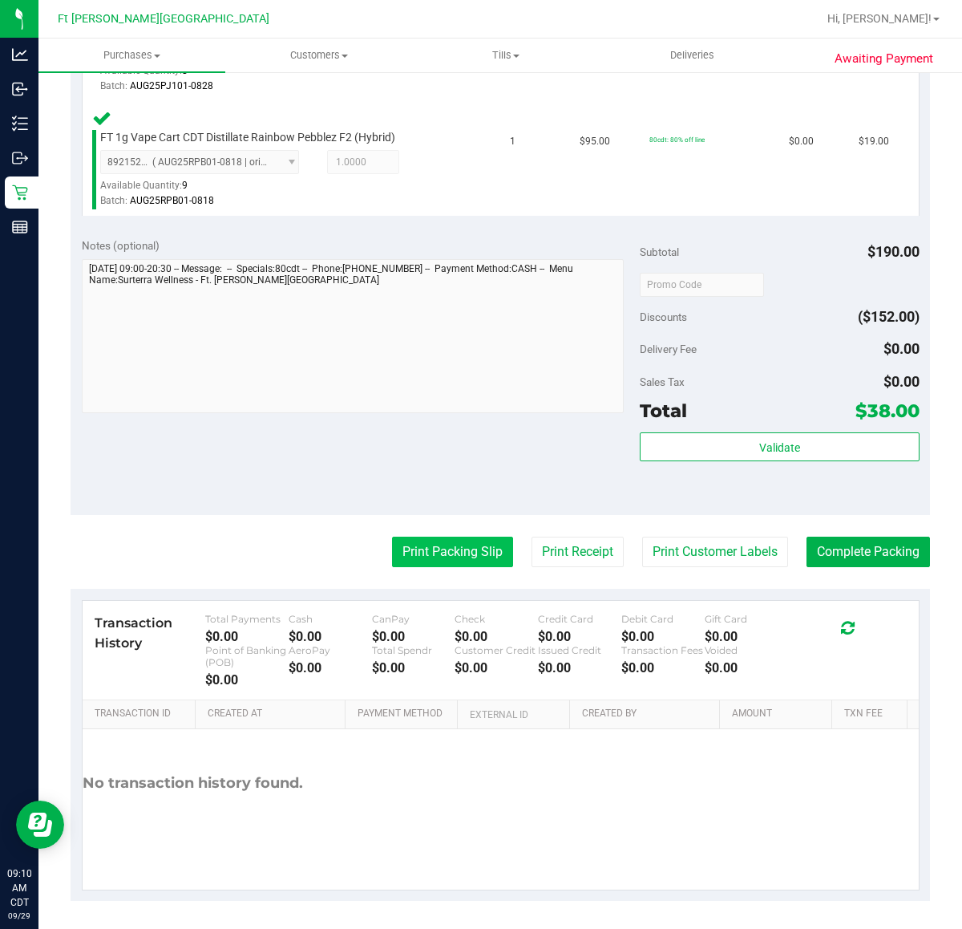
click at [446, 542] on button "Print Packing Slip" at bounding box center [452, 552] width 121 height 30
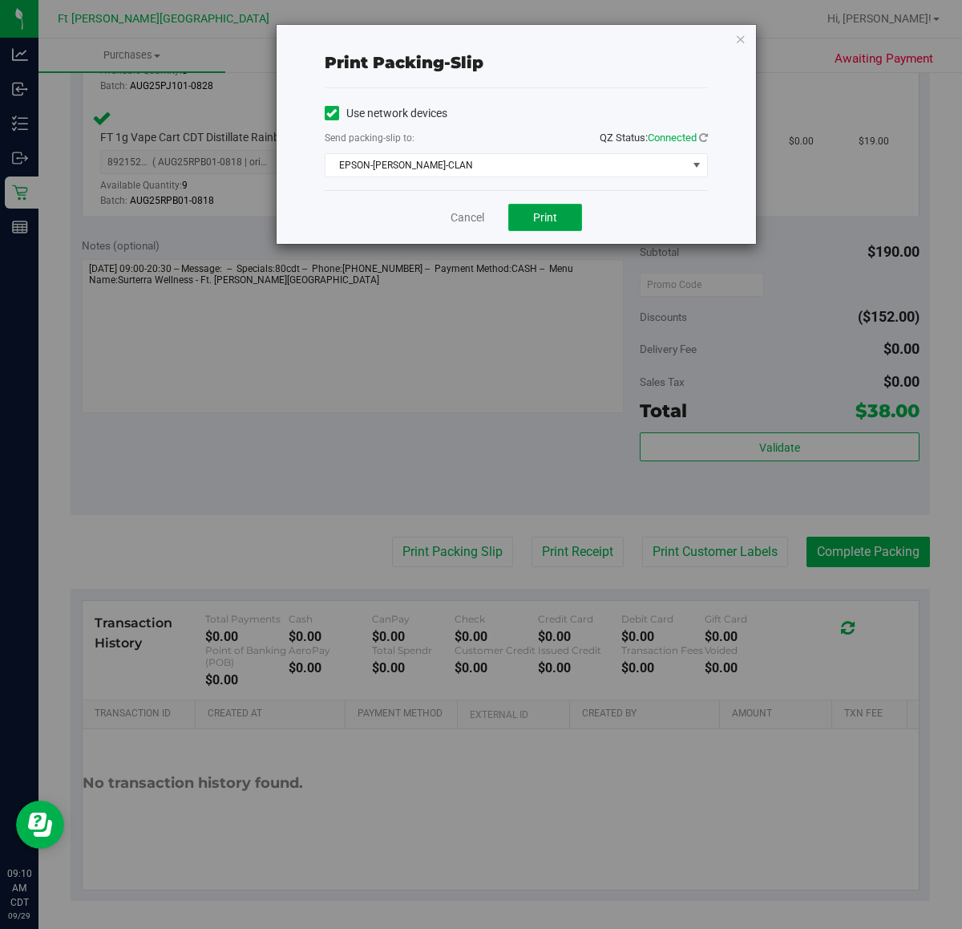
click at [527, 211] on button "Print" at bounding box center [545, 217] width 74 height 27
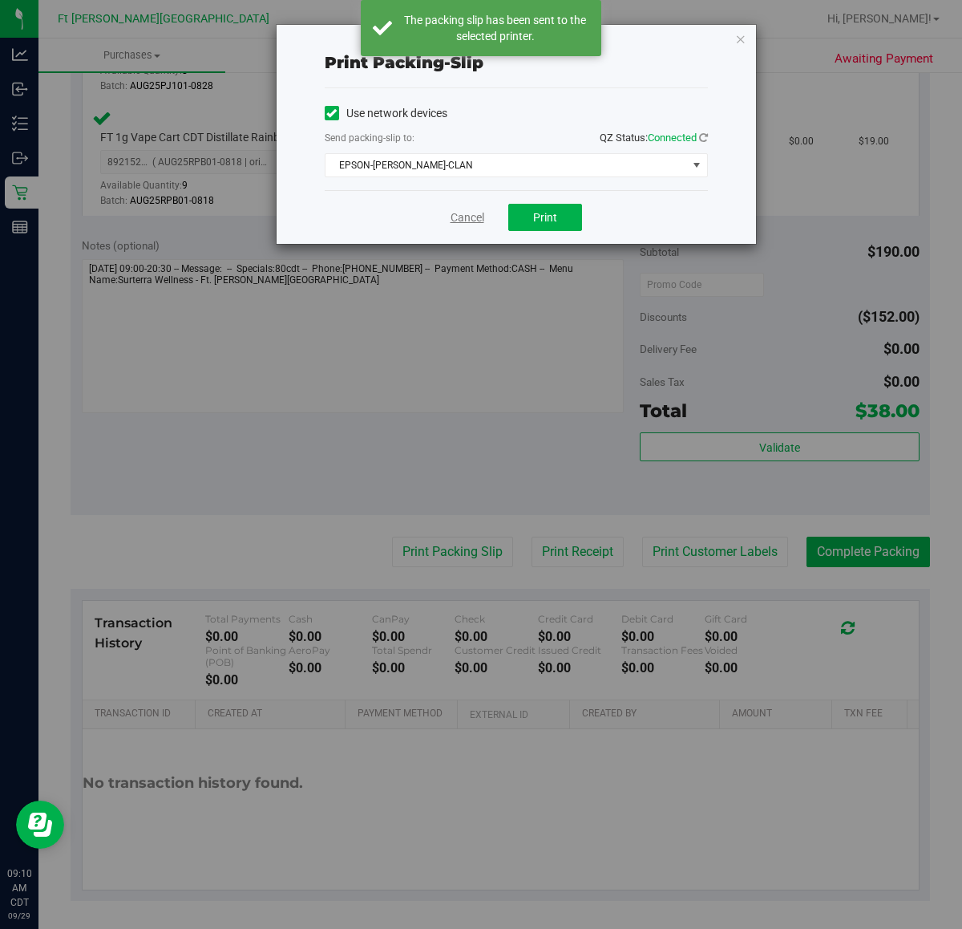
click at [472, 223] on link "Cancel" at bounding box center [468, 217] width 34 height 17
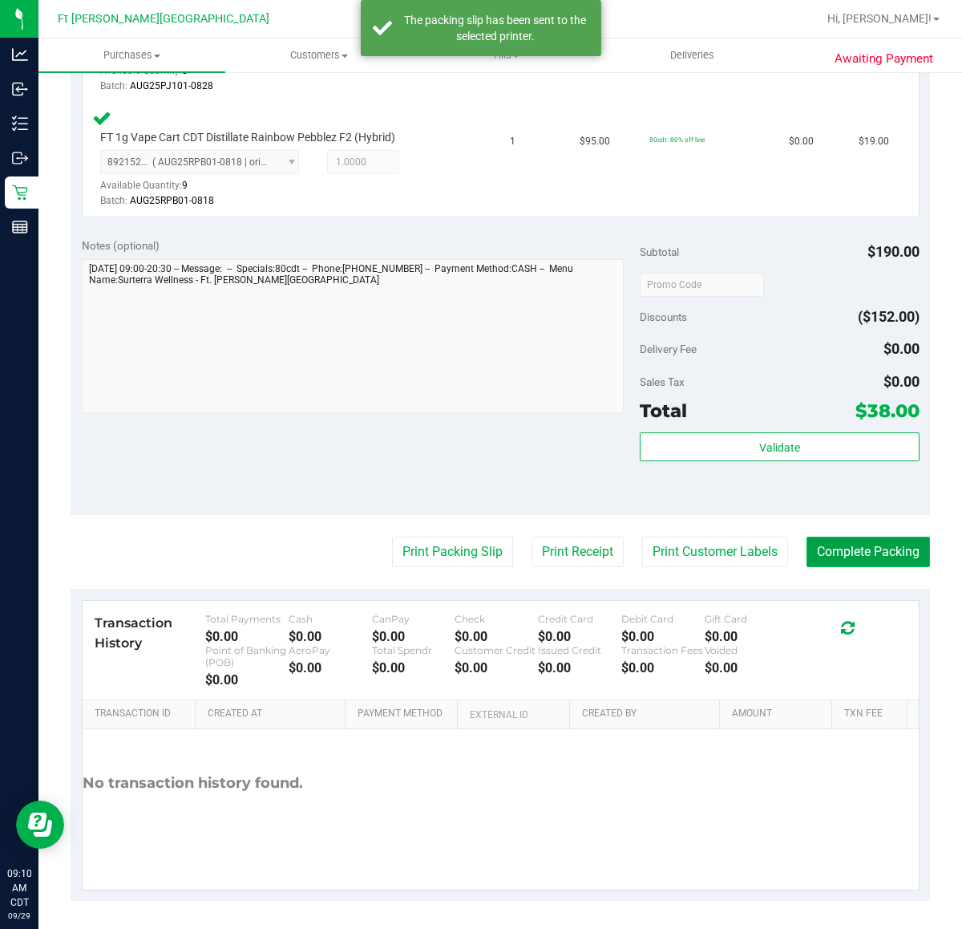
click at [812, 537] on button "Complete Packing" at bounding box center [869, 552] width 124 height 30
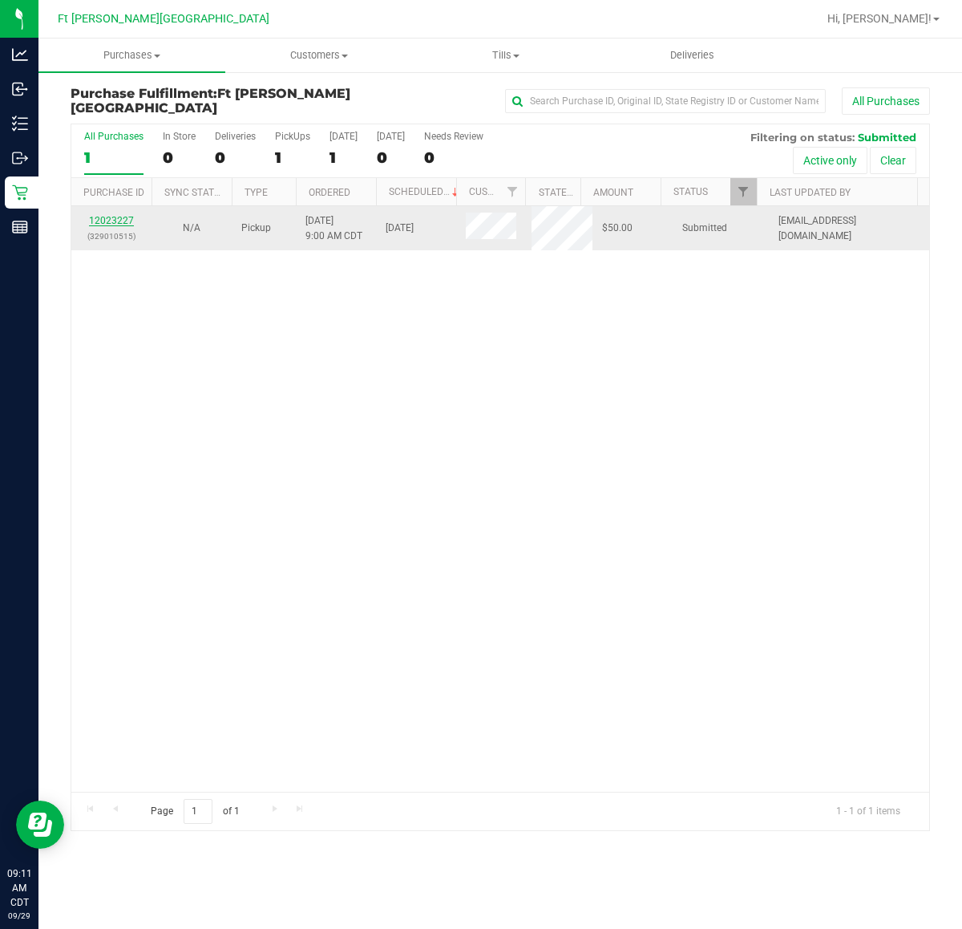
click at [119, 219] on link "12023227" at bounding box center [111, 220] width 45 height 11
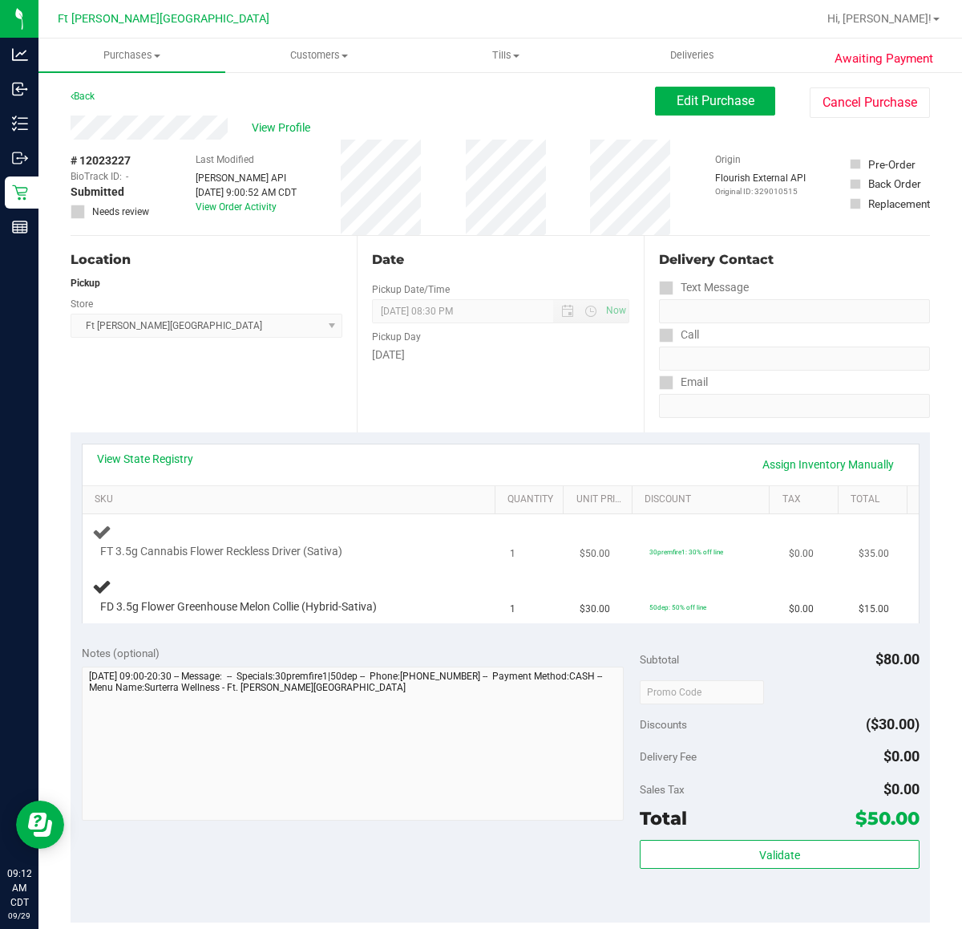
click at [203, 555] on span "FT 3.5g Cannabis Flower Reckless Driver (Sativa)" at bounding box center [221, 551] width 242 height 15
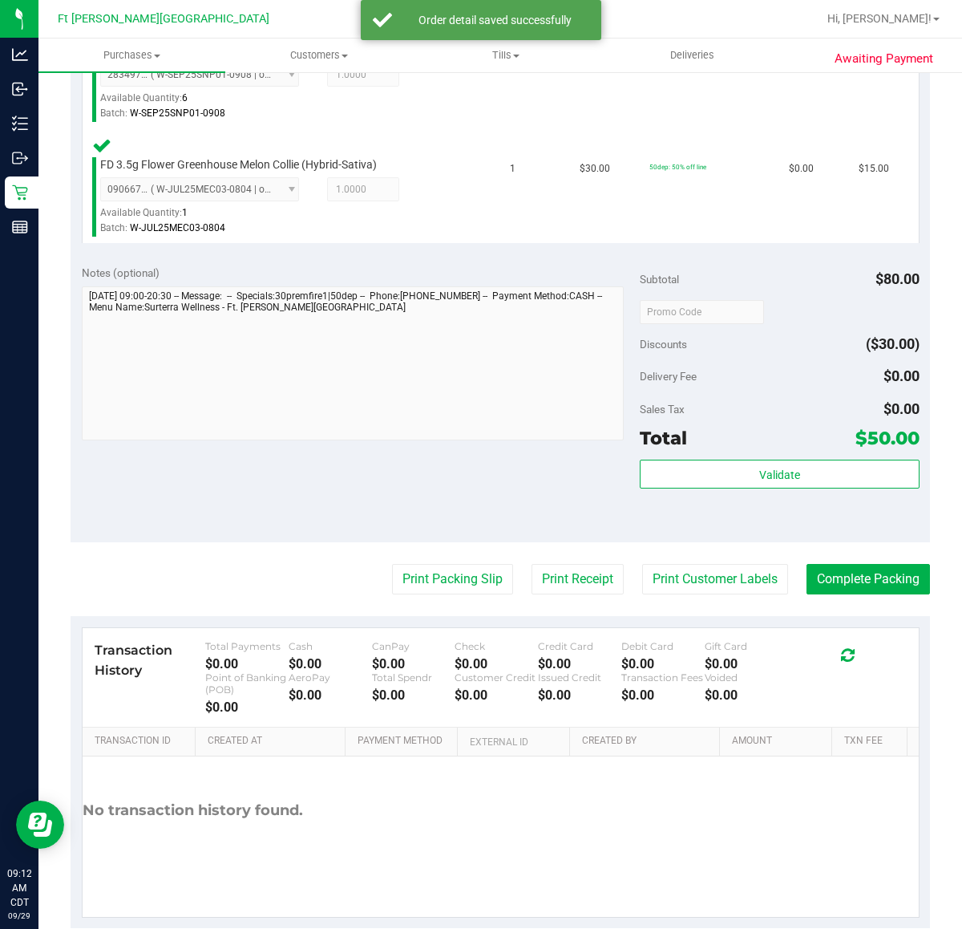
scroll to position [501, 0]
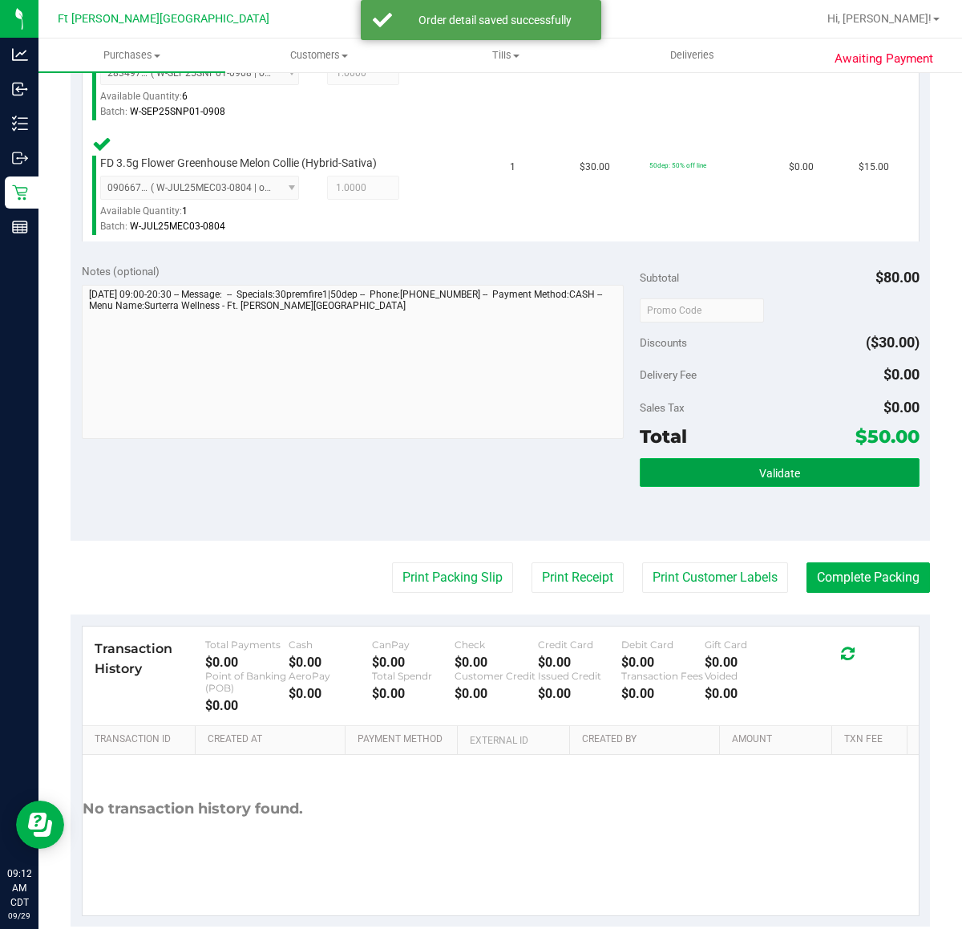
click at [783, 479] on button "Validate" at bounding box center [779, 472] width 279 height 29
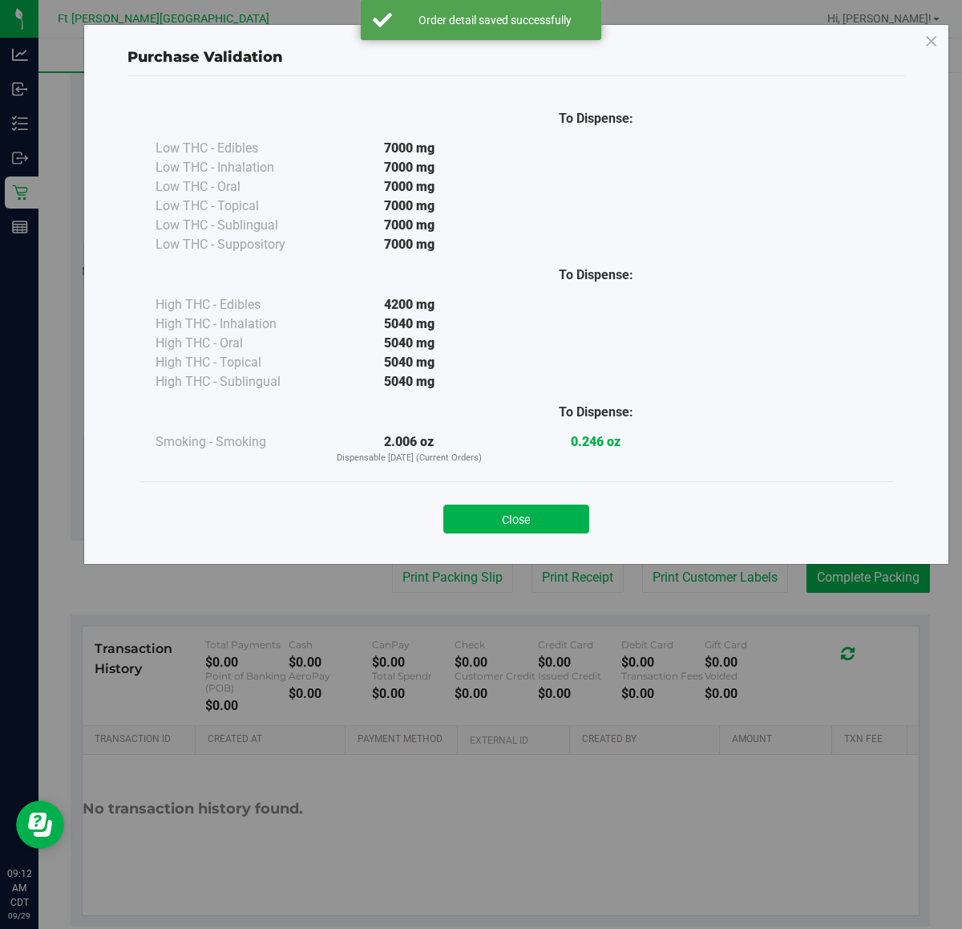
drag, startPoint x: 447, startPoint y: 506, endPoint x: 456, endPoint y: 512, distance: 10.5
click at [452, 511] on button "Close" at bounding box center [516, 518] width 146 height 29
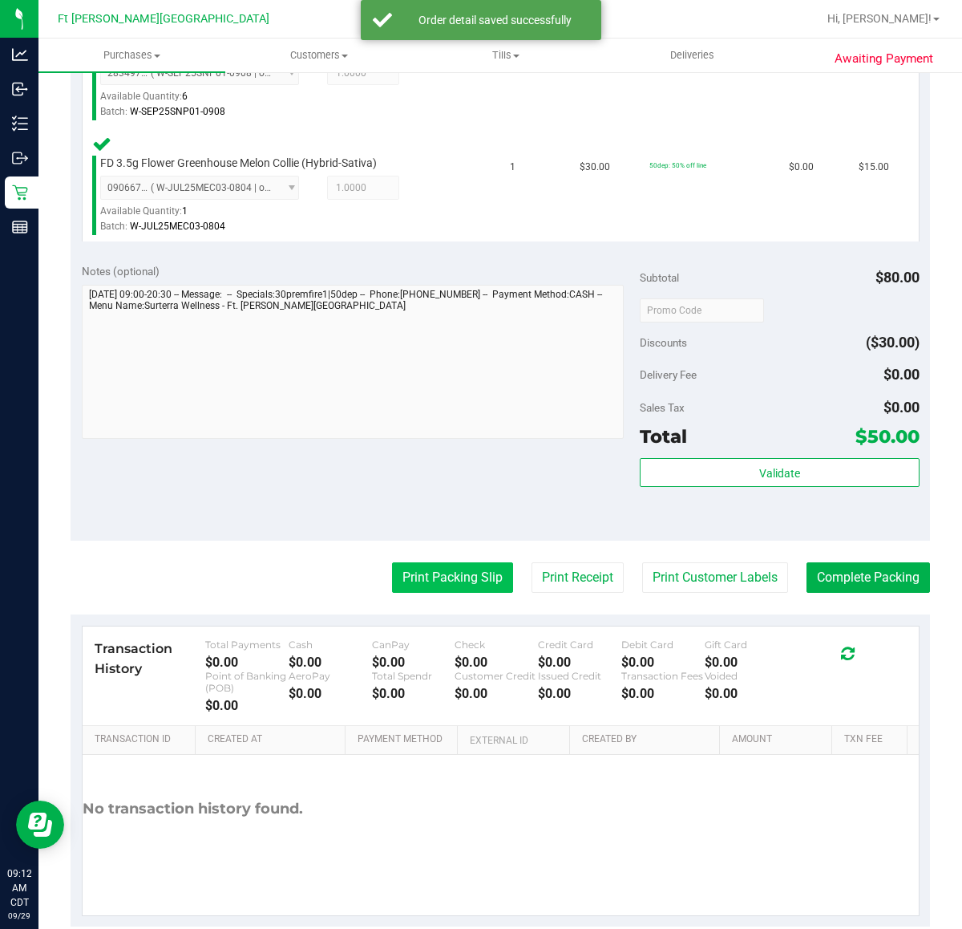
click at [433, 576] on button "Print Packing Slip" at bounding box center [452, 577] width 121 height 30
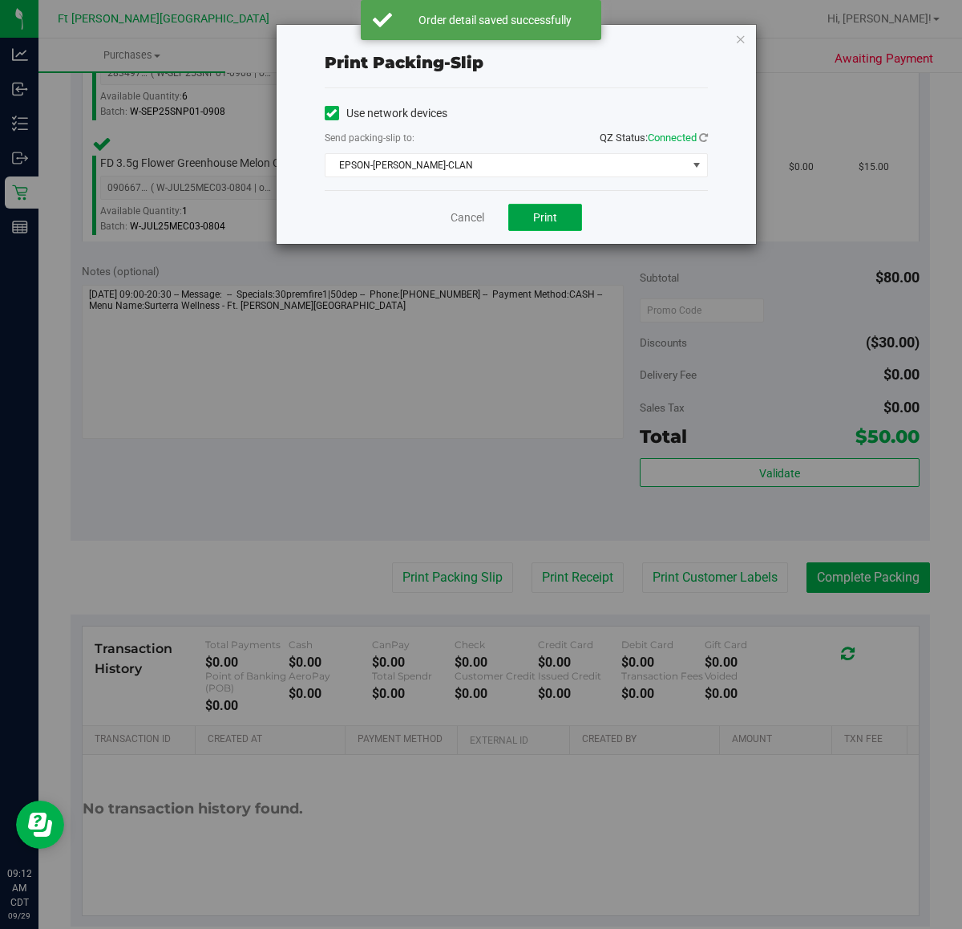
click at [535, 207] on button "Print" at bounding box center [545, 217] width 74 height 27
click at [463, 221] on link "Cancel" at bounding box center [468, 217] width 34 height 17
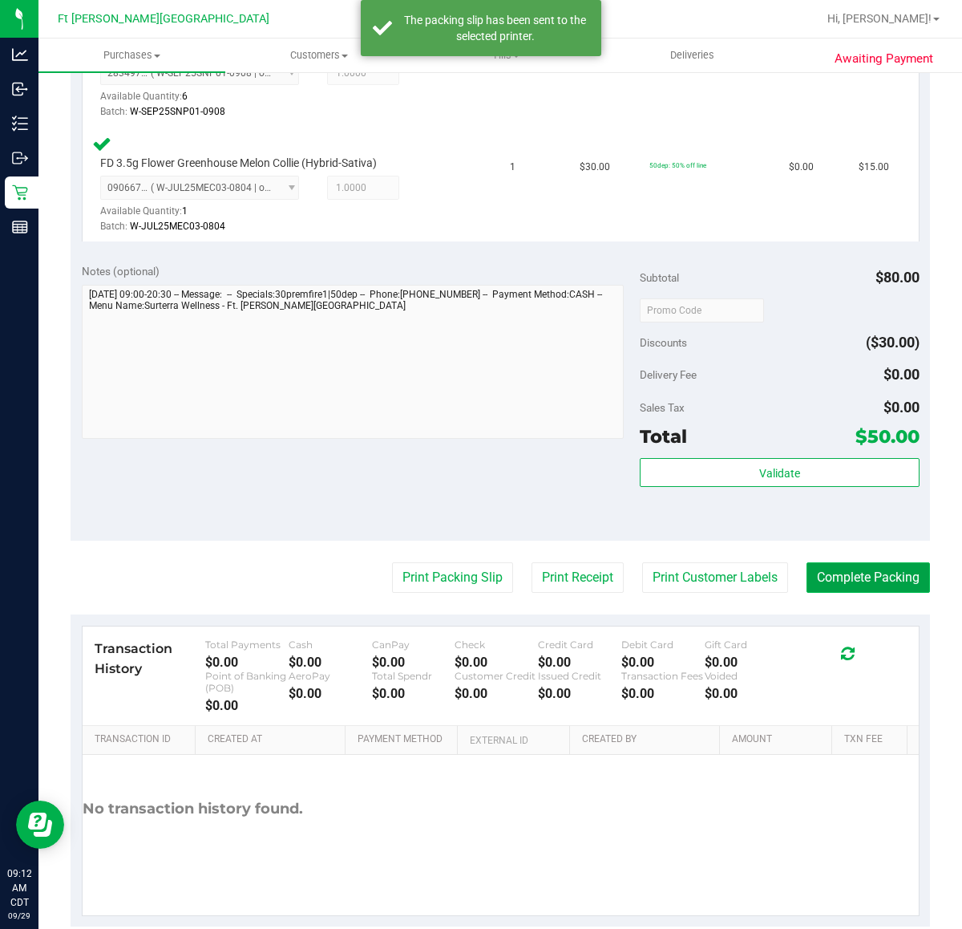
click at [848, 584] on button "Complete Packing" at bounding box center [869, 577] width 124 height 30
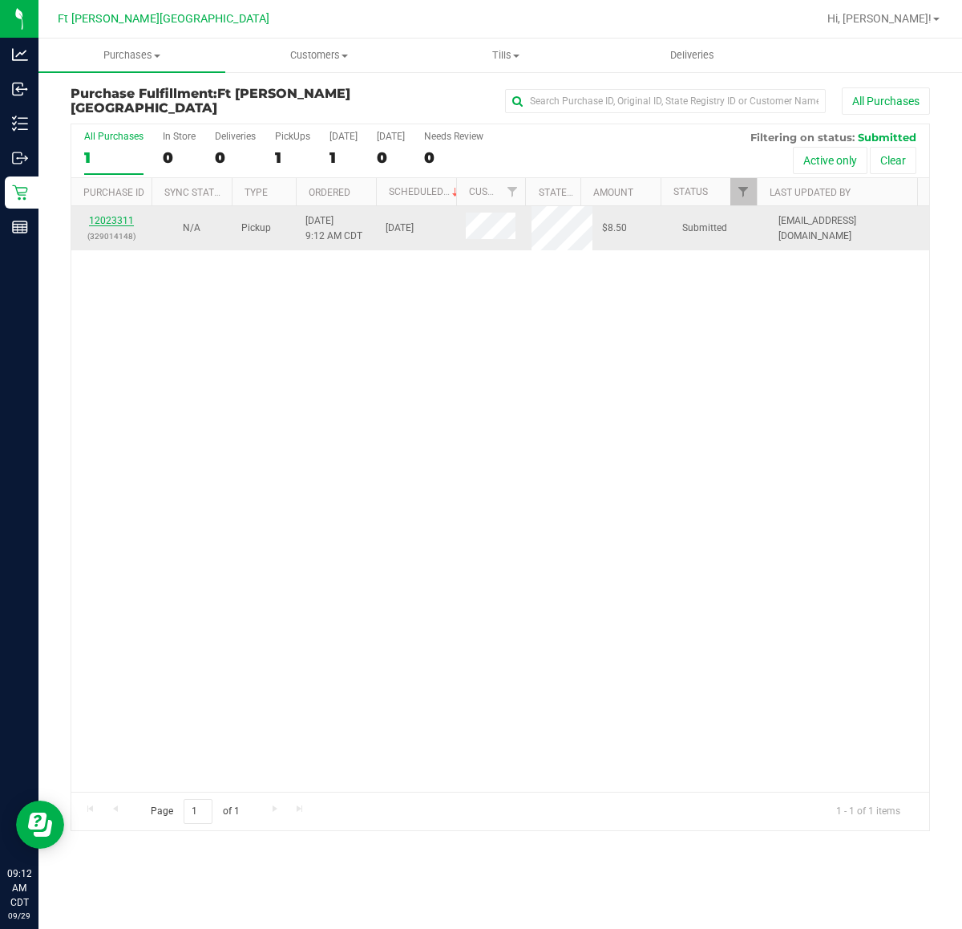
click at [110, 222] on link "12023311" at bounding box center [111, 220] width 45 height 11
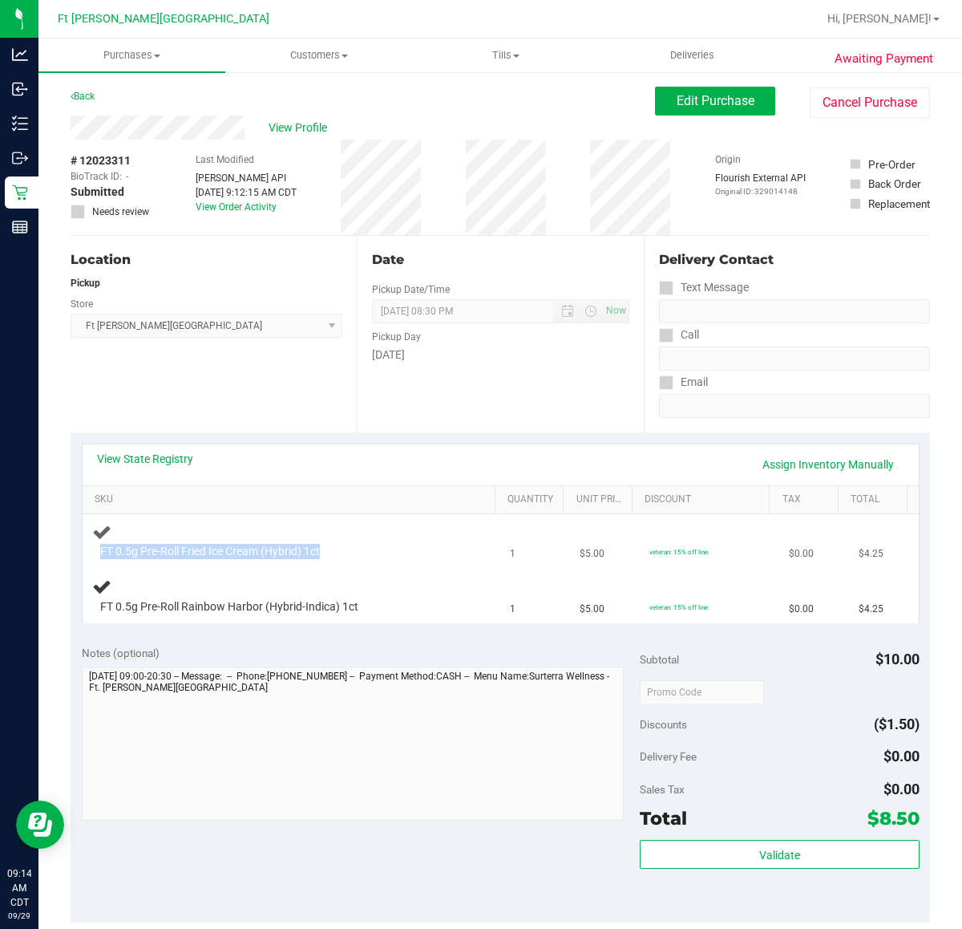
drag, startPoint x: 335, startPoint y: 535, endPoint x: 95, endPoint y: 550, distance: 241.1
click at [95, 550] on div "FT 0.5g Pre-Roll Fried Ice Cream (Hybrid) 1ct" at bounding box center [291, 541] width 399 height 38
drag, startPoint x: 93, startPoint y: 543, endPoint x: 294, endPoint y: 571, distance: 203.2
click at [286, 579] on div "FT 0.5g Pre-Roll Rainbow Harbor (Hybrid-Indica) 1ct" at bounding box center [291, 596] width 399 height 38
drag, startPoint x: 335, startPoint y: 550, endPoint x: 100, endPoint y: 549, distance: 235.0
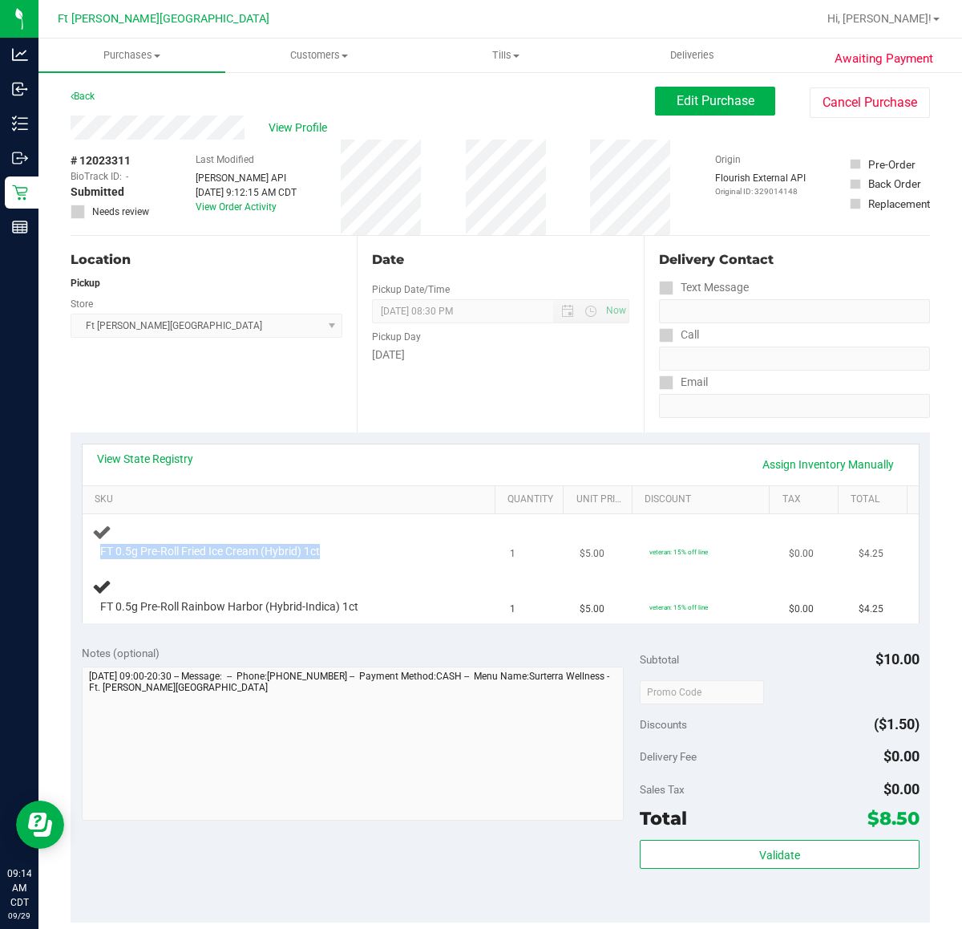
click at [100, 549] on div "FT 0.5g Pre-Roll Fried Ice Cream (Hybrid) 1ct" at bounding box center [275, 552] width 367 height 16
copy span "FT 0.5g Pre-Roll Fried Ice Cream (Hybrid) 1ct"
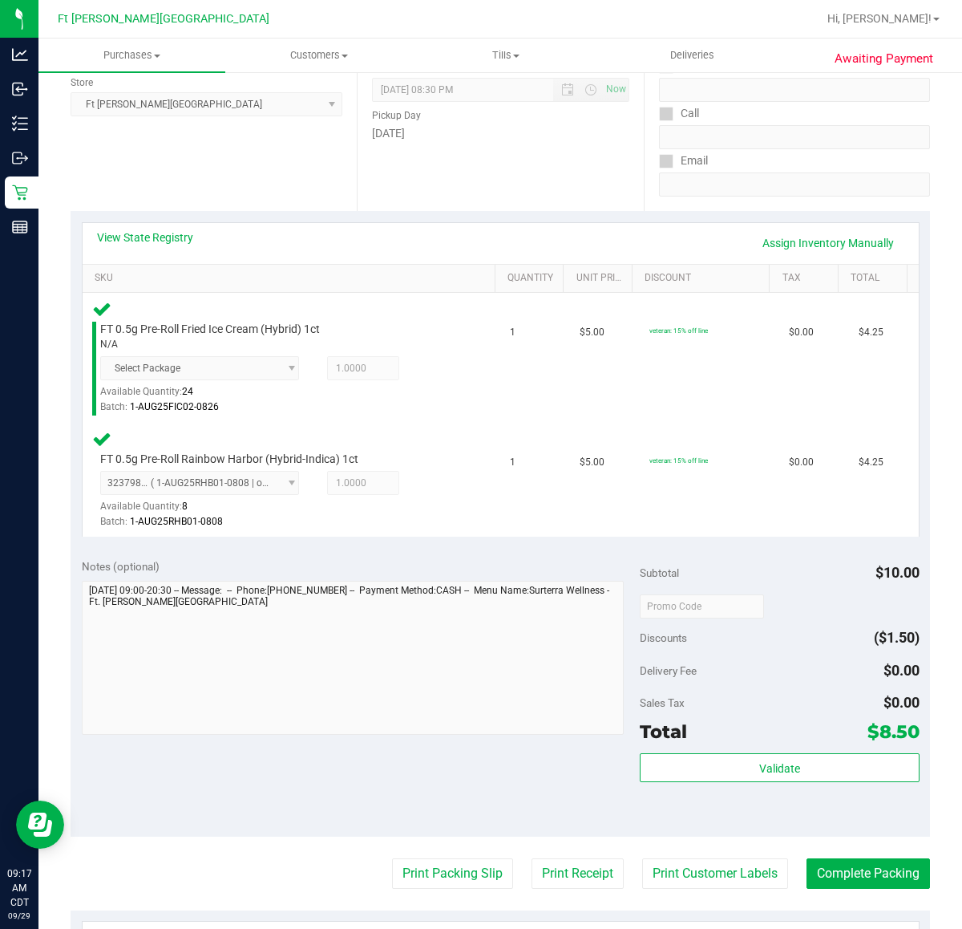
scroll to position [401, 0]
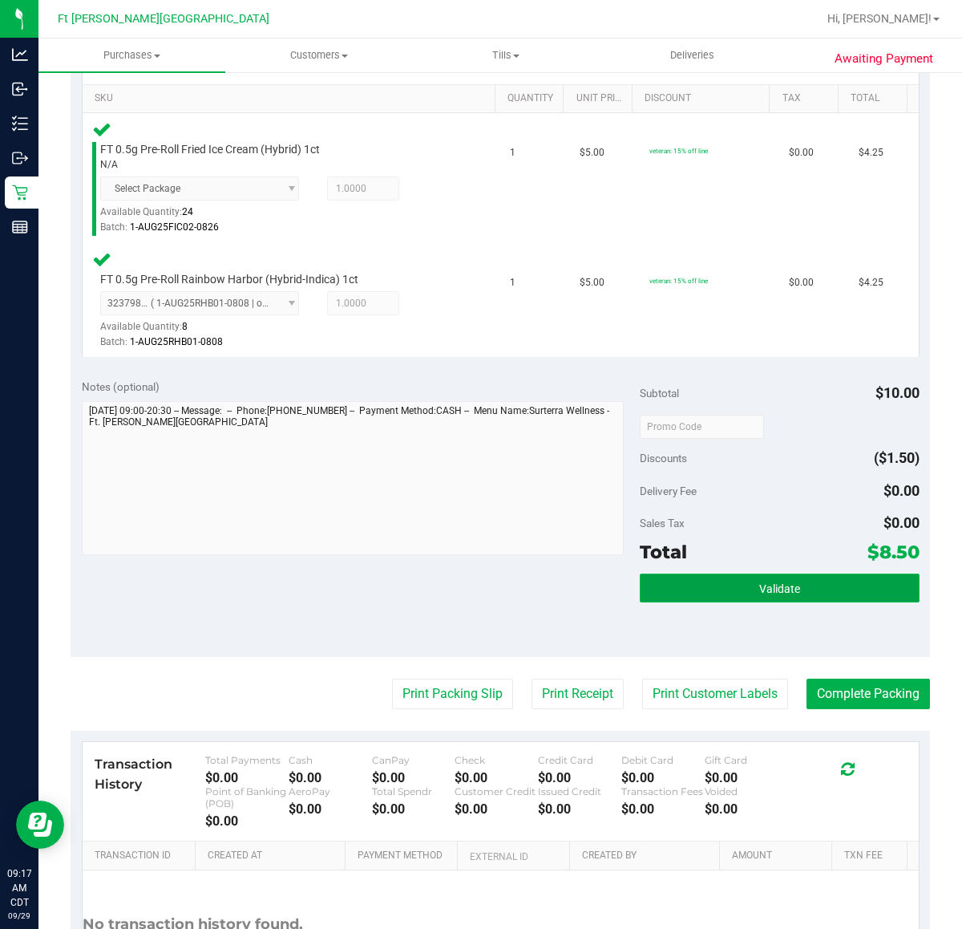
click at [728, 579] on button "Validate" at bounding box center [779, 587] width 279 height 29
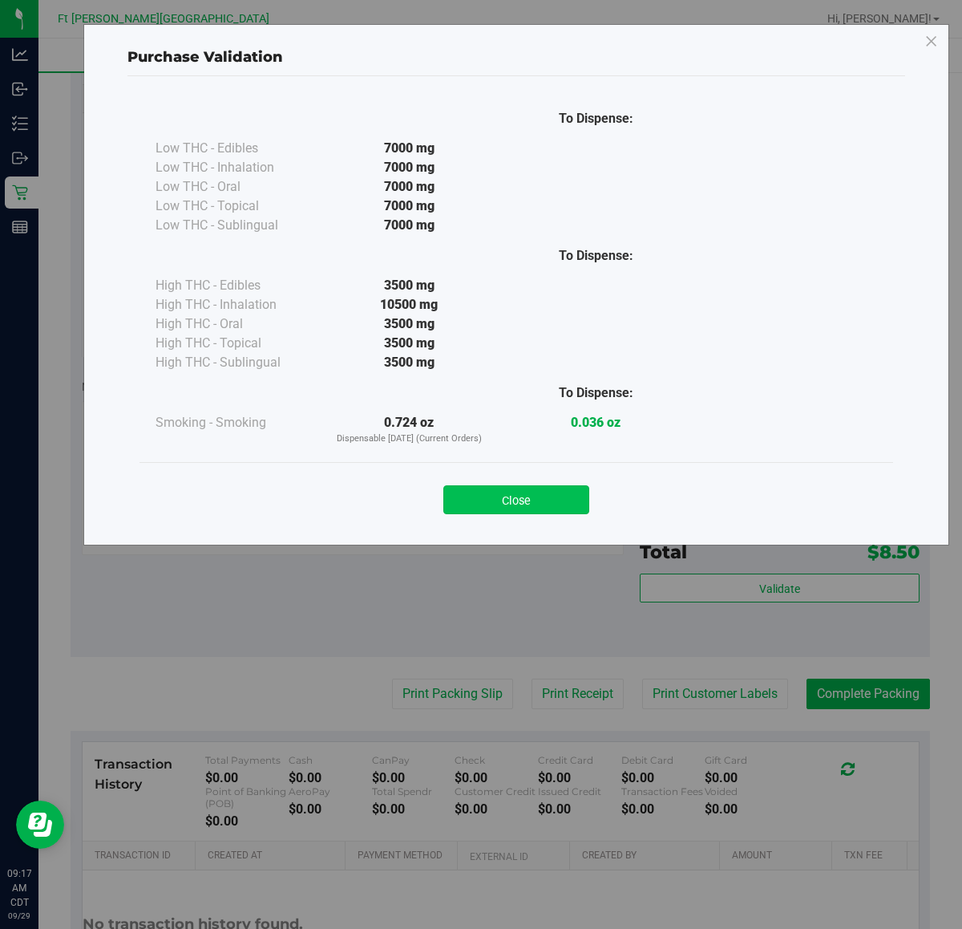
click at [531, 498] on button "Close" at bounding box center [516, 499] width 146 height 29
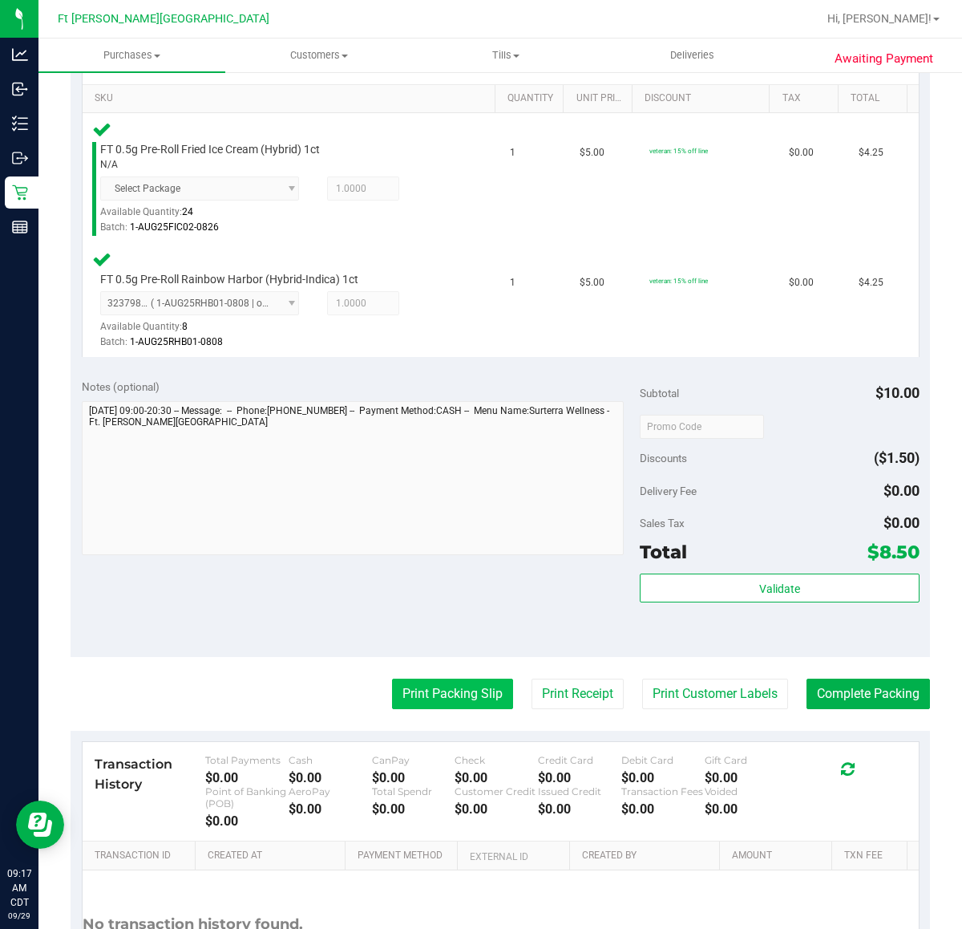
click at [425, 686] on button "Print Packing Slip" at bounding box center [452, 693] width 121 height 30
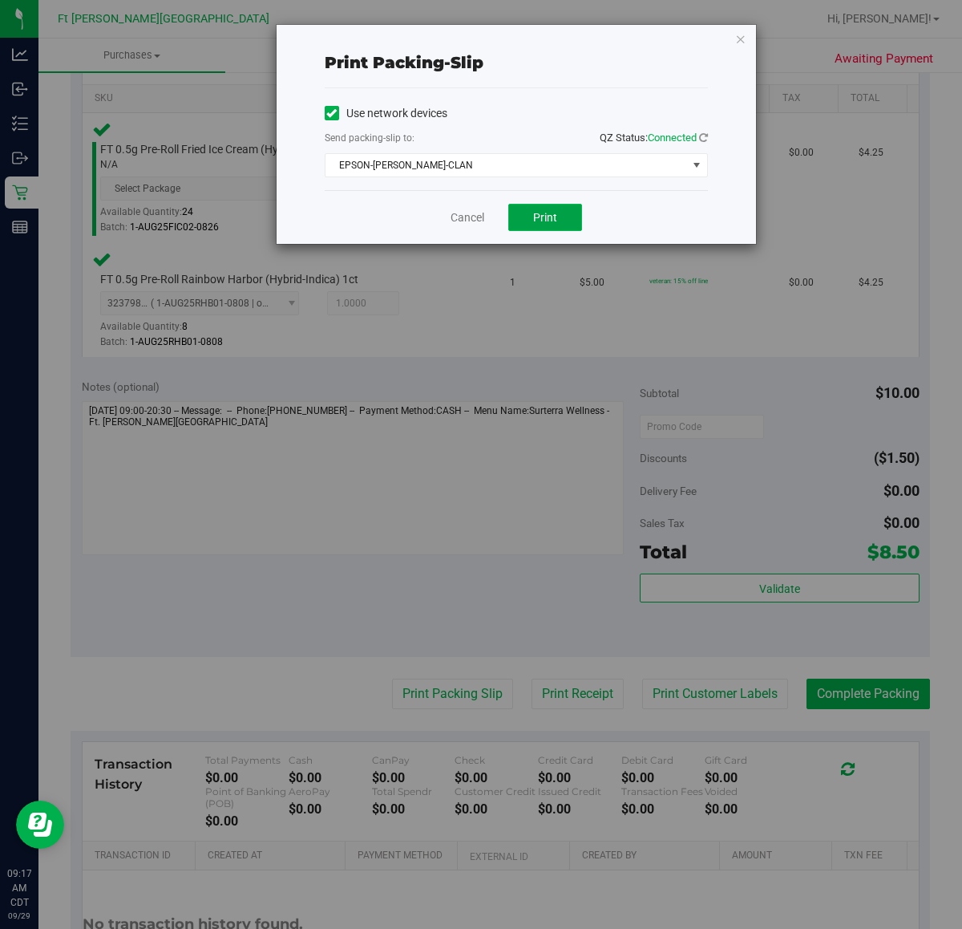
click at [533, 214] on span "Print" at bounding box center [545, 217] width 24 height 13
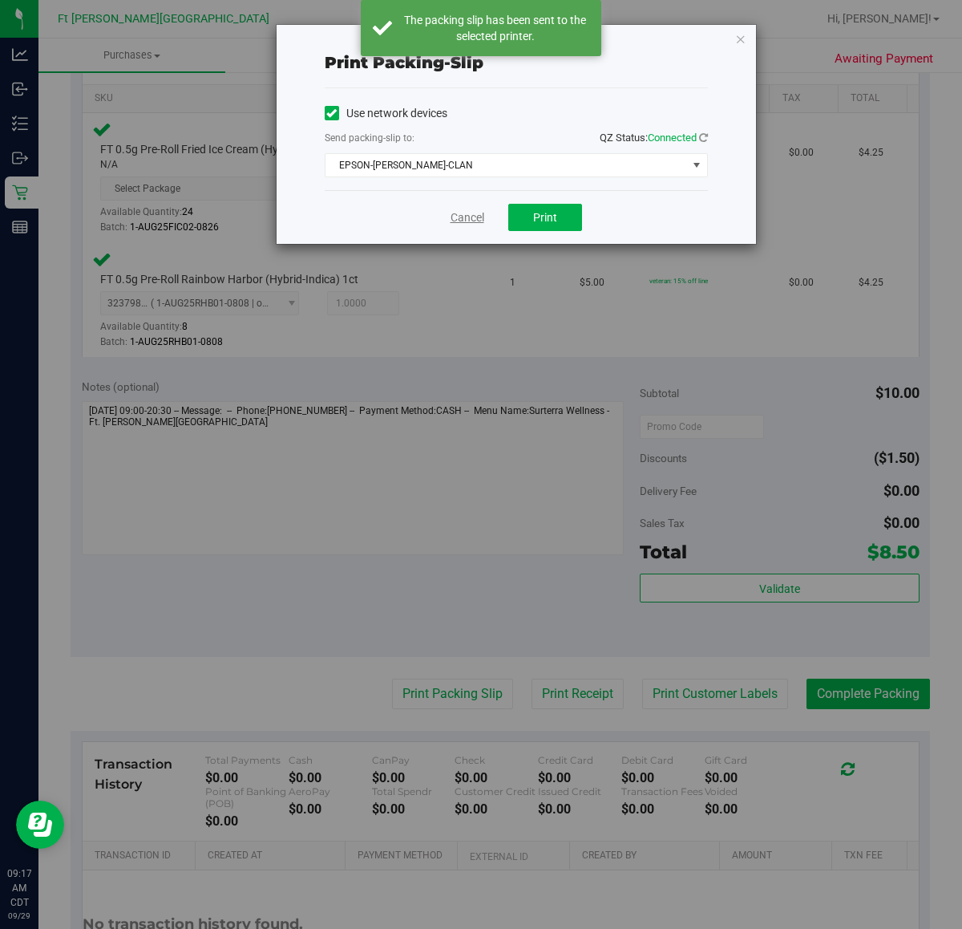
click at [473, 221] on link "Cancel" at bounding box center [468, 217] width 34 height 17
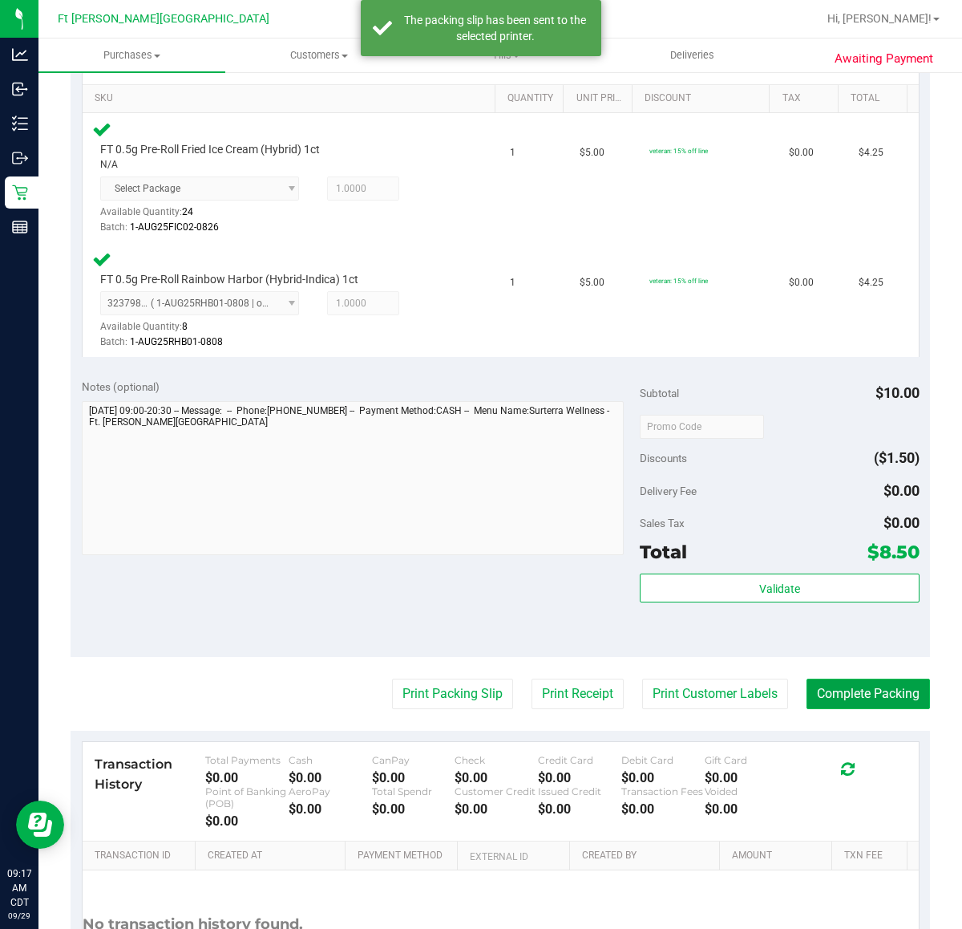
click at [852, 694] on button "Complete Packing" at bounding box center [869, 693] width 124 height 30
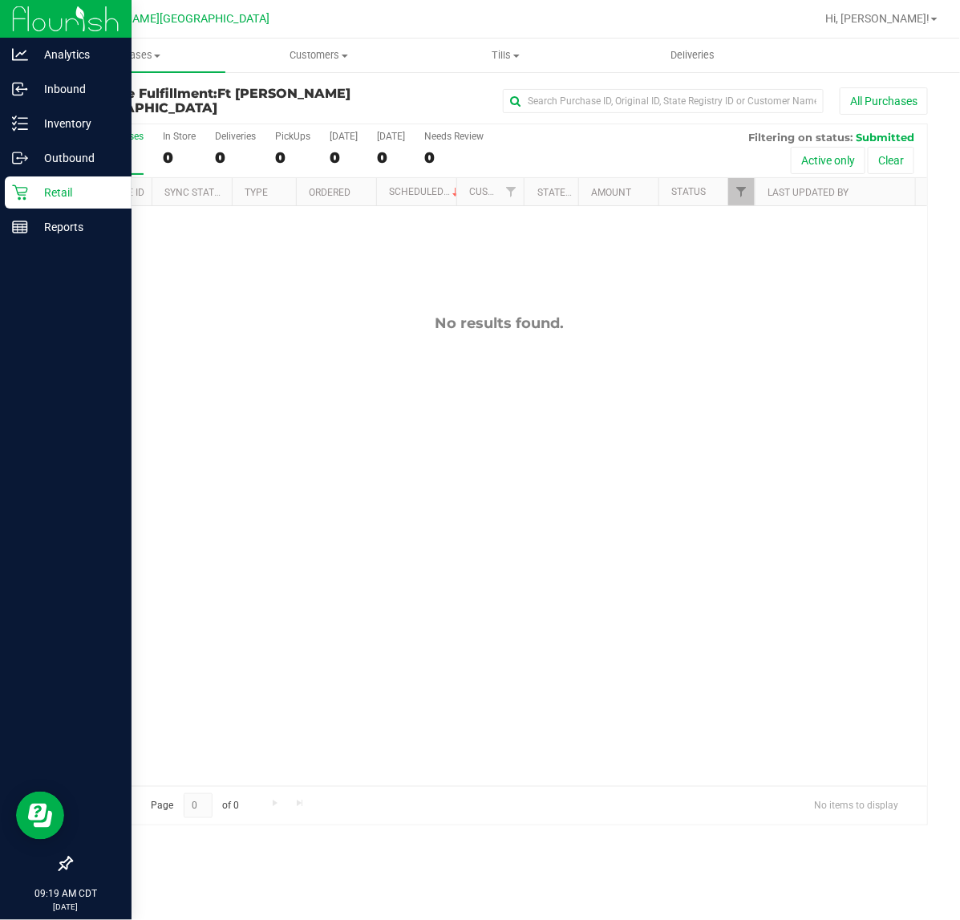
click at [53, 190] on p "Retail" at bounding box center [76, 192] width 96 height 19
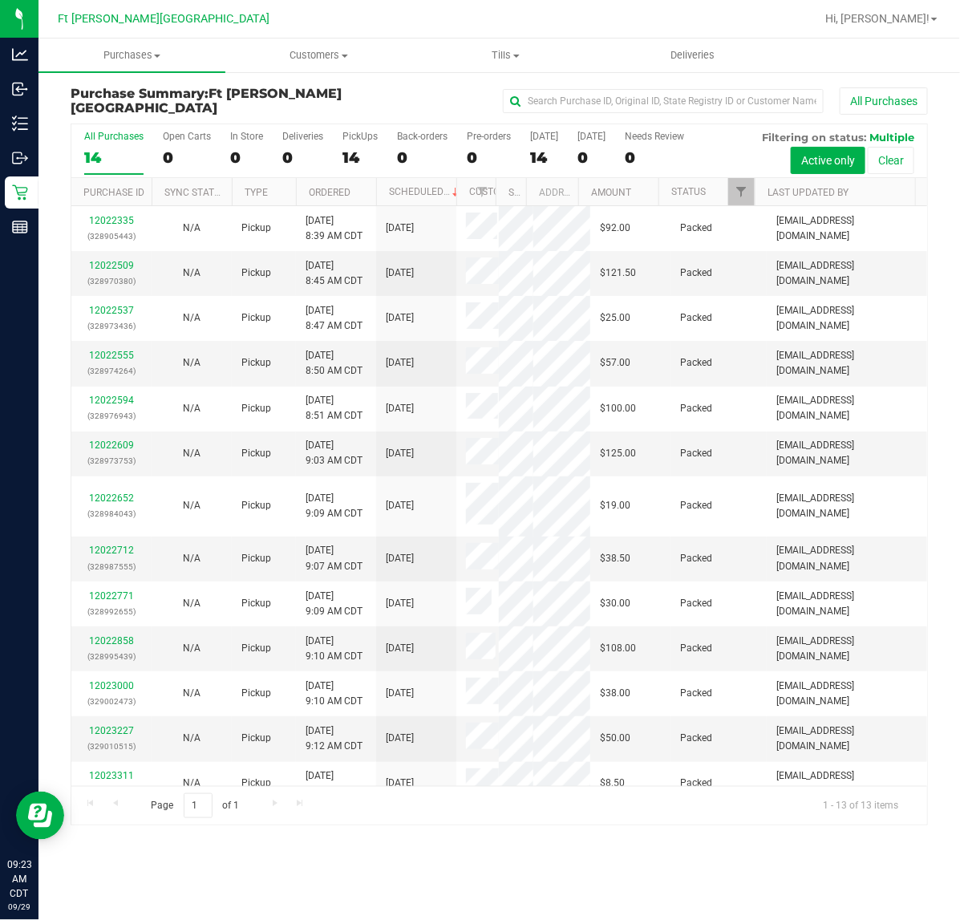
scroll to position [14, 0]
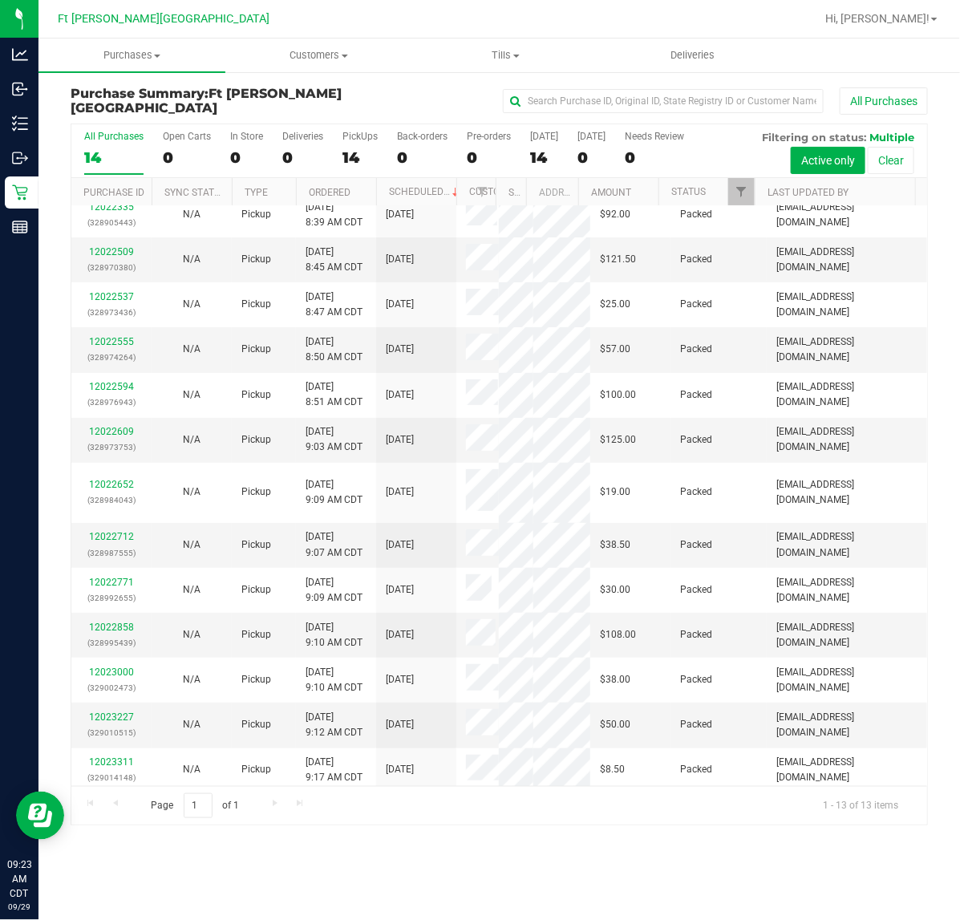
click at [544, 736] on div "Purchases Summary of purchases Fulfillment All purchases Customers All customer…" at bounding box center [498, 478] width 921 height 881
click at [525, 736] on div "Purchases Summary of purchases Fulfillment All purchases Customers All customer…" at bounding box center [498, 478] width 921 height 881
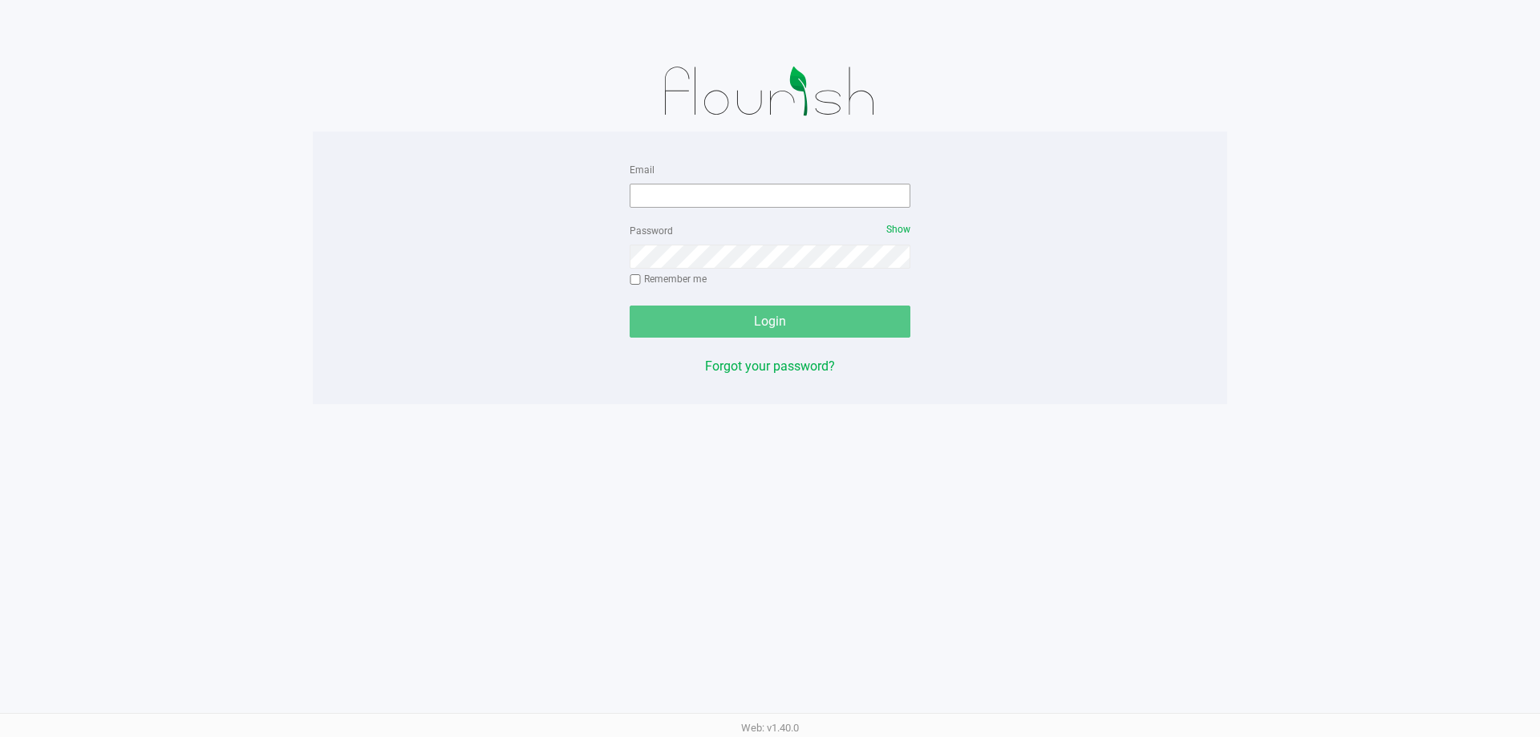
click at [775, 204] on form "Email Password Show Remember me Login" at bounding box center [770, 249] width 281 height 178
click at [774, 196] on input "Email" at bounding box center [770, 196] width 281 height 24
type input "[EMAIL_ADDRESS][DOMAIN_NAME]"
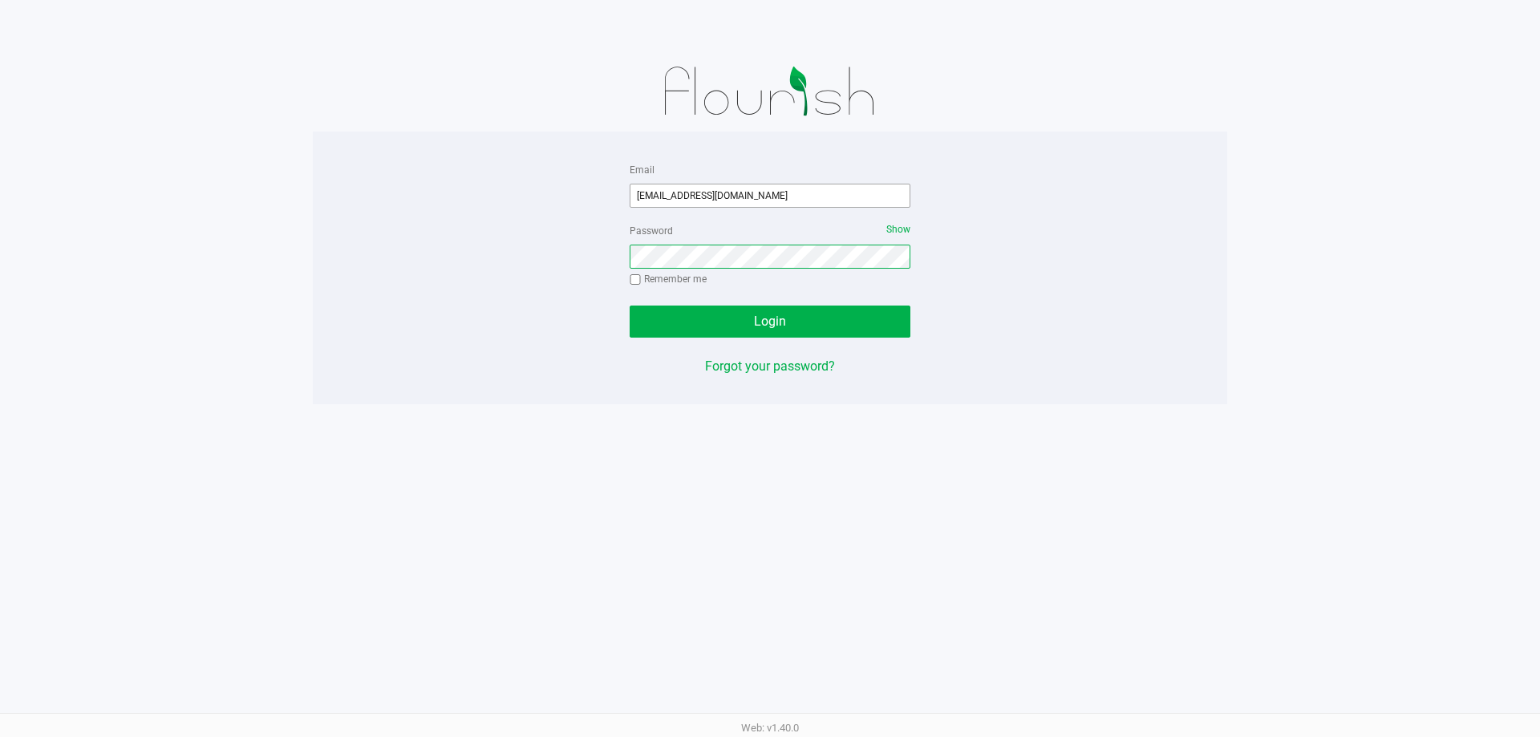
click at [630, 306] on button "Login" at bounding box center [770, 322] width 281 height 32
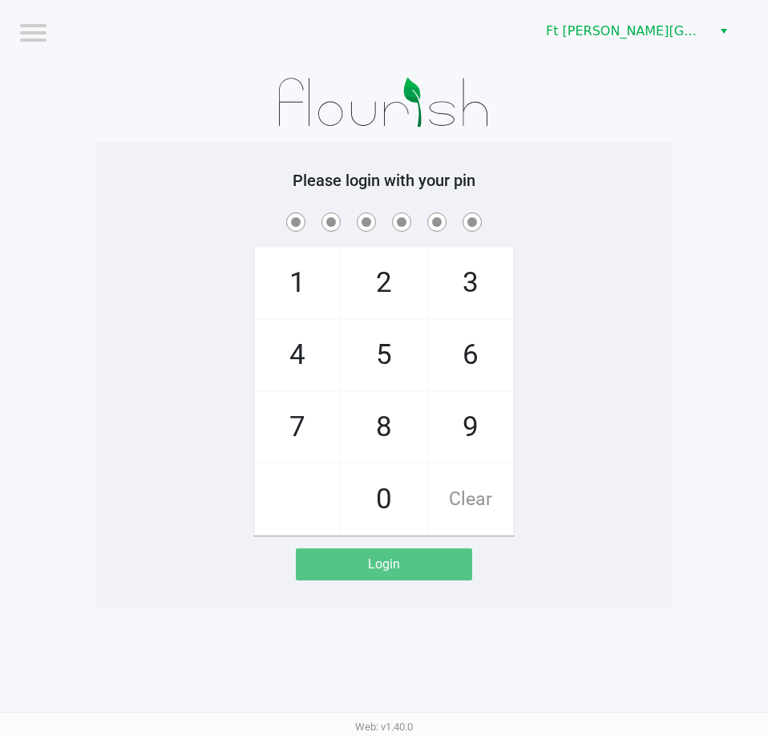
click at [639, 411] on div "1 4 7 2 5 8 0 3 6 9 Clear" at bounding box center [383, 372] width 577 height 326
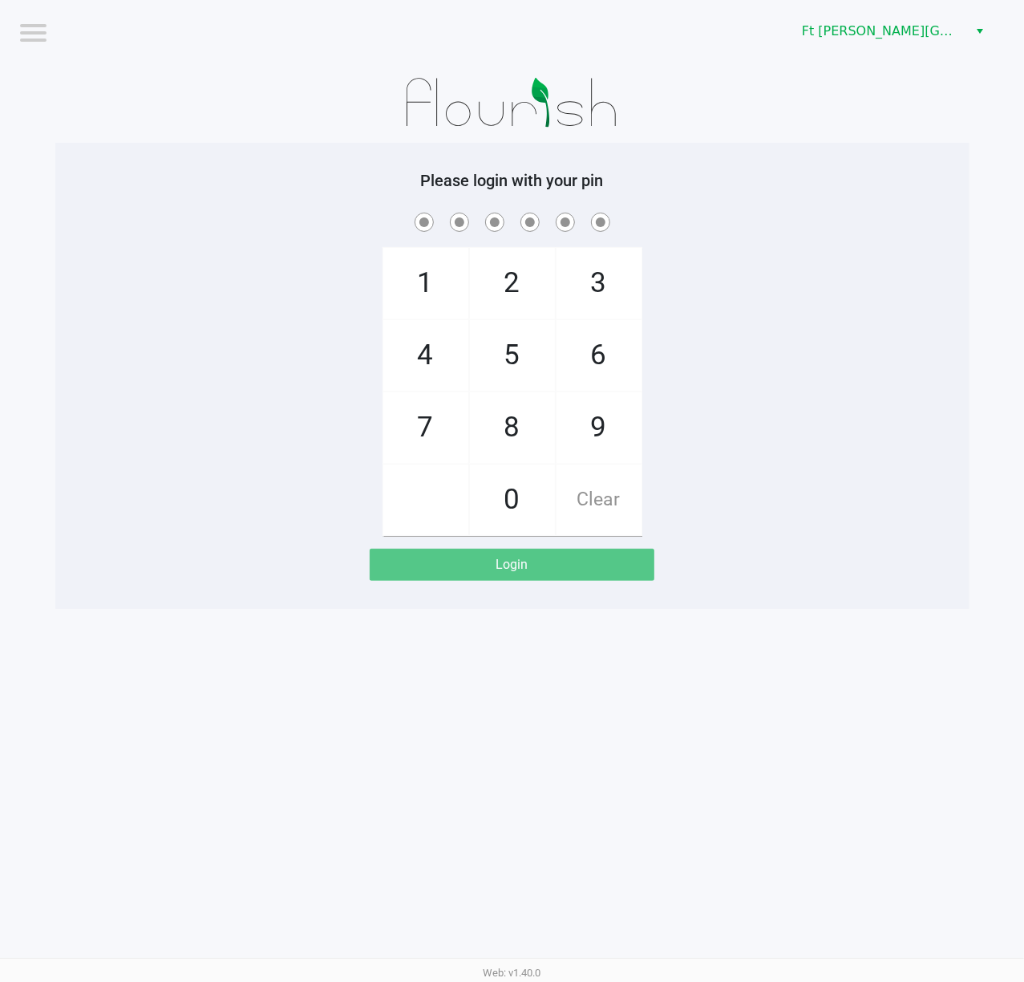
click at [816, 366] on div "1 4 7 2 5 8 0 3 6 9 Clear" at bounding box center [512, 372] width 914 height 326
checkbox input "true"
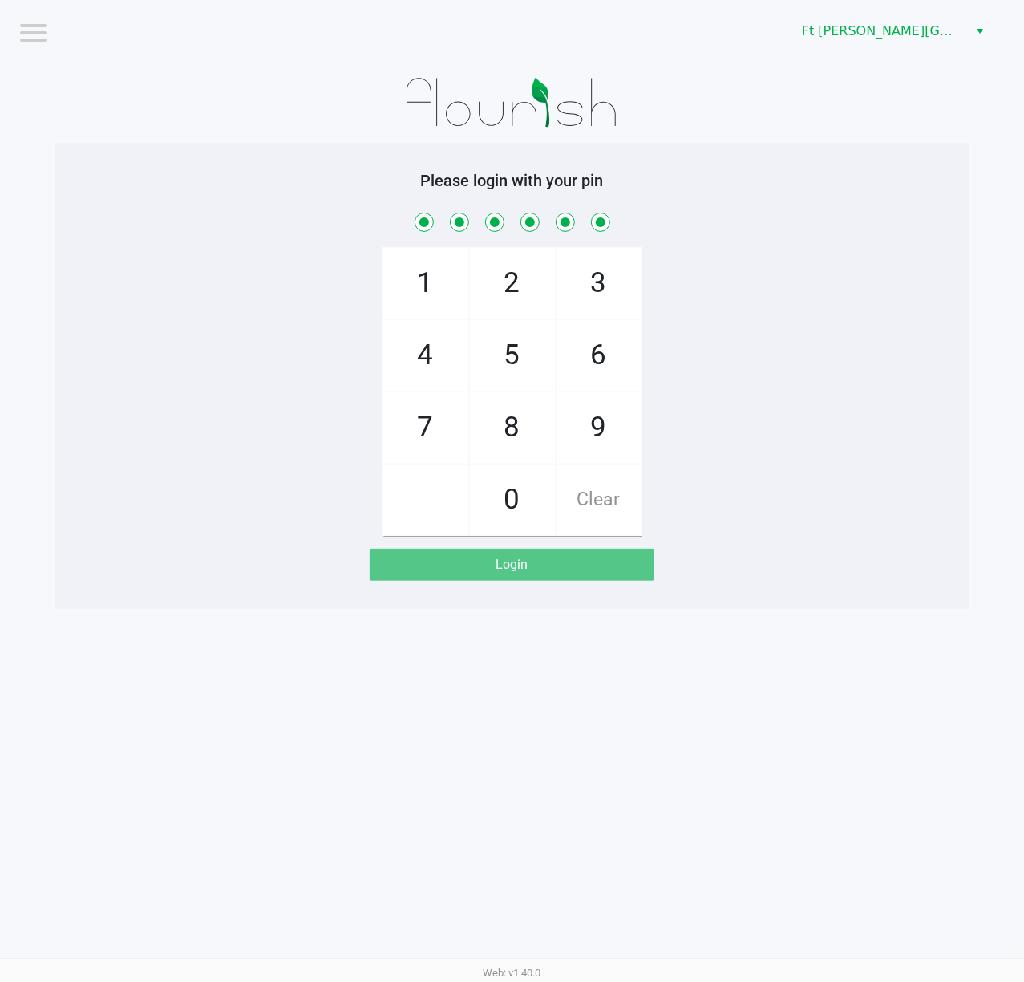
checkbox input "true"
click at [767, 382] on div "1 4 7 2 5 8 0 3 6 9 Clear" at bounding box center [512, 372] width 914 height 326
